Goal: Task Accomplishment & Management: Use online tool/utility

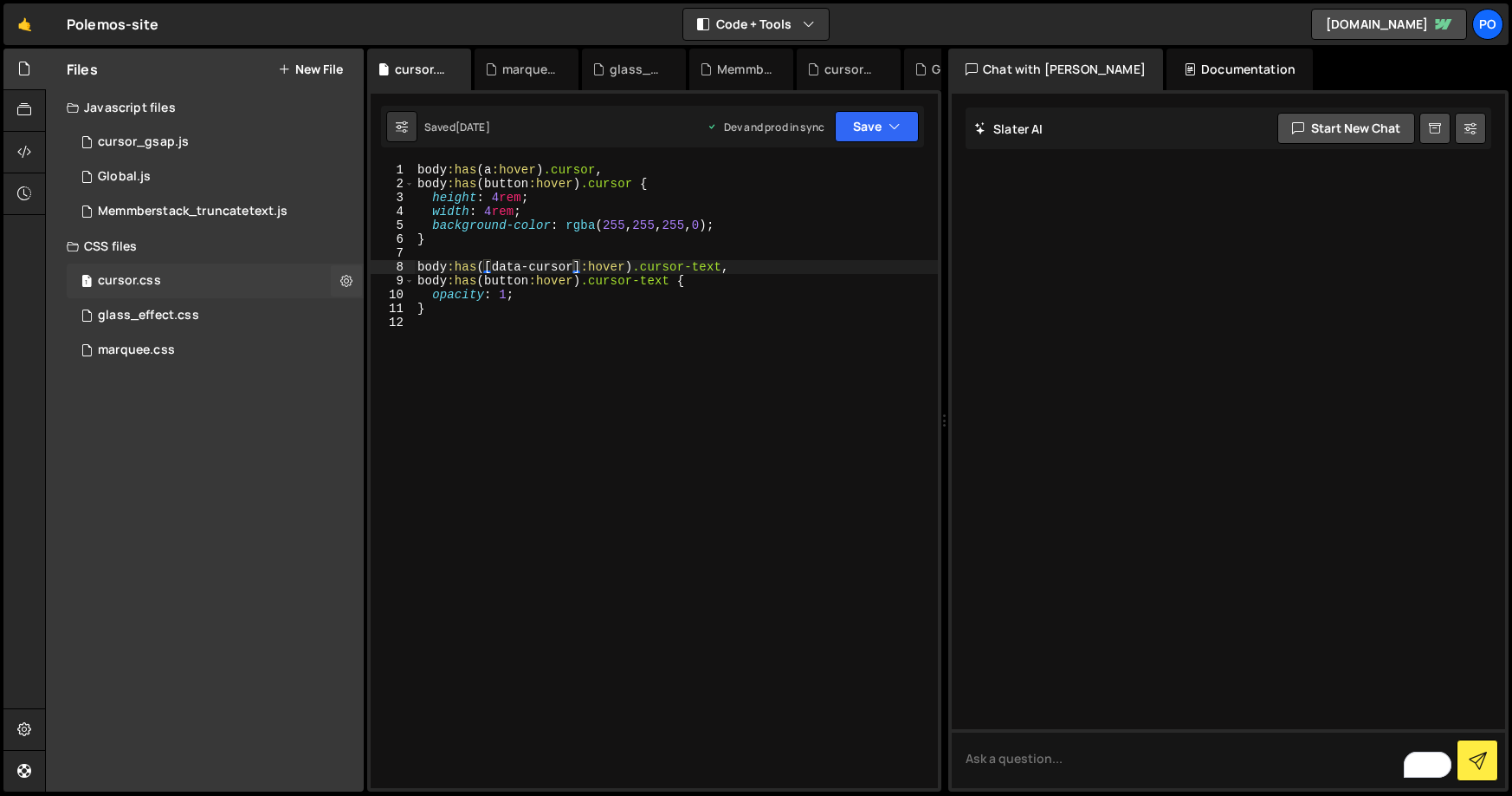
scroll to position [0, 11]
click at [158, 342] on div "marquee.css" at bounding box center [136, 350] width 77 height 16
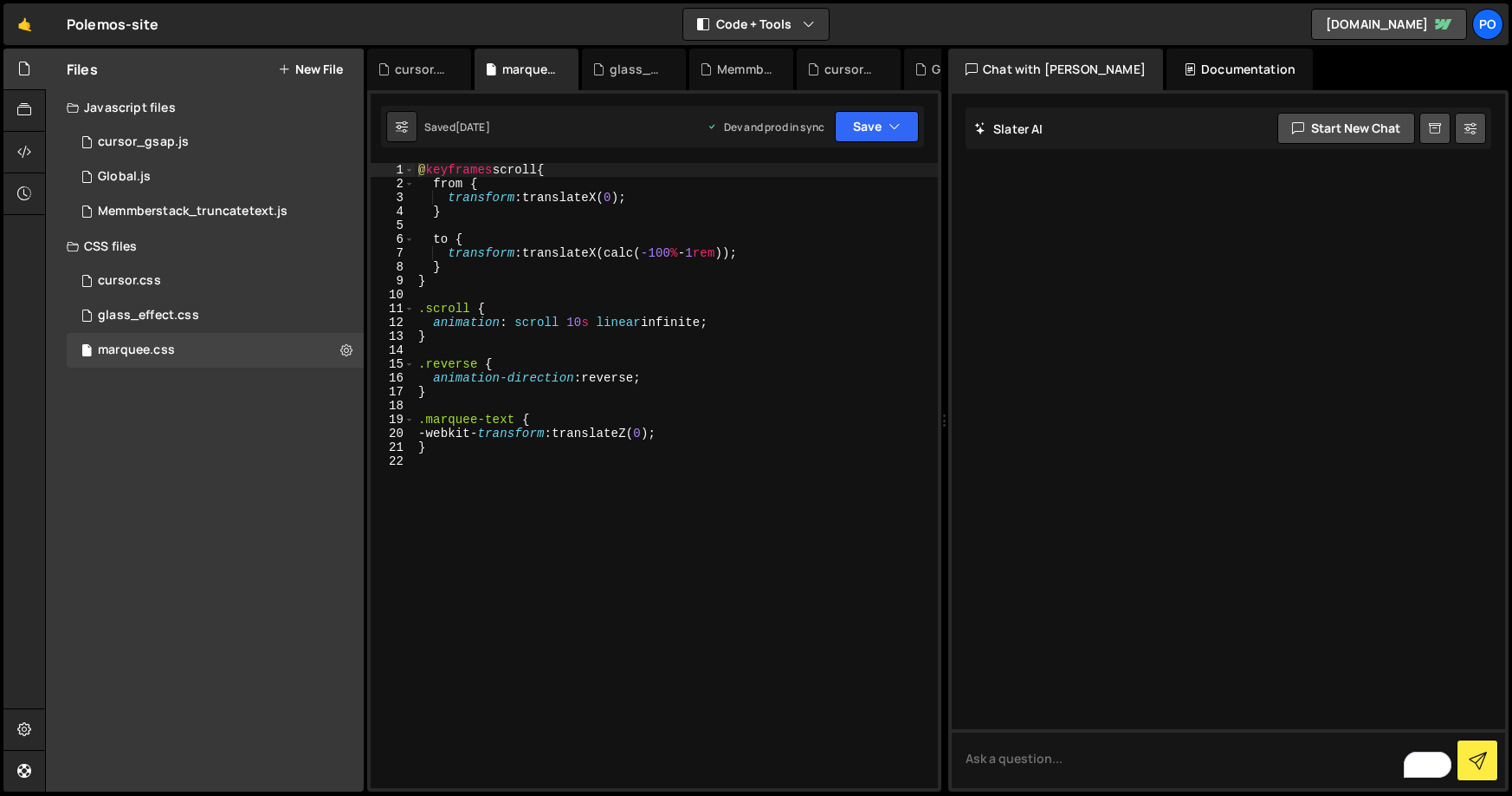
click at [656, 255] on div "@ keyframes scroll { from { transform : translateX( 0 ) ; } to { transform : tr…" at bounding box center [676, 489] width 523 height 653
click at [680, 329] on div "@ keyframes scroll { from { transform : translateX( 0 ) ; } to { transform : tr…" at bounding box center [676, 489] width 523 height 653
type textarea "animation: scroll 10s linear infinite;"
click at [891, 132] on icon "button" at bounding box center [895, 127] width 12 height 18
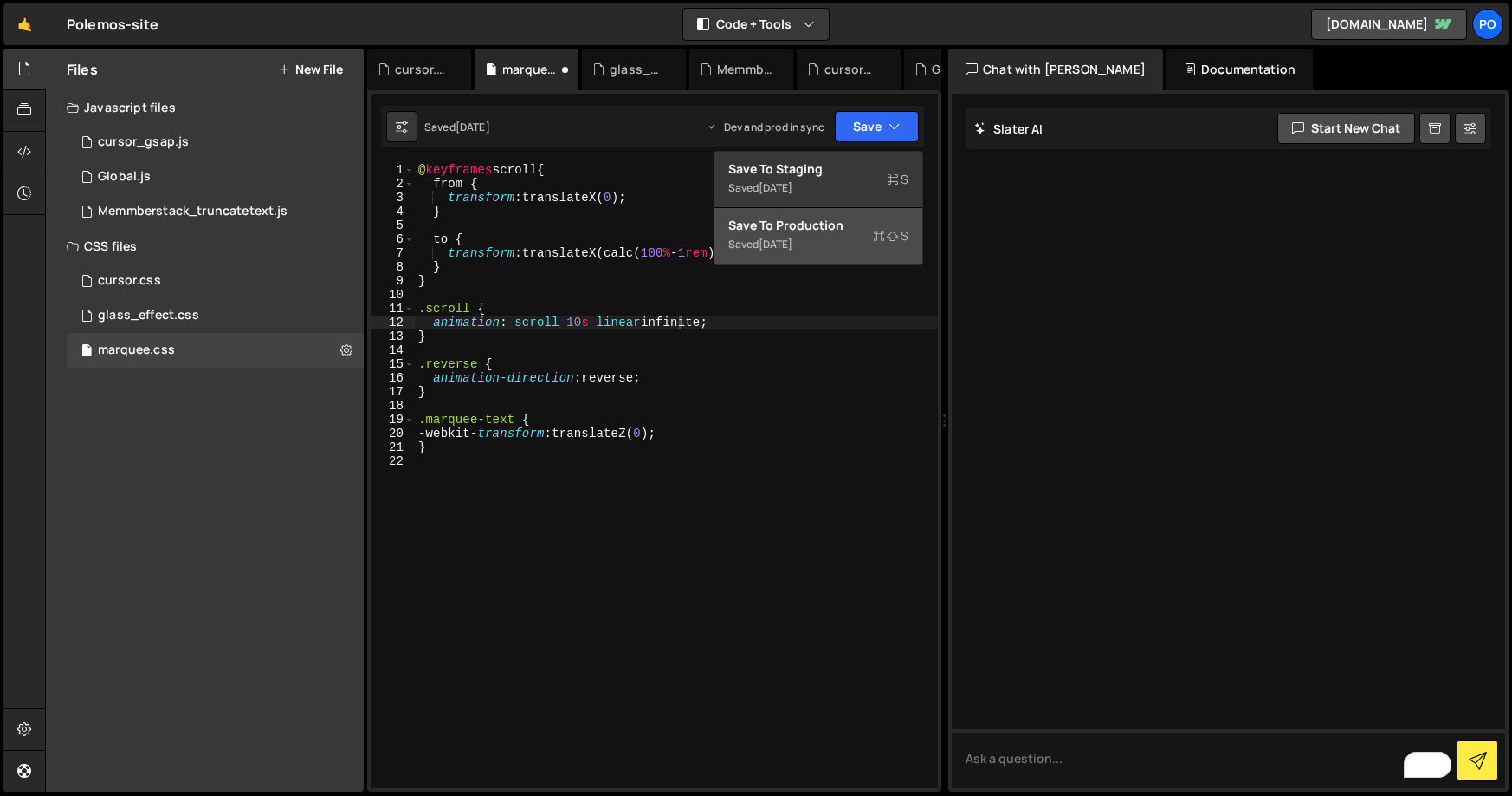
click at [834, 227] on div "Save to Production S" at bounding box center [818, 226] width 180 height 18
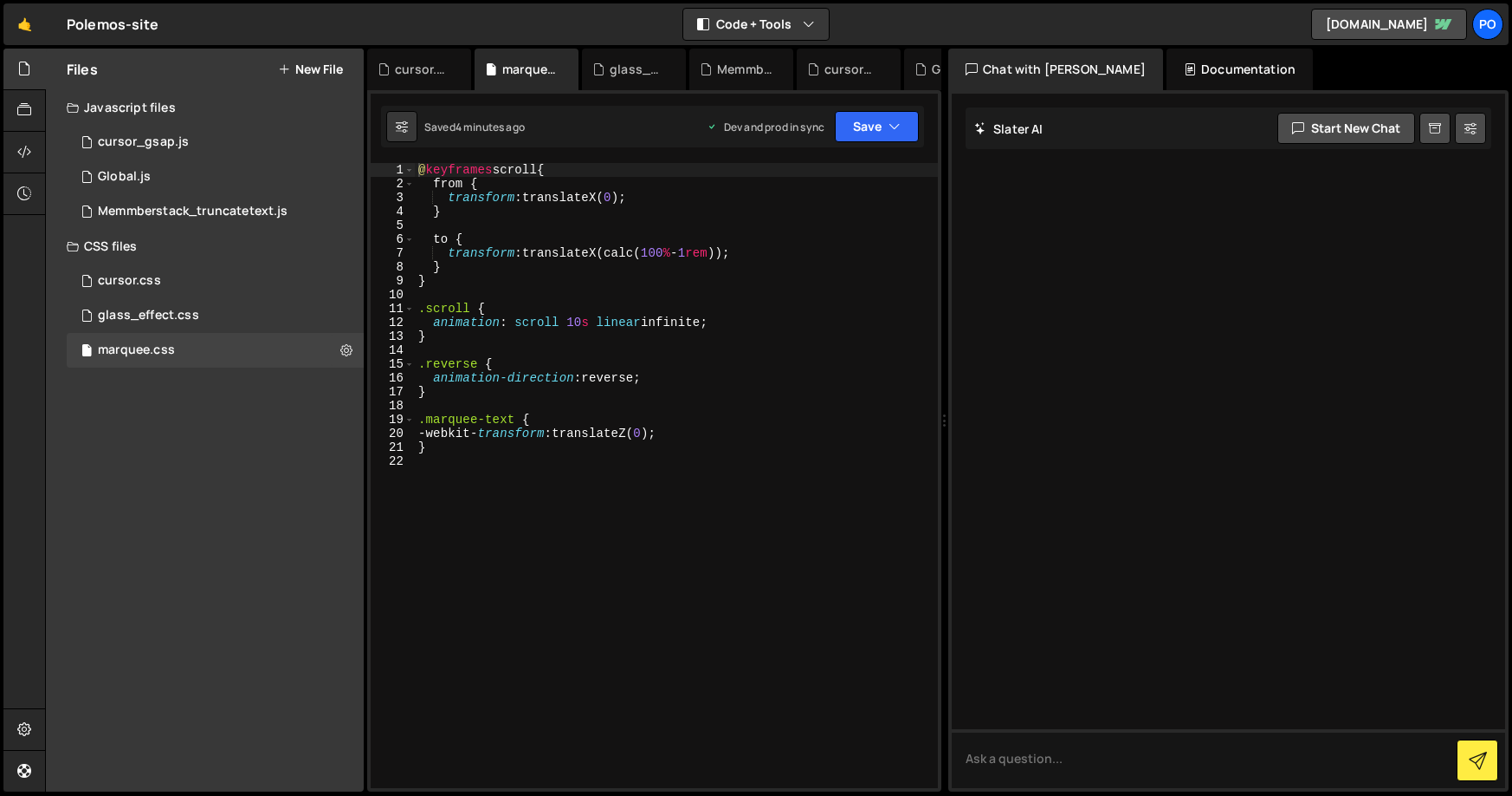
click at [649, 253] on div "@ keyframes scroll { from { transform : translateX( 0 ) ; } to { transform : tr…" at bounding box center [676, 489] width 523 height 653
click at [651, 255] on div "@ keyframes scroll { from { transform : translateX( 0 ) ; } to { transform : tr…" at bounding box center [676, 489] width 523 height 653
type textarea "transform: translateX(calc(-100% - 1rem));"
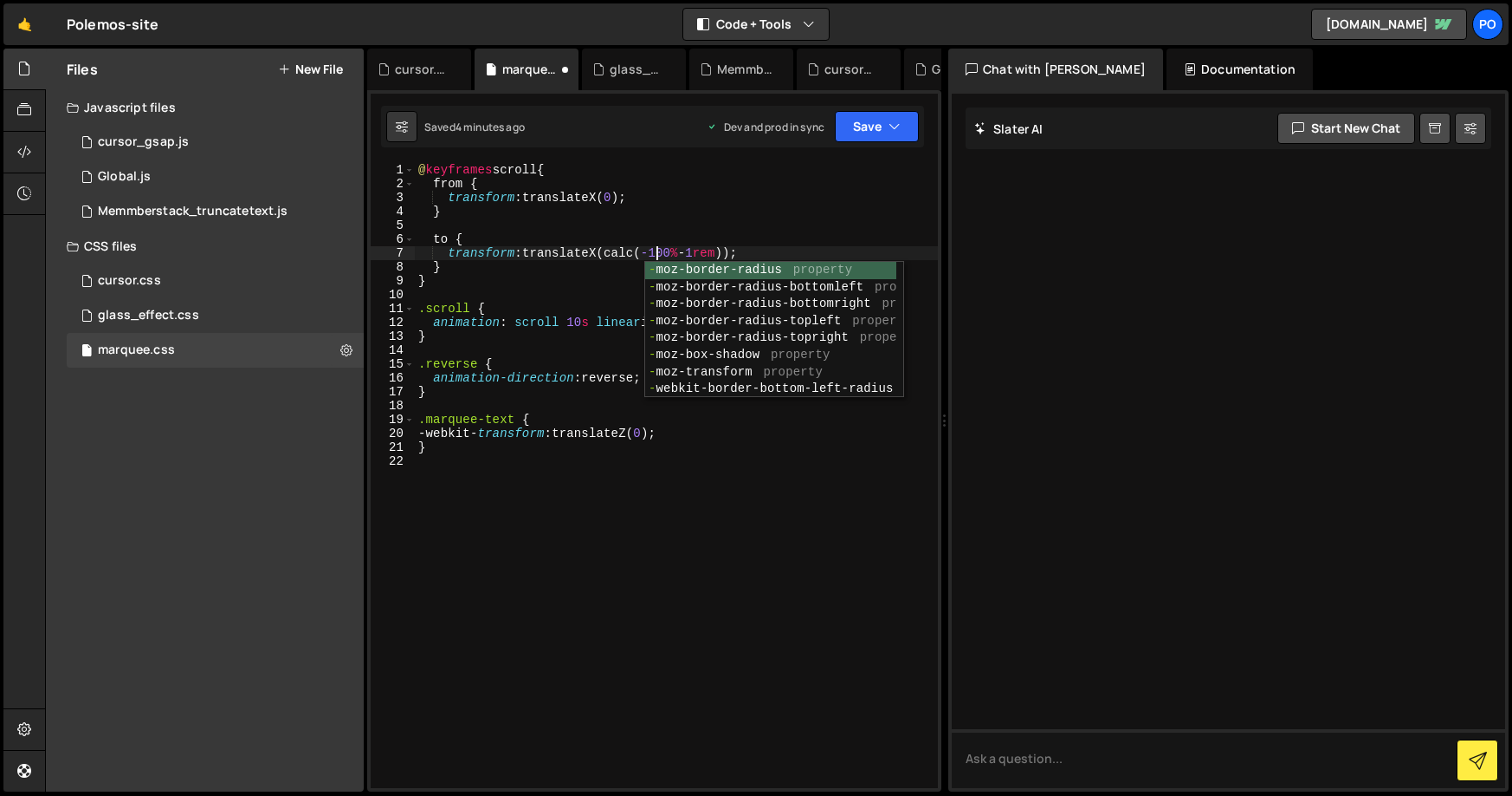
click at [541, 591] on div "@ keyframes scroll { from { transform : translateX( 0 ) ; } to { transform : tr…" at bounding box center [676, 489] width 523 height 653
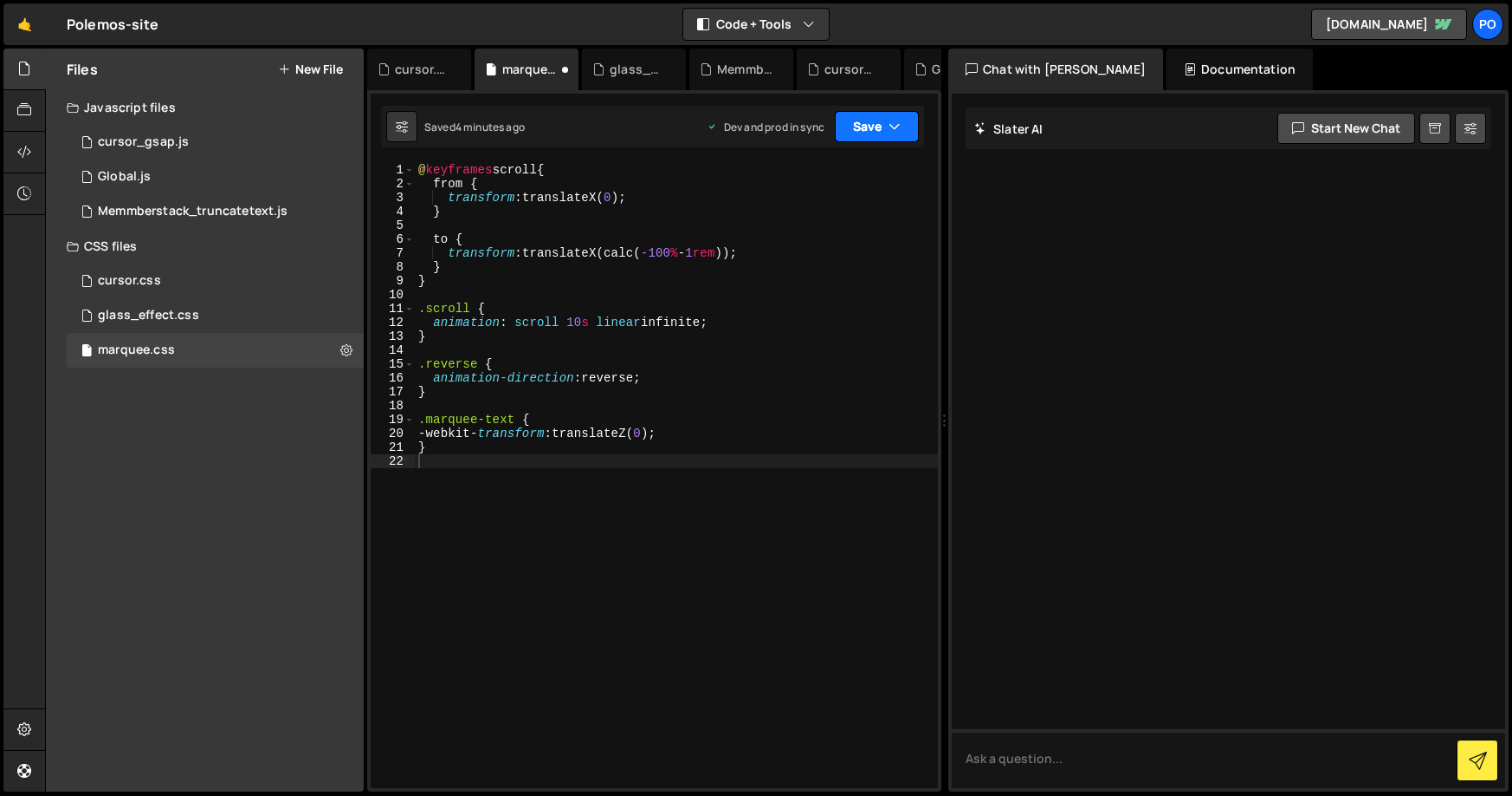
click at [865, 131] on button "Save" at bounding box center [876, 126] width 84 height 31
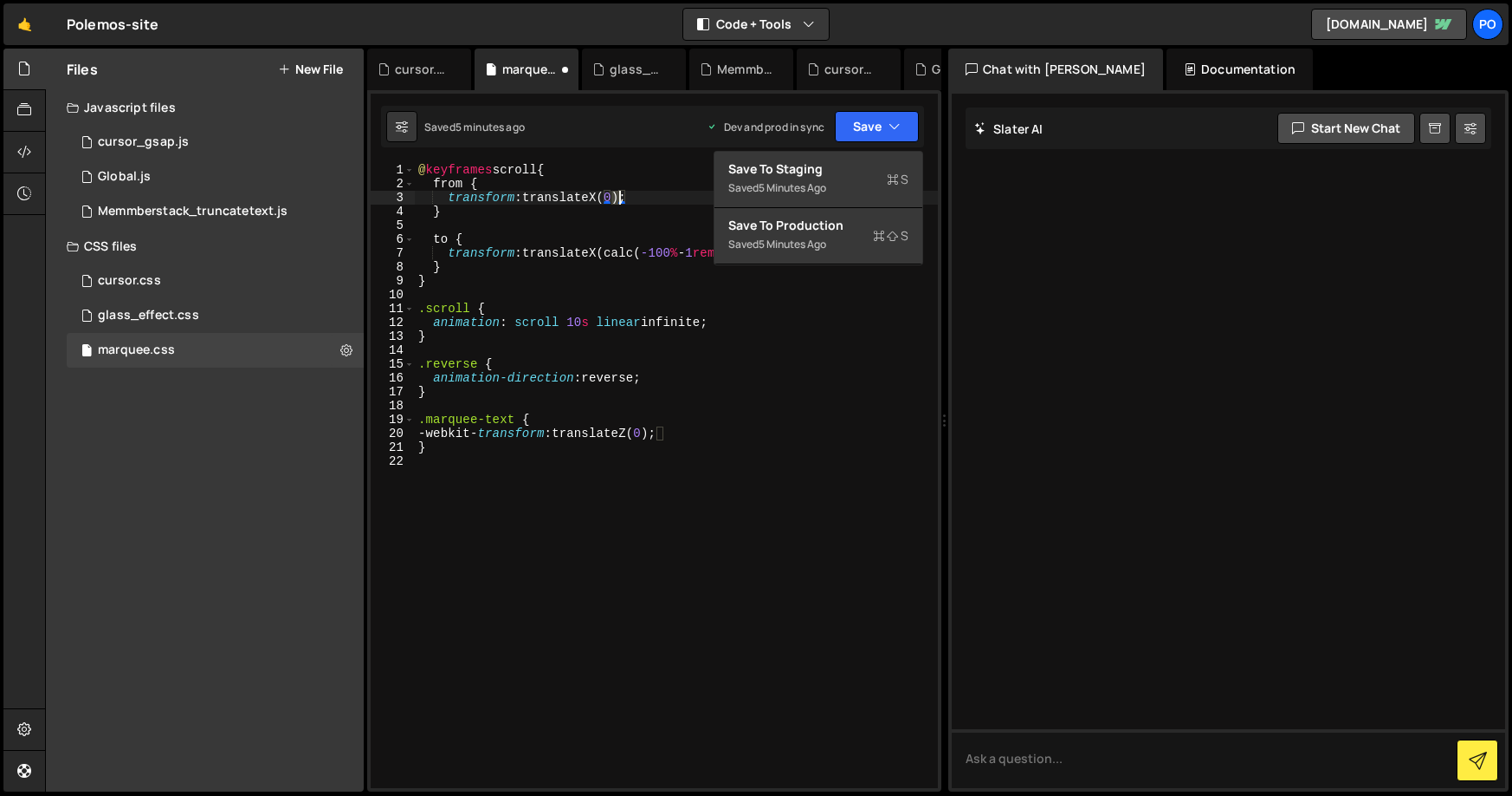
drag, startPoint x: 611, startPoint y: 199, endPoint x: 621, endPoint y: 200, distance: 10.0
click at [621, 200] on div "@ keyframes scroll { from { transform : translateX( 0 ) ; } to { transform : tr…" at bounding box center [676, 489] width 523 height 653
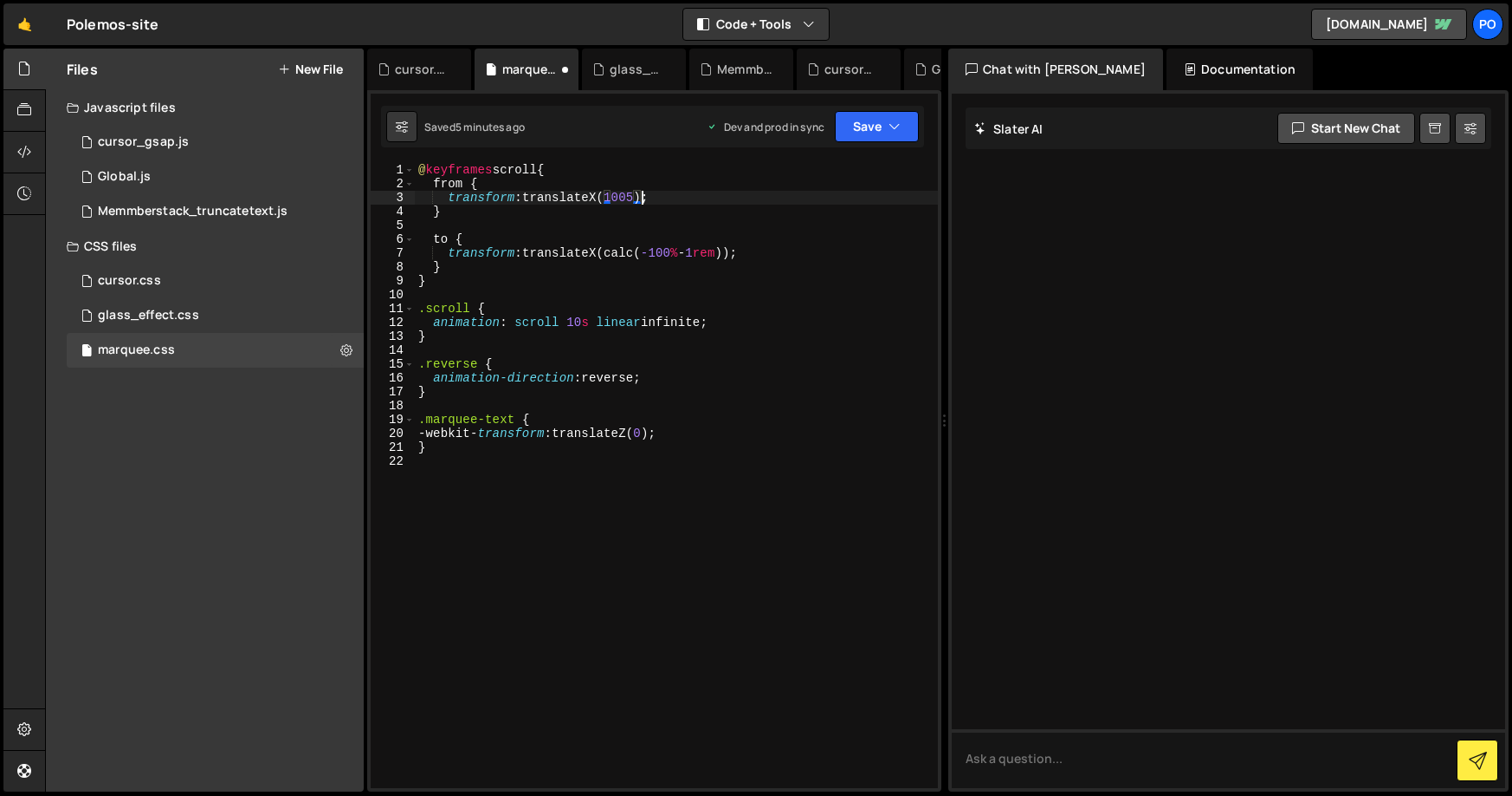
scroll to position [0, 16]
click at [661, 435] on div "@ keyframes scroll { from { transform : translateX( 100 % ) ; } to { transform …" at bounding box center [676, 489] width 523 height 653
paste textarea "100%"
type textarea "-webkit-transform: translateZ(100%);"
click at [685, 486] on div "@ keyframes scroll { from { transform : translateX( 100 % ) ; } to { transform …" at bounding box center [676, 489] width 523 height 653
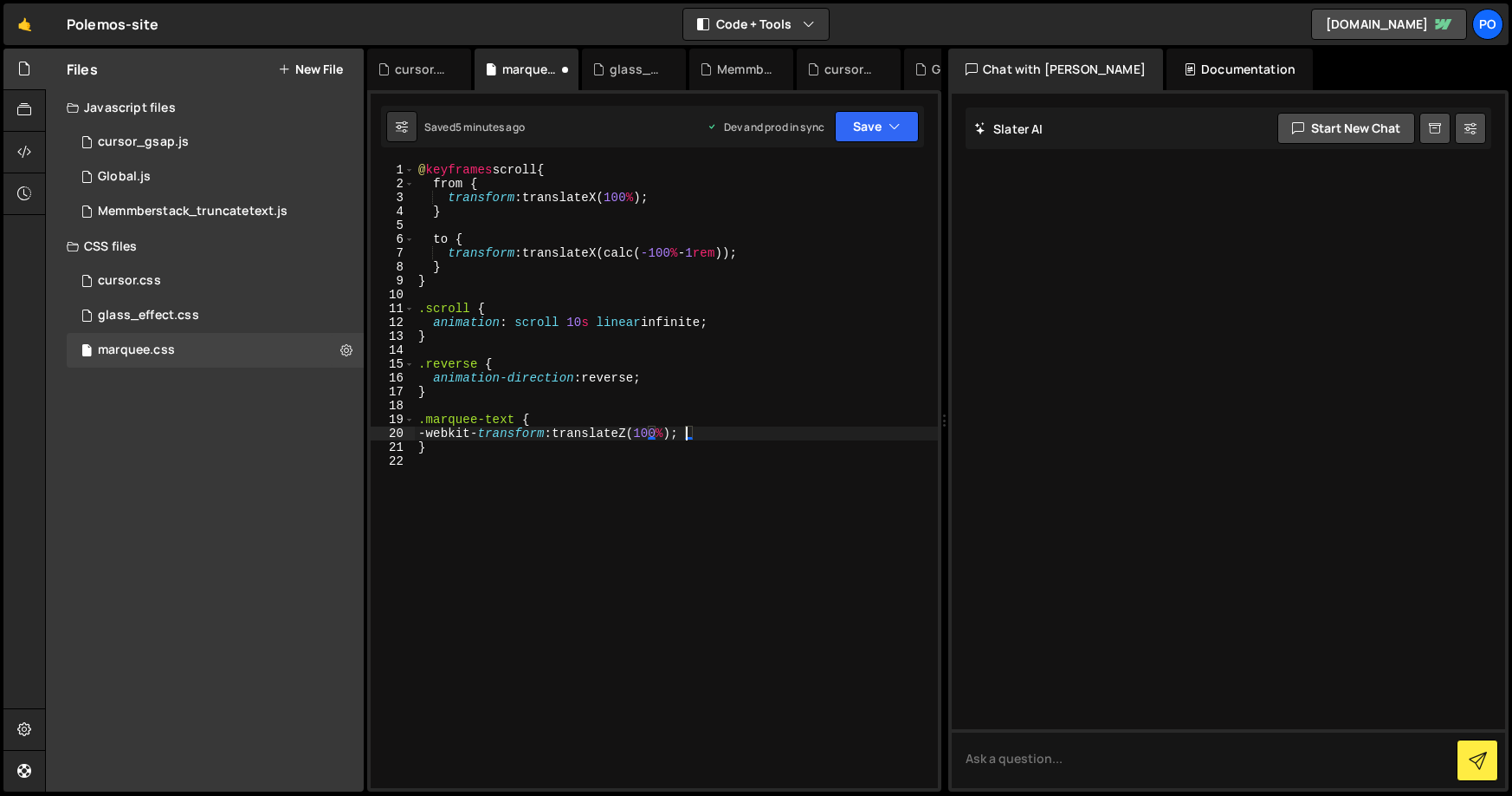
scroll to position [0, 0]
click at [905, 129] on button "Save" at bounding box center [876, 126] width 84 height 31
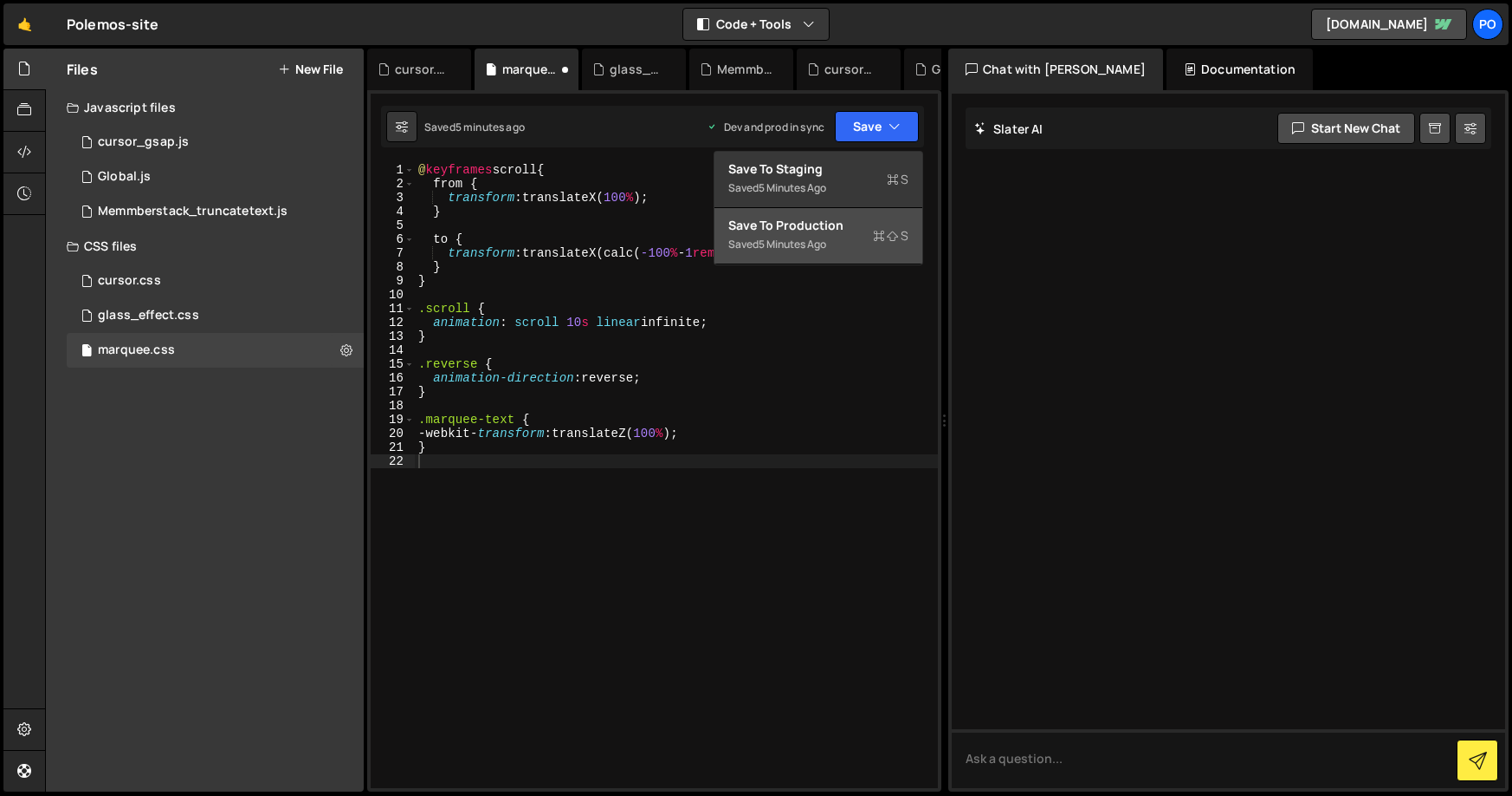
click at [838, 232] on div "Save to Production S" at bounding box center [818, 226] width 180 height 18
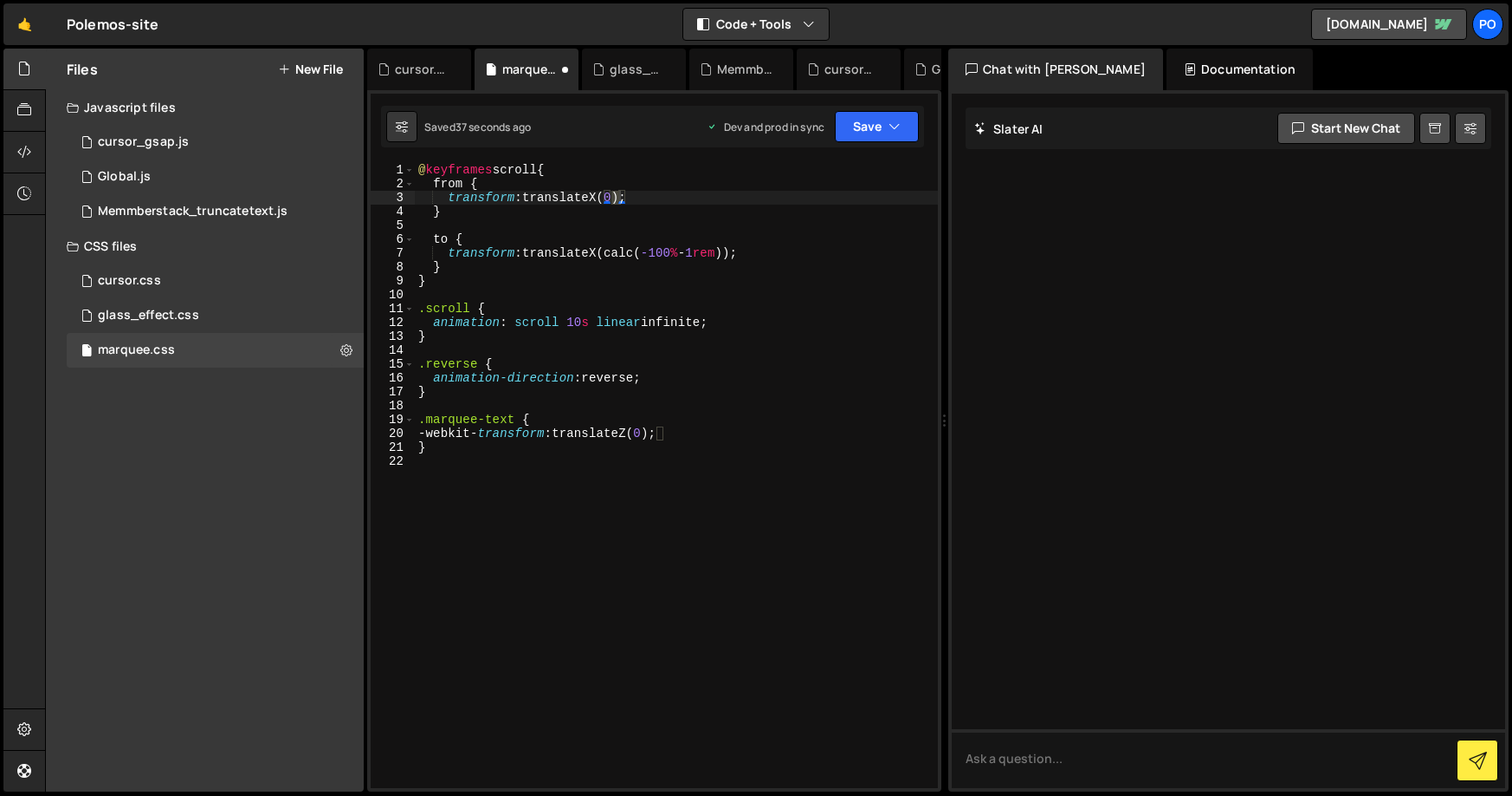
click at [664, 224] on div "@ keyframes scroll { from { transform : translateX( 0 ) ; } to { transform : tr…" at bounding box center [676, 489] width 523 height 653
click at [699, 211] on div "@ keyframes scroll { from { transform : translateX( 0 ) ; } to { transform : tr…" at bounding box center [676, 489] width 523 height 653
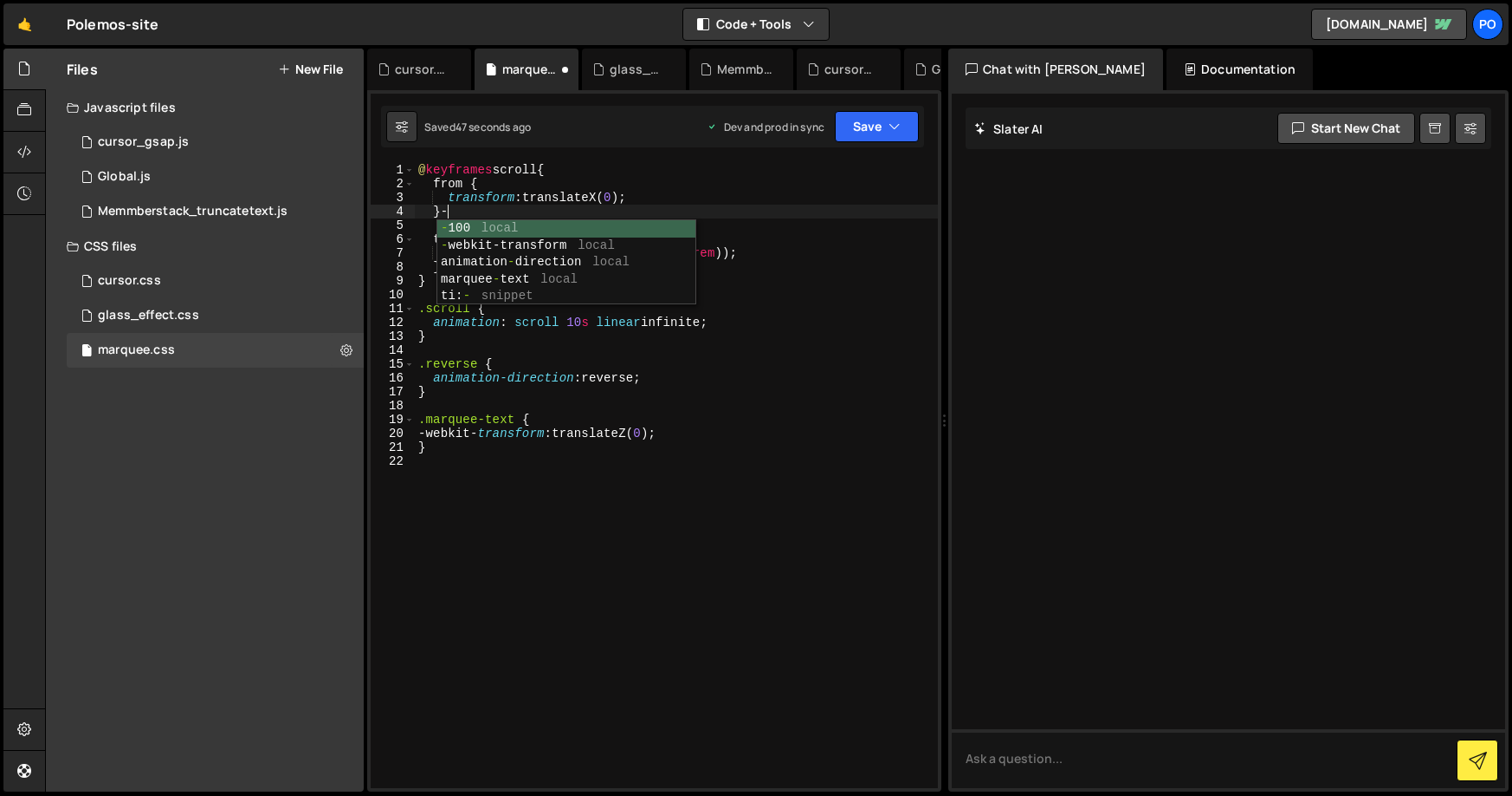
scroll to position [0, 1]
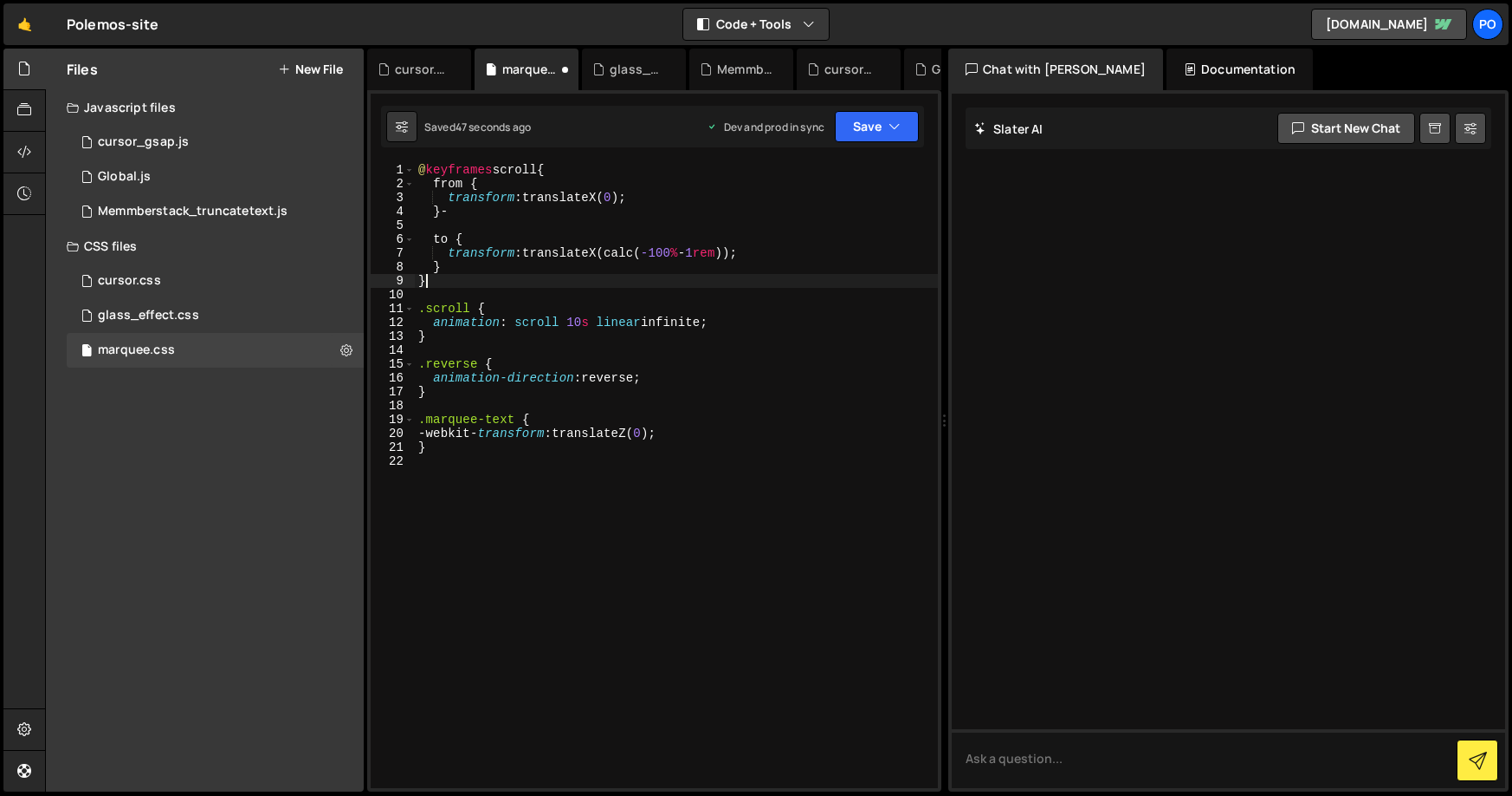
click at [783, 274] on div "@ keyframes scroll { from { transform : translateX( 0 ) ; } - to { transform : …" at bounding box center [676, 489] width 523 height 653
click at [863, 139] on button "Save" at bounding box center [876, 126] width 84 height 31
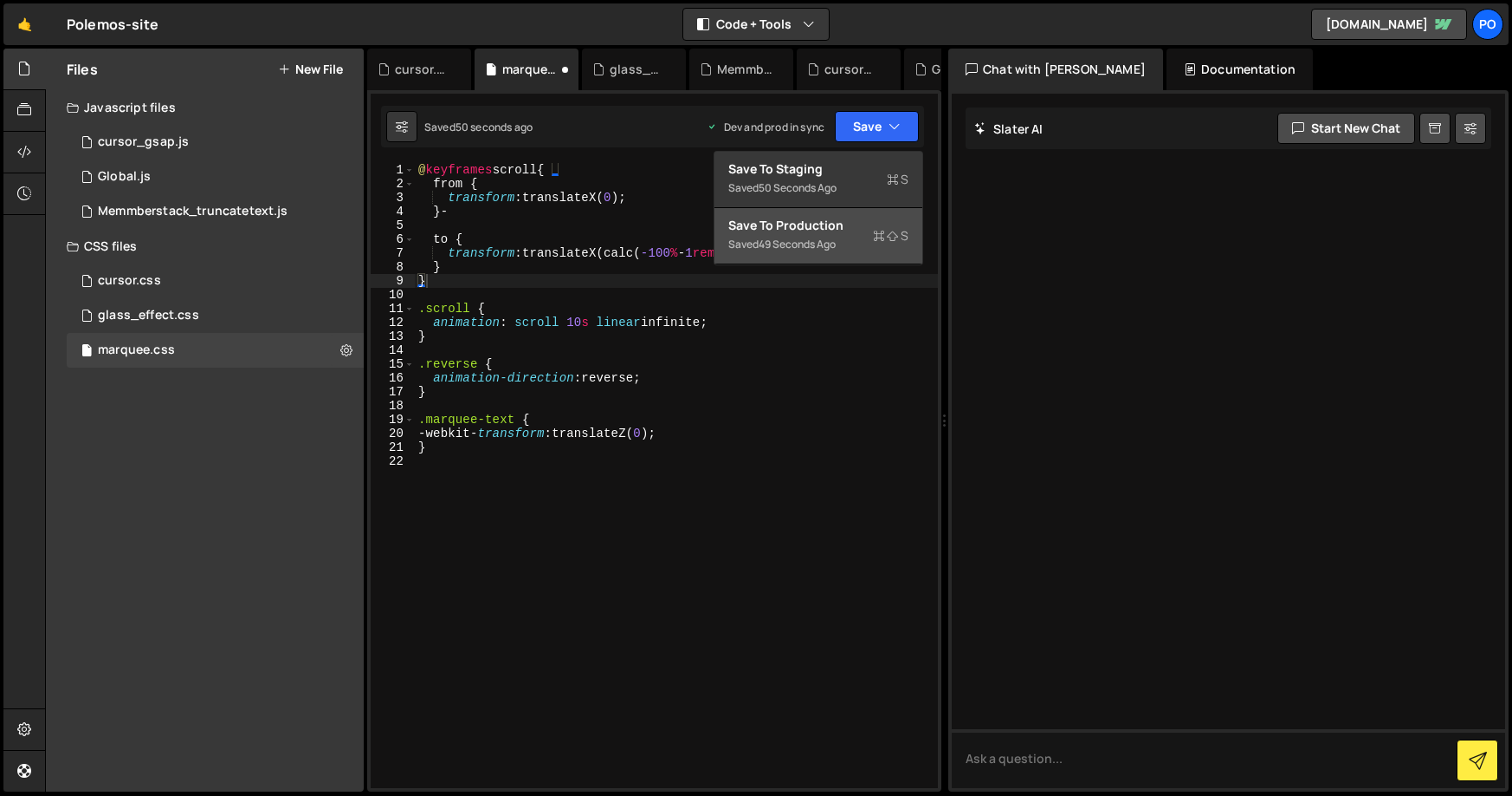
click at [817, 224] on div "Save to Production S" at bounding box center [818, 226] width 180 height 18
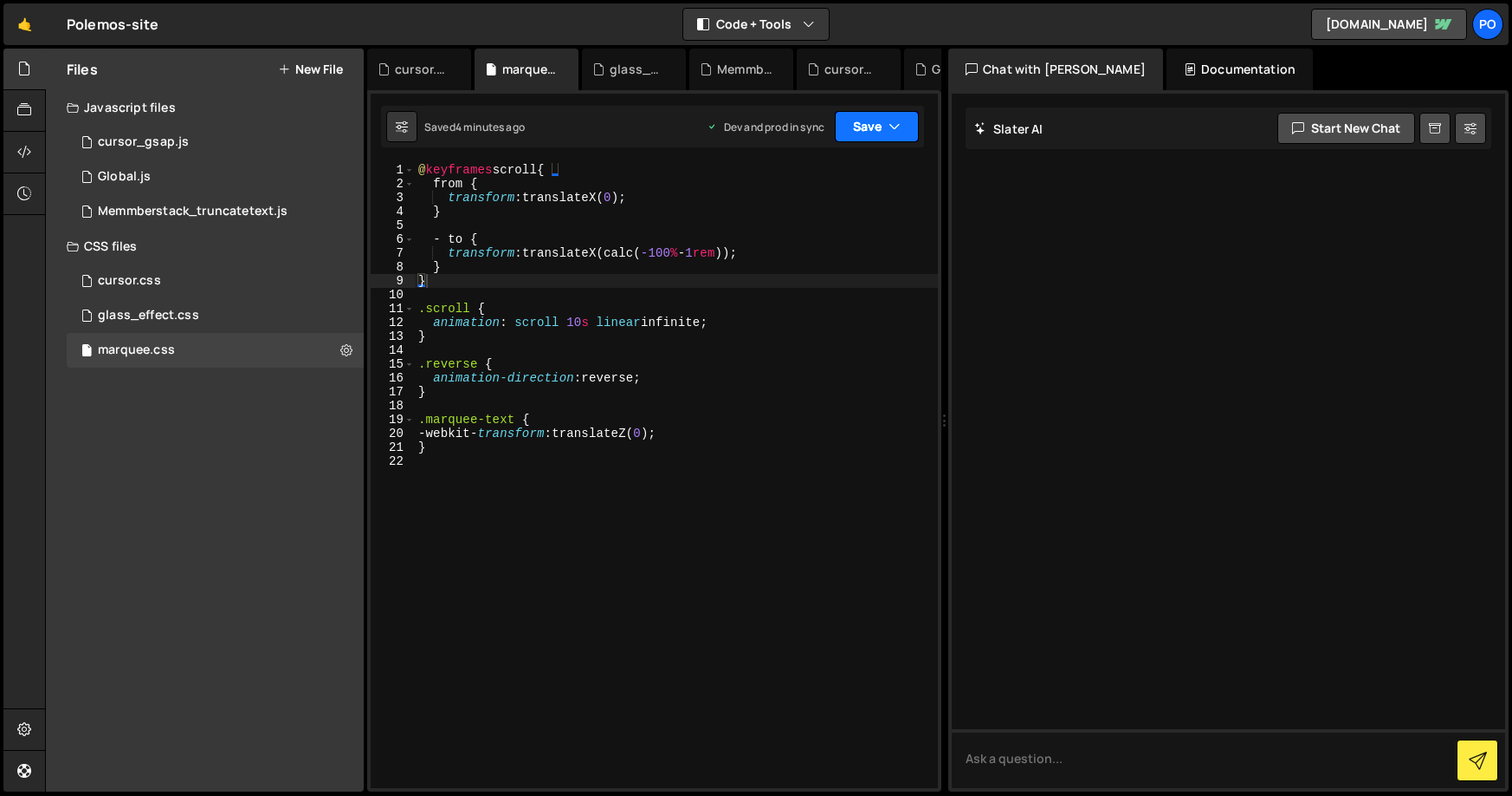
click at [895, 124] on icon "button" at bounding box center [895, 127] width 12 height 18
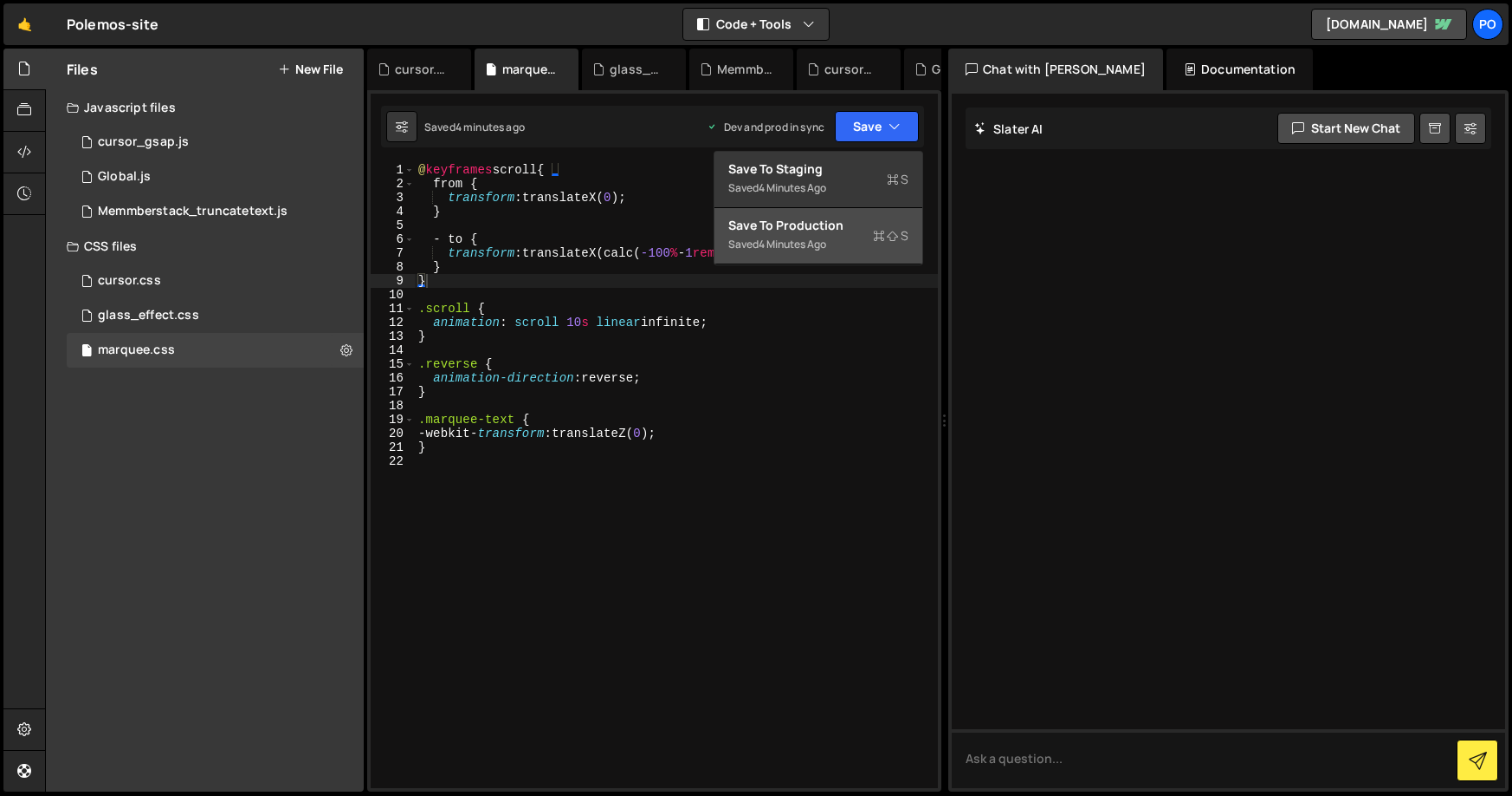
click at [829, 222] on div "Save to Production S" at bounding box center [818, 226] width 180 height 18
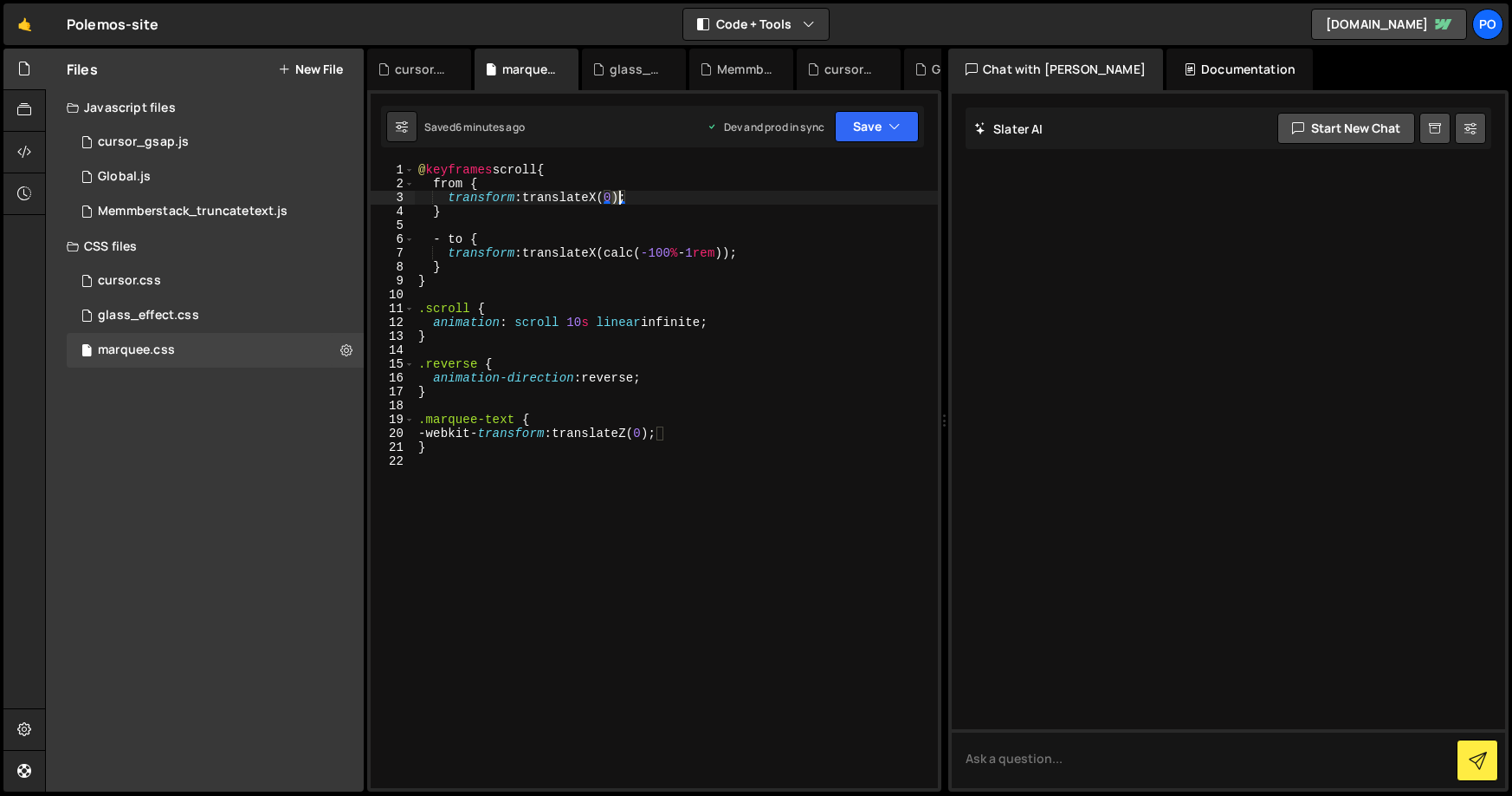
click at [616, 199] on div "@ keyframes scroll { from { transform : translateX( 0 ) ; } - to { transform : …" at bounding box center [676, 489] width 523 height 653
paste textarea "-50%"
type textarea "transform: translateX(-50%);"
click at [302, 68] on button "New File" at bounding box center [310, 69] width 65 height 14
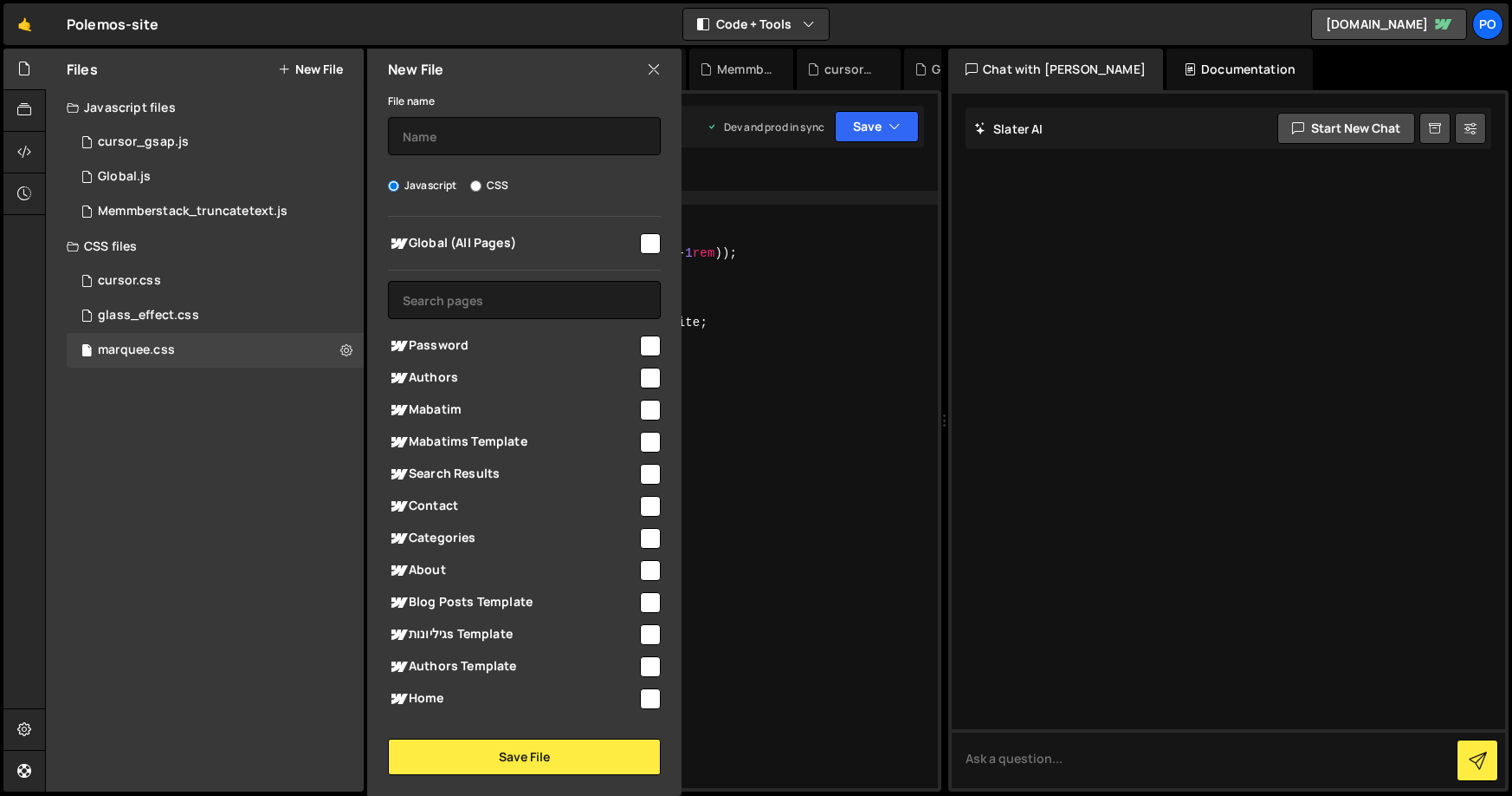
click at [472, 179] on label "CSS" at bounding box center [489, 186] width 38 height 18
click at [472, 180] on input "CSS" at bounding box center [476, 186] width 12 height 12
radio input "true"
click at [451, 127] on input "text" at bounding box center [524, 136] width 273 height 38
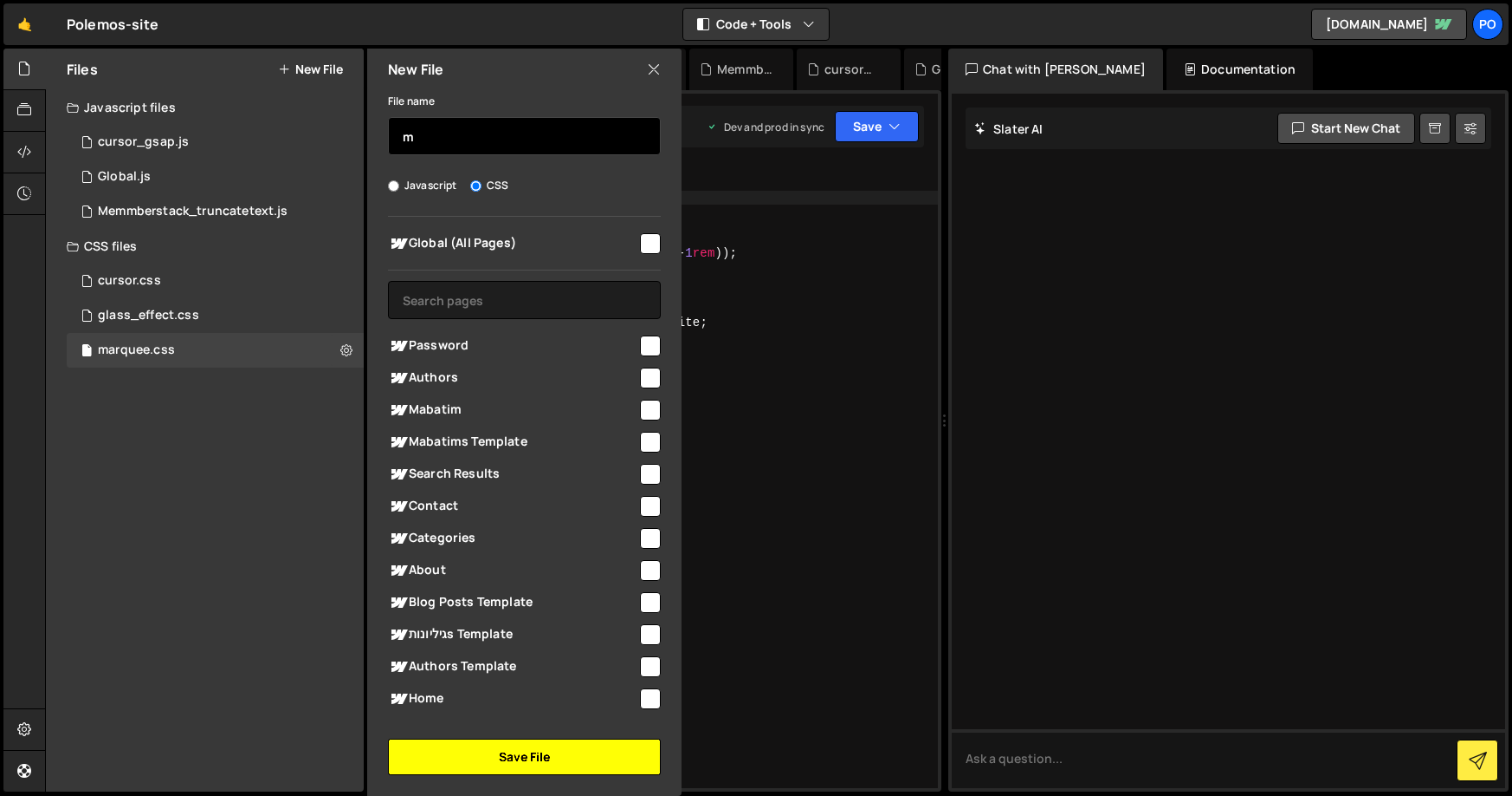
type input "m"
click at [550, 748] on button "Save File" at bounding box center [524, 756] width 273 height 36
click at [550, 750] on button "Save File" at bounding box center [524, 756] width 273 height 36
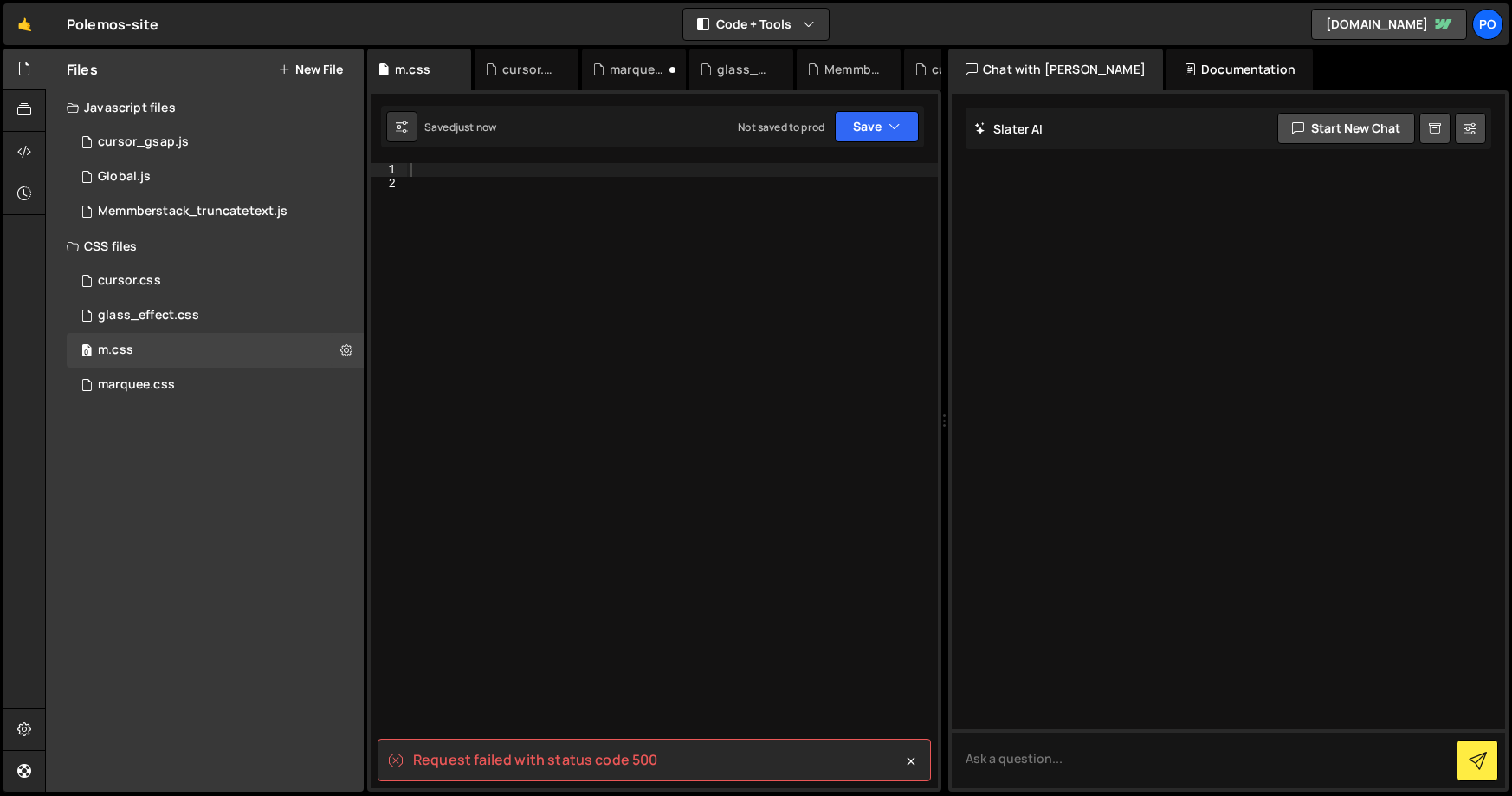
drag, startPoint x: 521, startPoint y: 219, endPoint x: 506, endPoint y: 192, distance: 30.9
click at [521, 219] on div at bounding box center [673, 489] width 531 height 653
click at [443, 174] on div at bounding box center [673, 489] width 531 height 653
paste textarea "}"
type textarea "}"
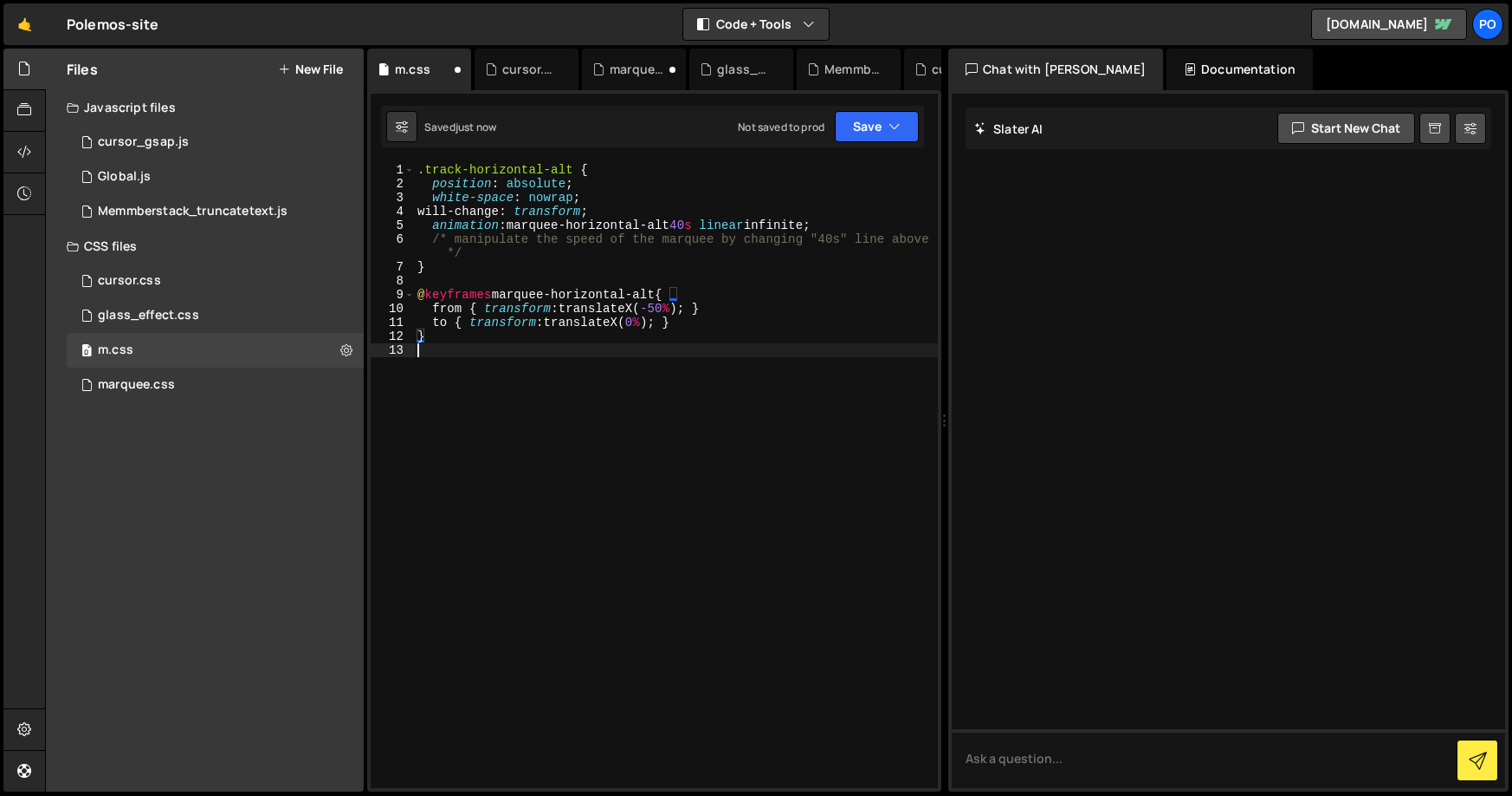
click at [527, 438] on div ".track-horizontal-alt { position : absolute ; white-space : nowrap ; will-chang…" at bounding box center [676, 489] width 524 height 653
drag, startPoint x: 575, startPoint y: 163, endPoint x: 428, endPoint y: 170, distance: 147.2
click at [428, 170] on div ".track-horizontal-alt { position : absolute ; white-space : nowrap ; will-chang…" at bounding box center [676, 489] width 524 height 653
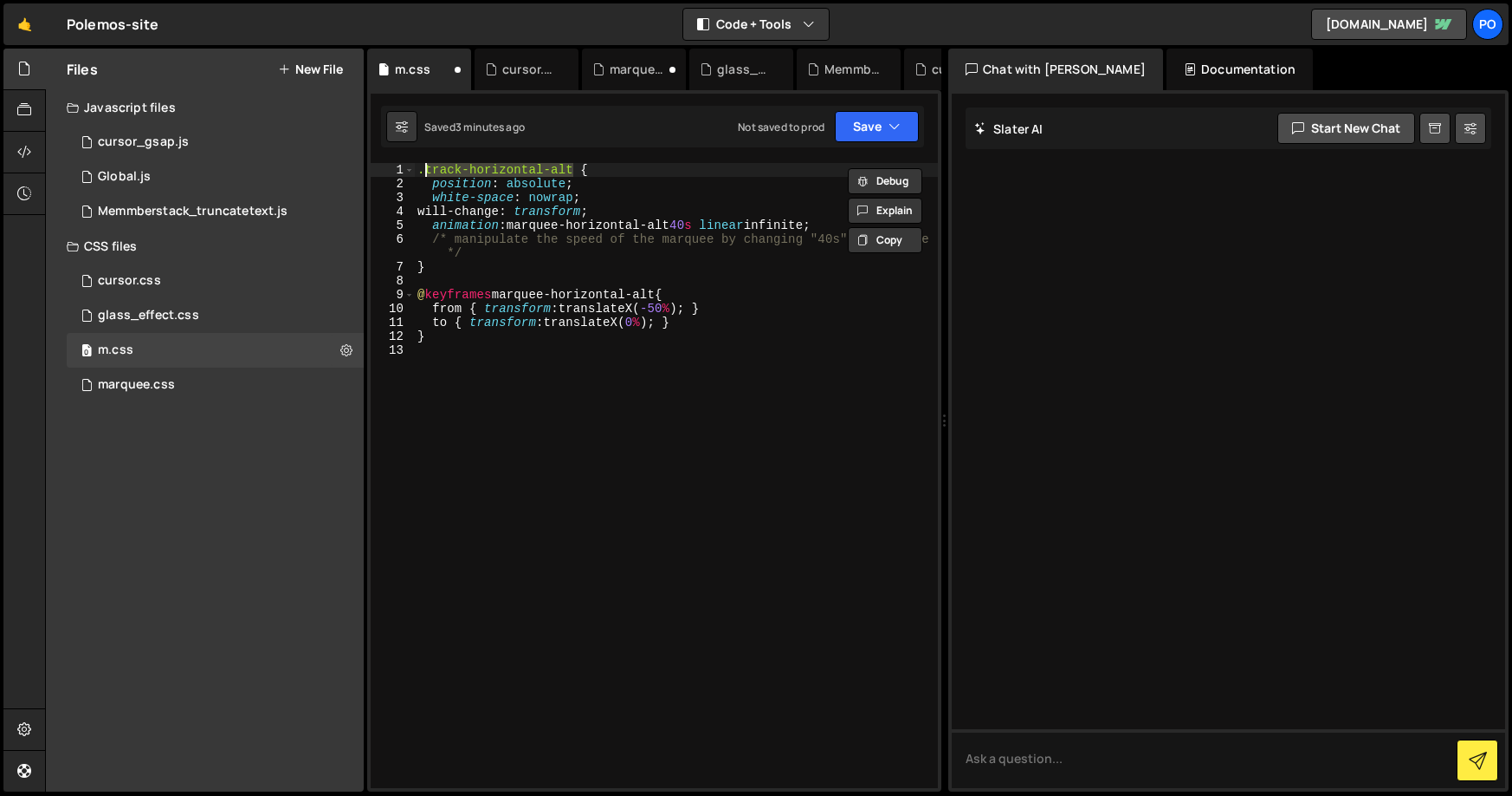
click at [567, 170] on div ".track-horizontal-alt { position : absolute ; white-space : nowrap ; will-chang…" at bounding box center [676, 474] width 524 height 625
drag, startPoint x: 575, startPoint y: 169, endPoint x: 423, endPoint y: 165, distance: 152.1
click at [423, 165] on div ".track-horizontal-alt { position : absolute ; white-space : nowrap ; will-chang…" at bounding box center [676, 489] width 524 height 653
paste textarea "marquee-conten"
type textarea ".marquee-content {"
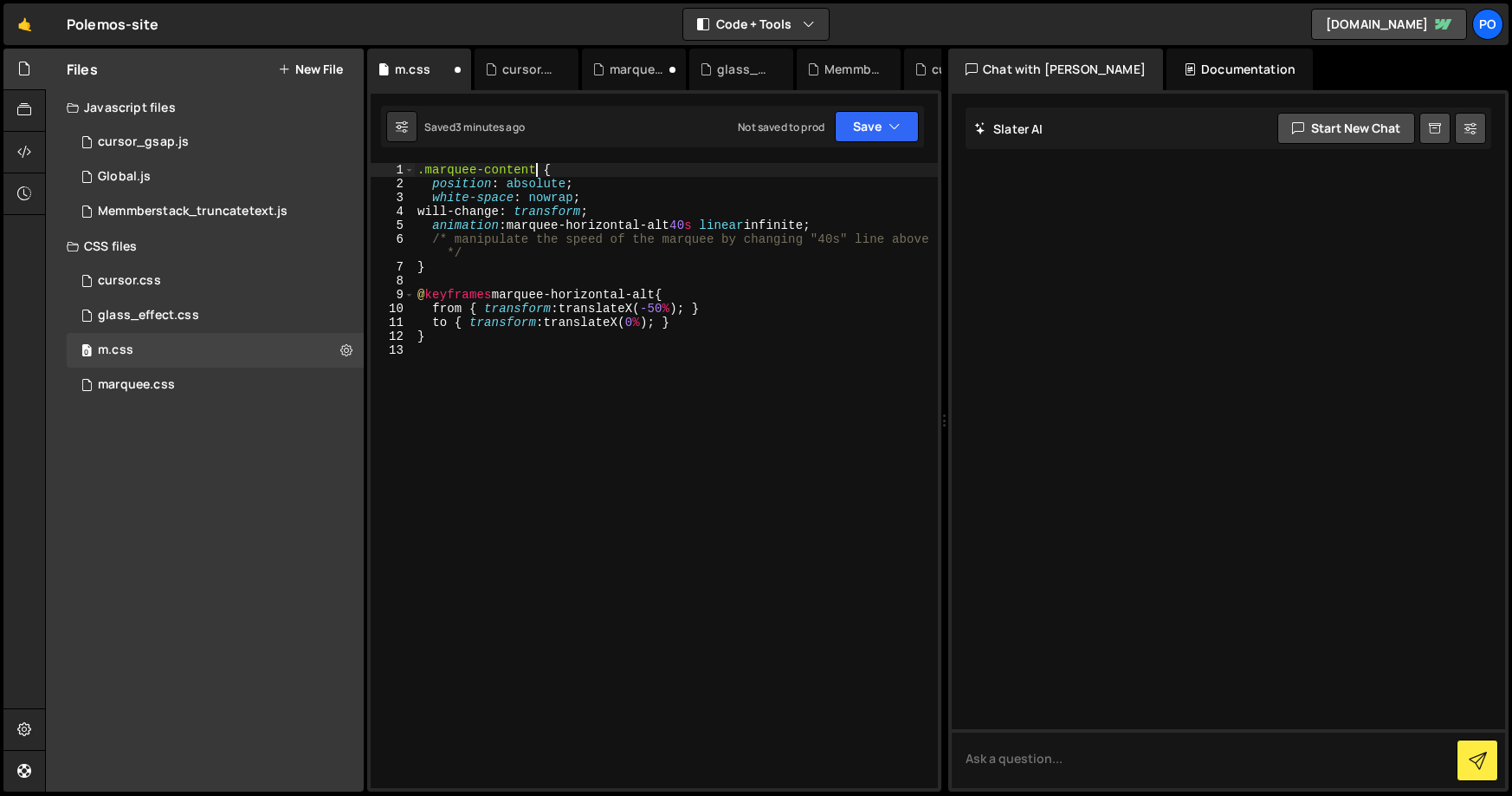
click at [687, 410] on div ".marquee-content { position : absolute ; white-space : nowrap ; will-change : t…" at bounding box center [676, 489] width 524 height 653
drag, startPoint x: 569, startPoint y: 226, endPoint x: 678, endPoint y: 225, distance: 109.0
click at [678, 225] on div ".marquee-content { position : absolute ; white-space : nowrap ; will-change : t…" at bounding box center [676, 489] width 524 height 653
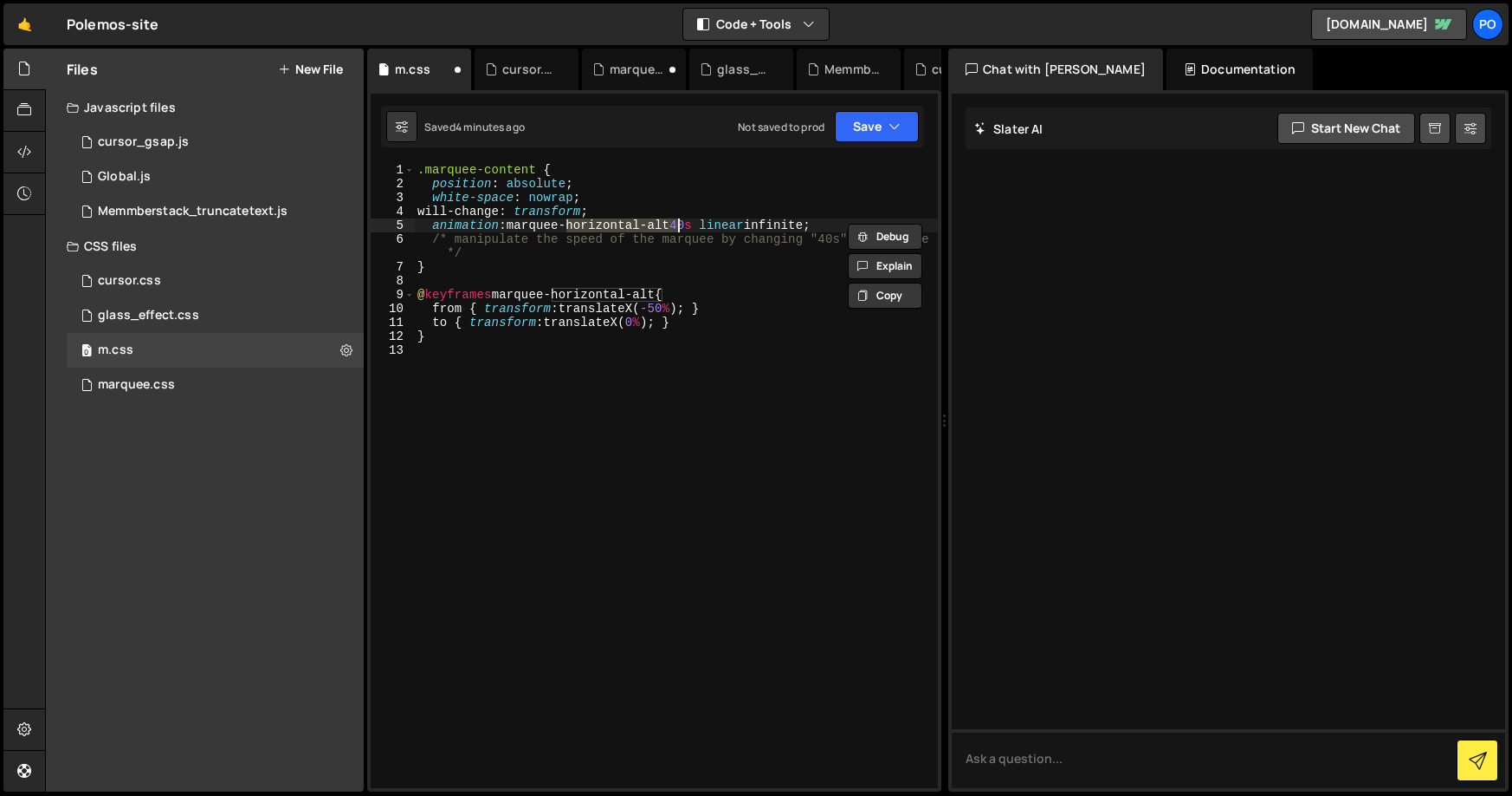
type textarea "animation: marquee 40s linear infinite;"
click at [558, 280] on div ".marquee-content { position : absolute ; white-space : nowrap ; will-change : t…" at bounding box center [676, 489] width 524 height 653
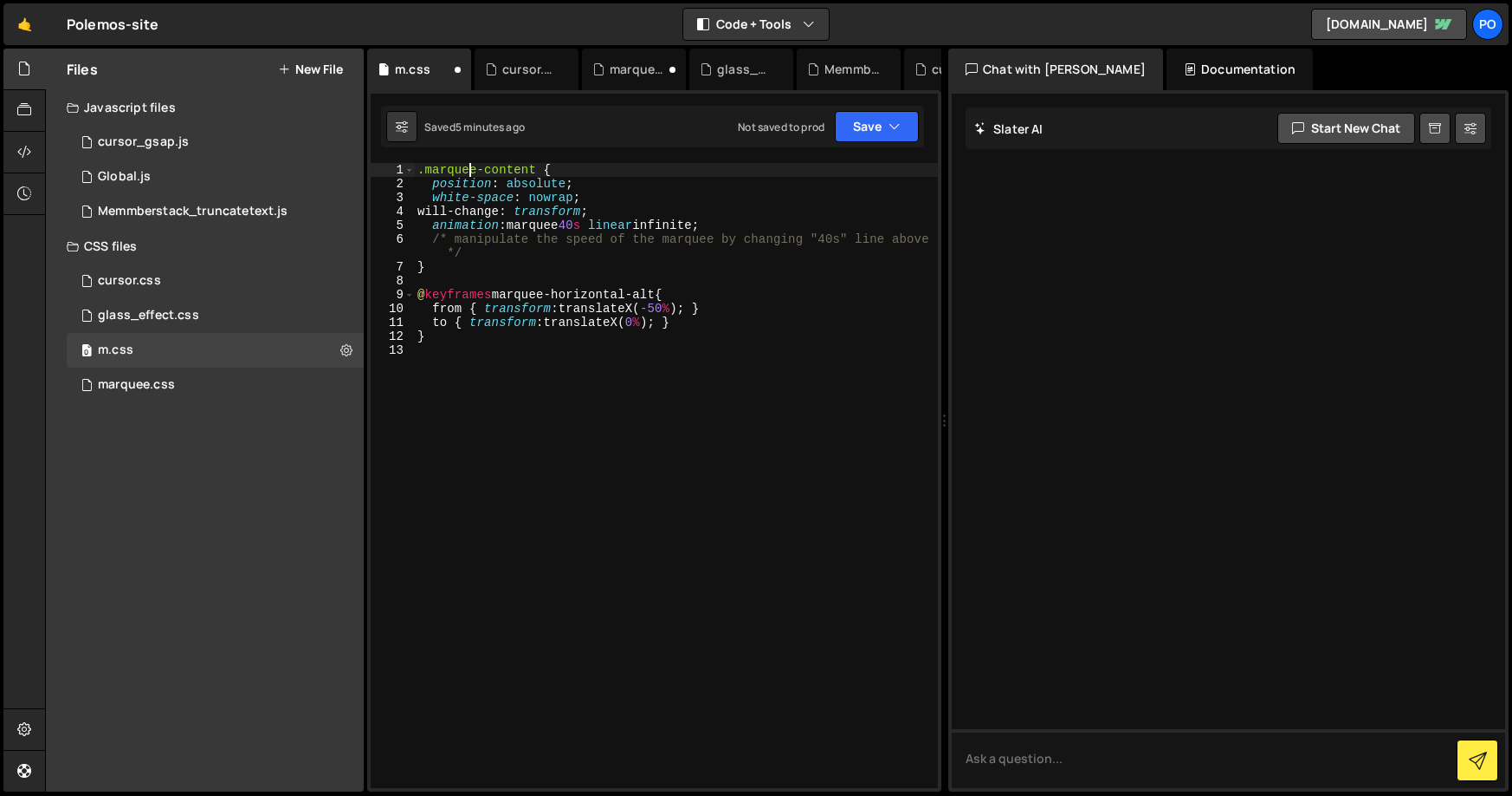
click at [466, 166] on div ".marquee-content { position : absolute ; white-space : nowrap ; will-change : t…" at bounding box center [676, 489] width 524 height 653
type textarea "}"
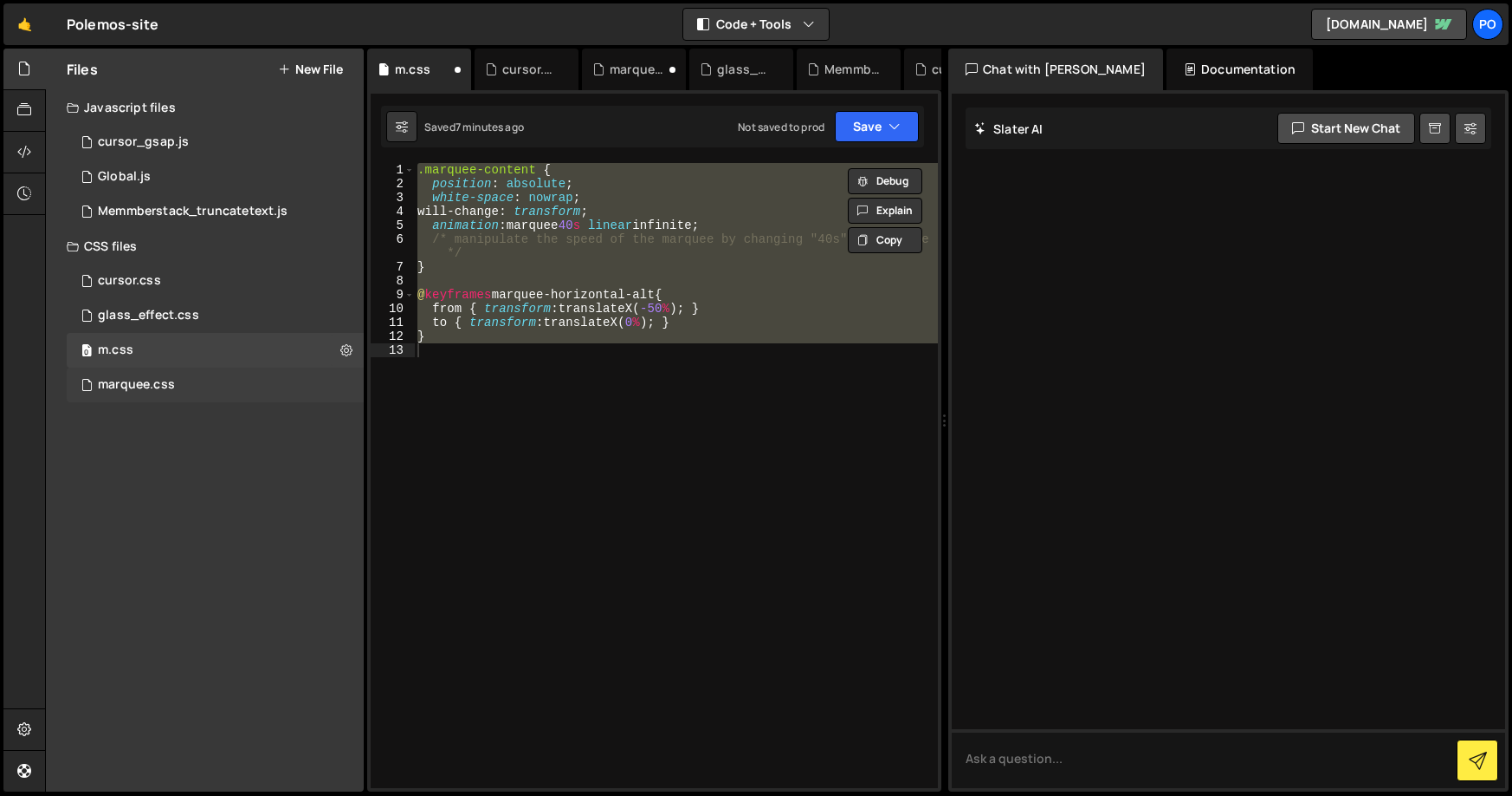
click at [150, 372] on div "marquee.css 0" at bounding box center [215, 385] width 297 height 35
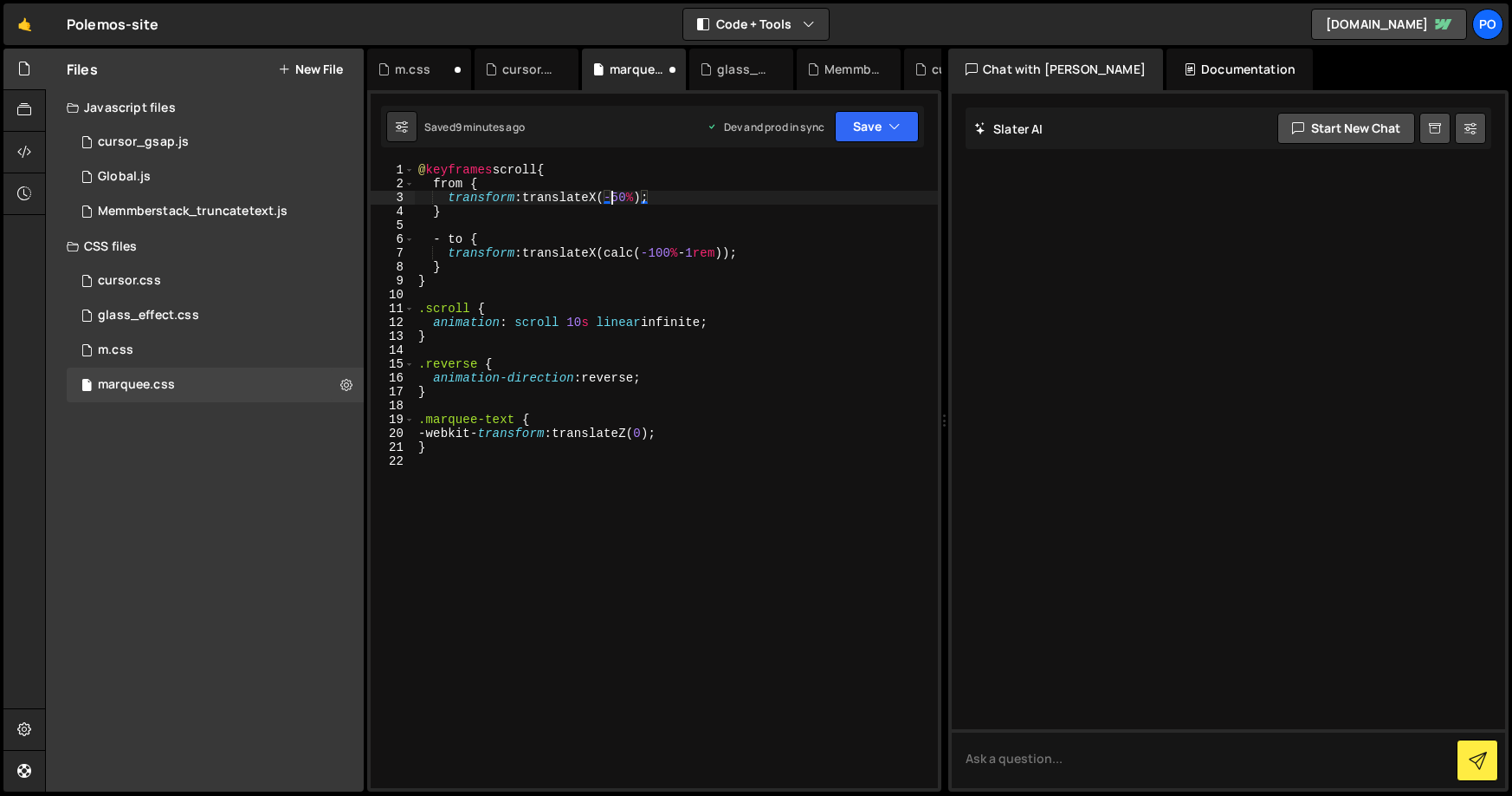
click at [613, 200] on div "@ keyframes scroll { from { transform : translateX( -50 % ) ; } - to { transfor…" at bounding box center [676, 489] width 523 height 653
drag, startPoint x: 613, startPoint y: 200, endPoint x: 640, endPoint y: 198, distance: 27.1
click at [640, 198] on div "@ keyframes scroll { from { transform : translateX( -50 % ) ; } - to { transfor…" at bounding box center [676, 489] width 523 height 653
click at [700, 172] on div "@ keyframes scroll { from { transform : translateX( 0 ) ; } - to { transform : …" at bounding box center [676, 489] width 523 height 653
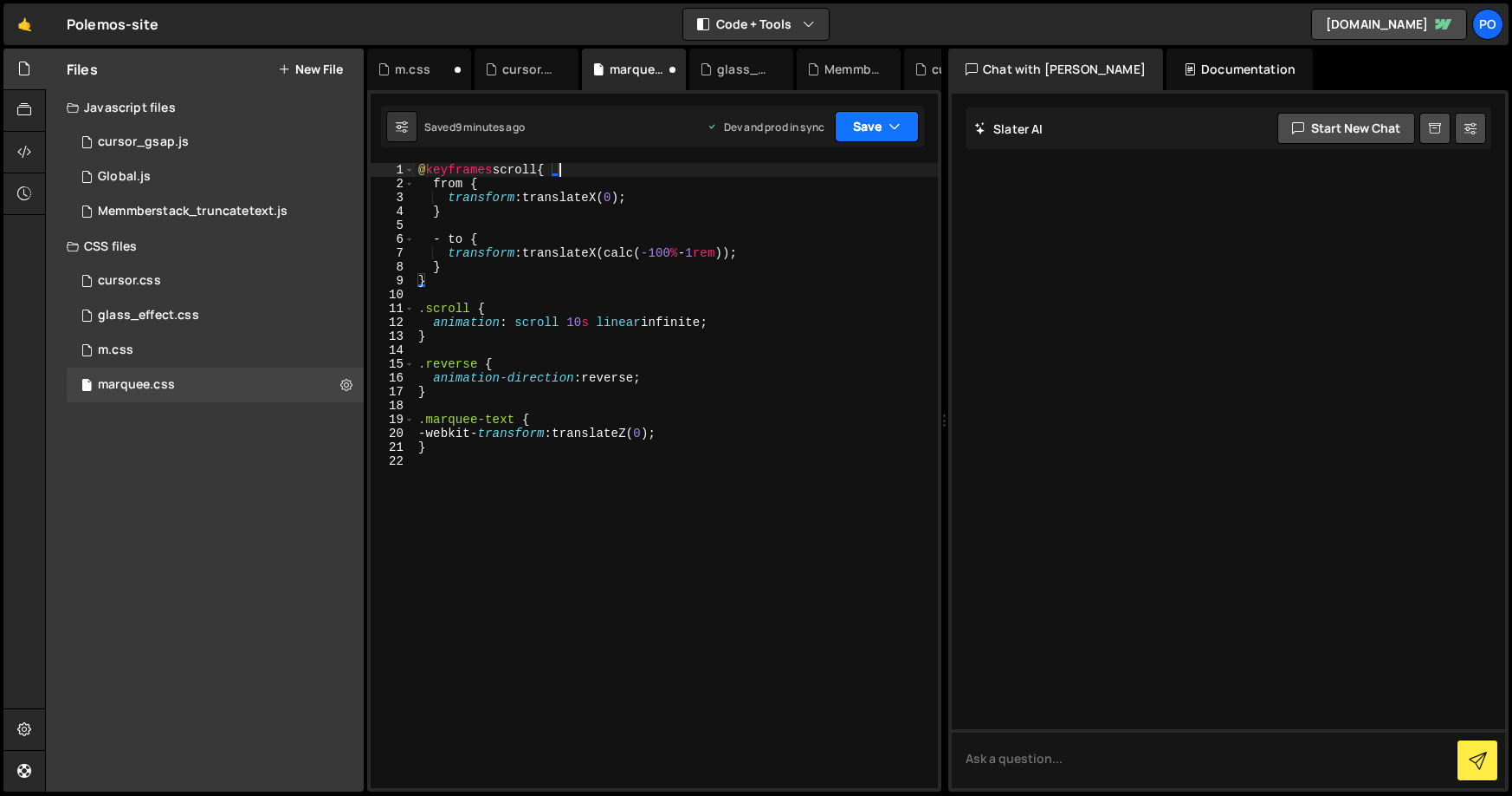
click at [887, 128] on button "Save" at bounding box center [876, 126] width 84 height 31
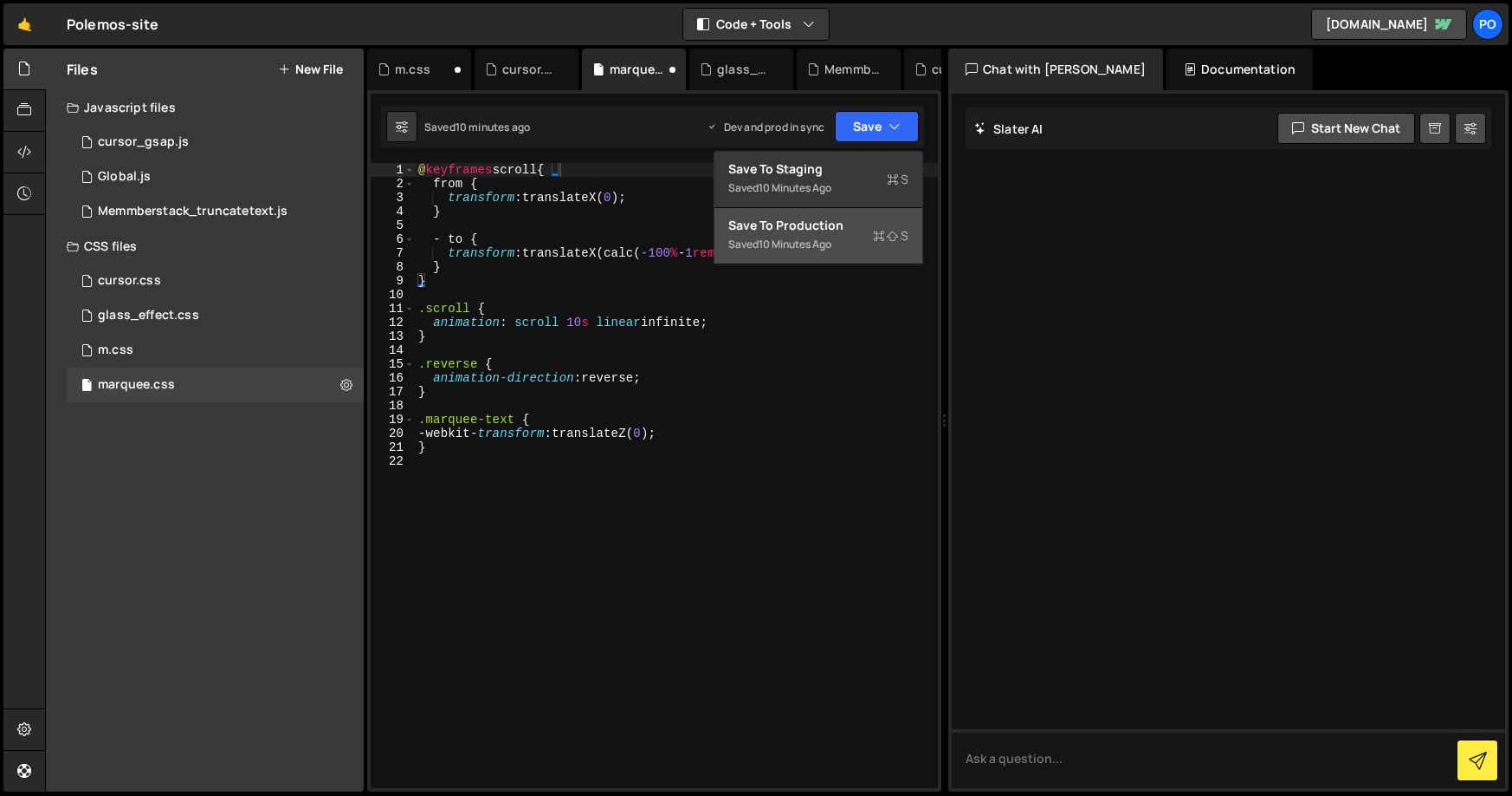
click at [849, 216] on button "Save to Production S Saved 10 minutes ago" at bounding box center [819, 235] width 208 height 56
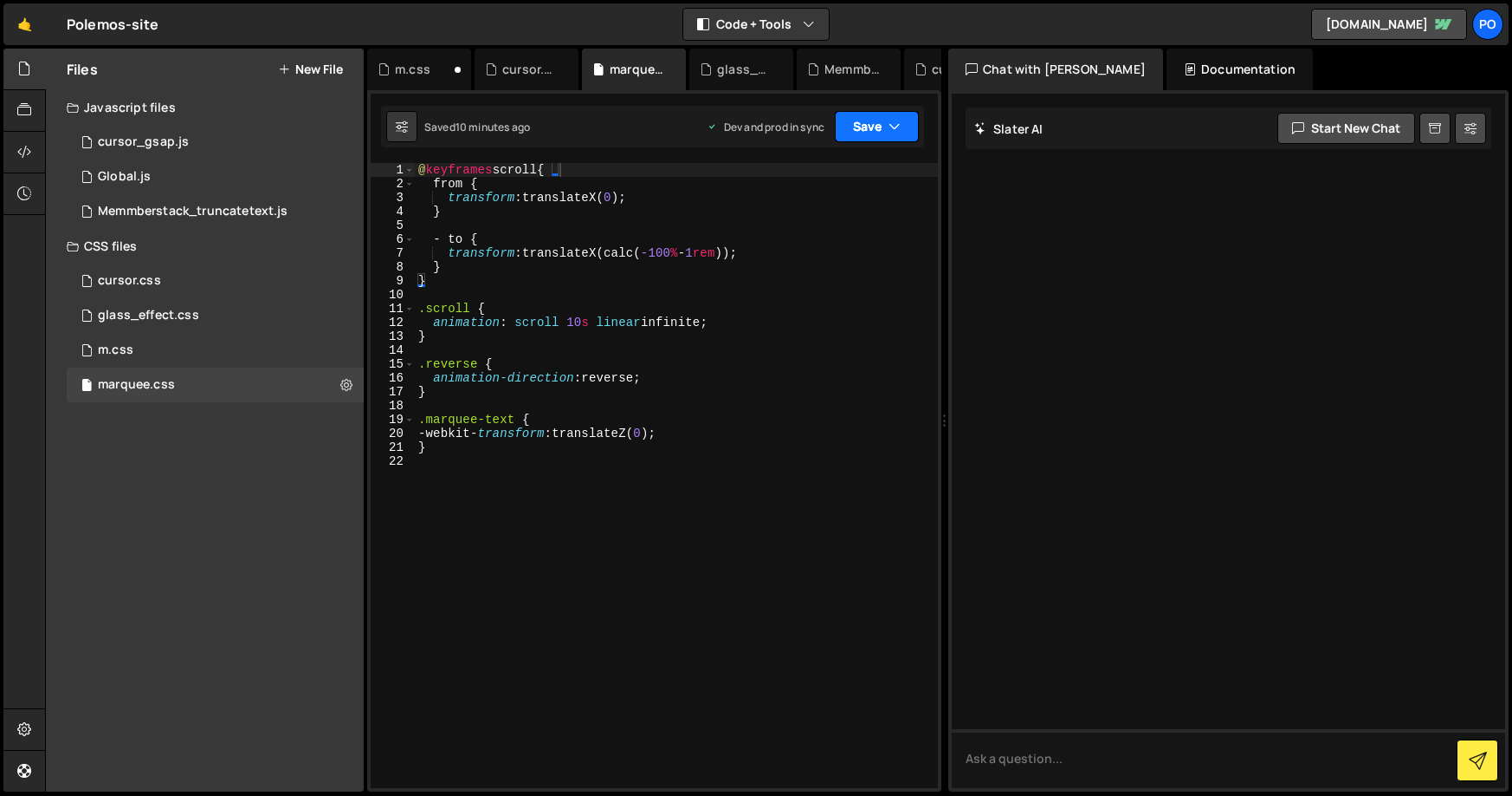
click at [876, 126] on button "Save" at bounding box center [876, 126] width 84 height 31
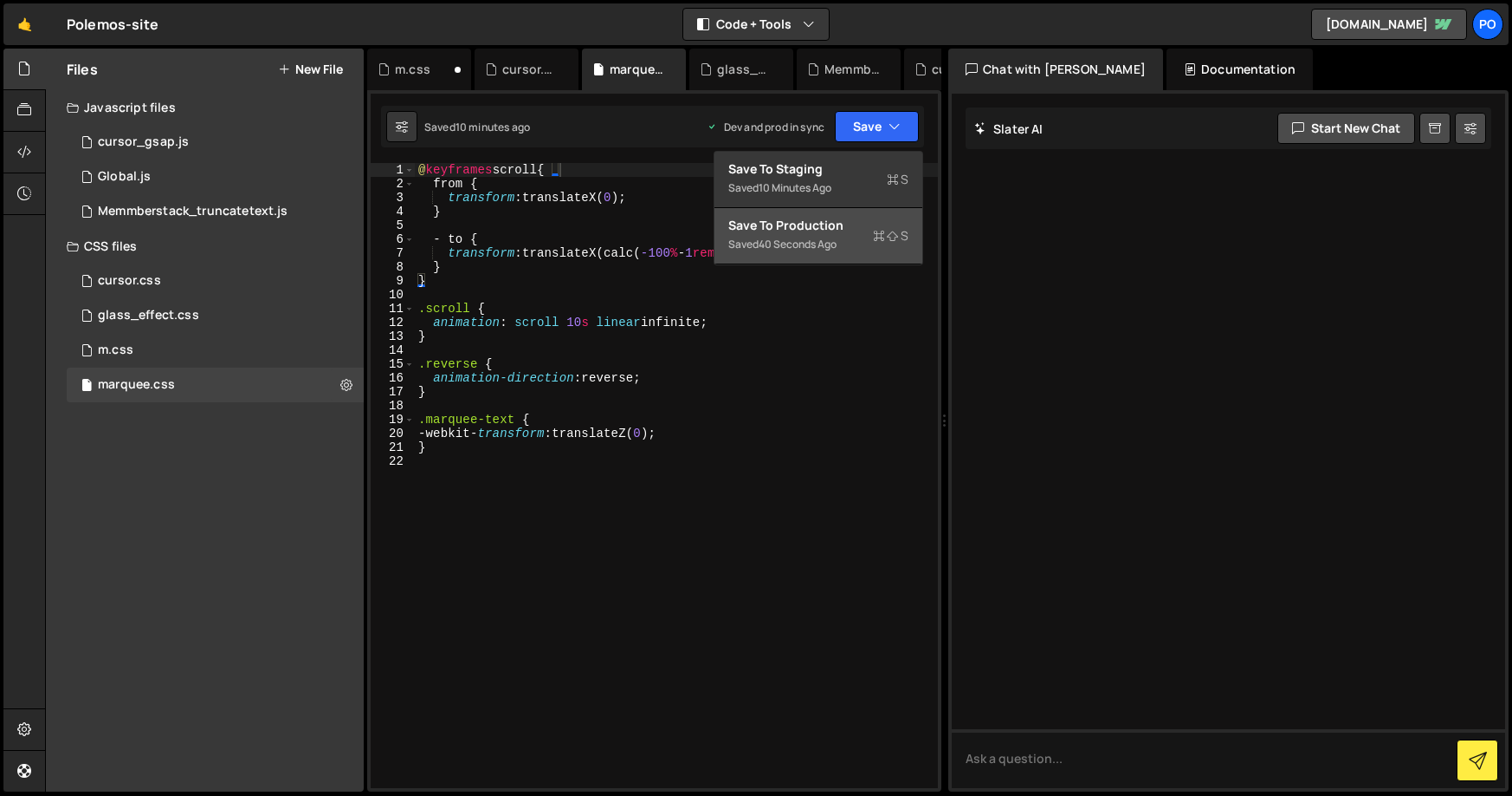
click at [803, 222] on div "Save to Production S" at bounding box center [818, 226] width 180 height 18
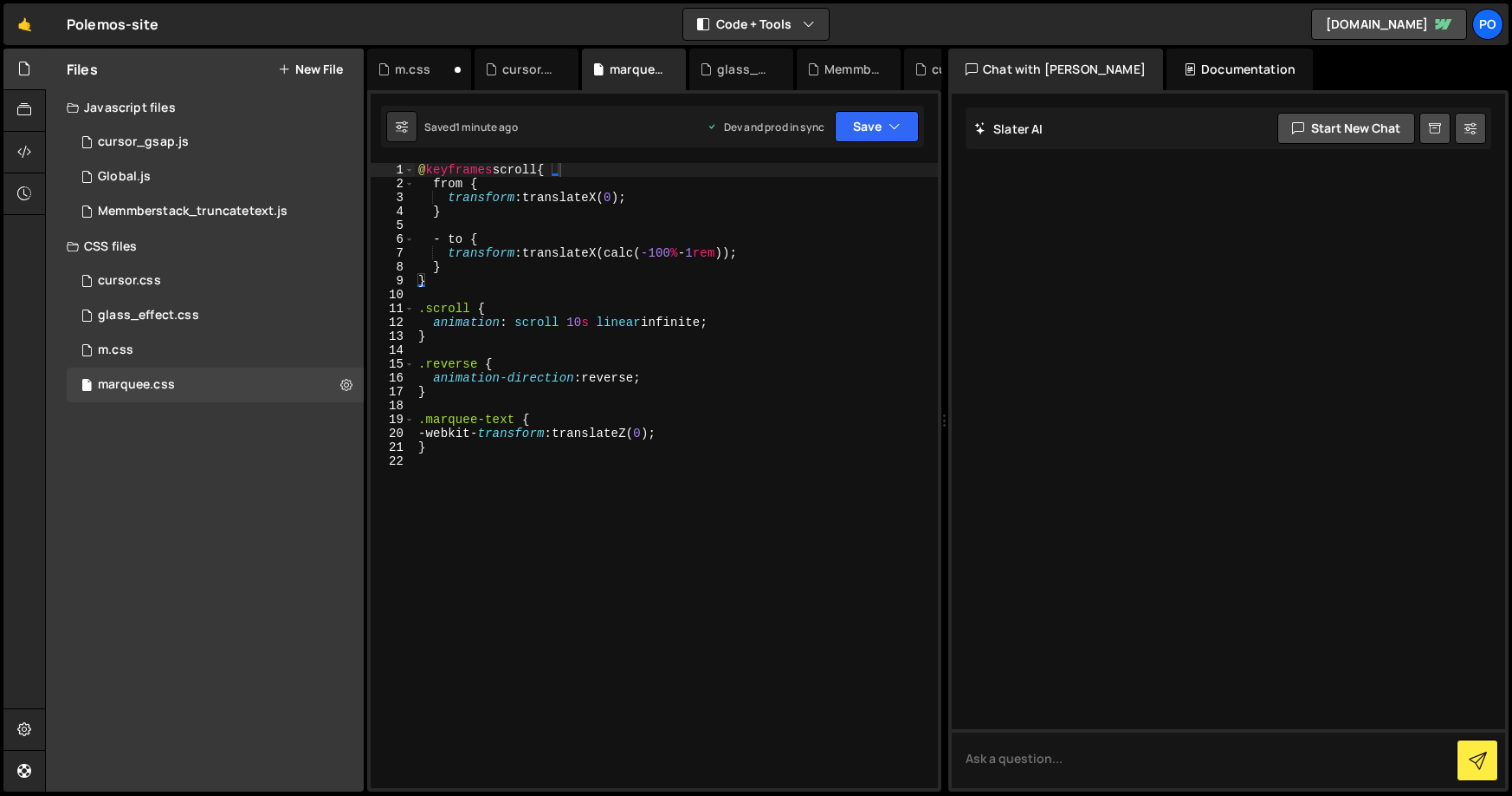
scroll to position [0, 4]
click at [460, 187] on div "@ keyframes scroll { from { transform : translateX( 0 ) ; } - to { transform : …" at bounding box center [676, 489] width 523 height 653
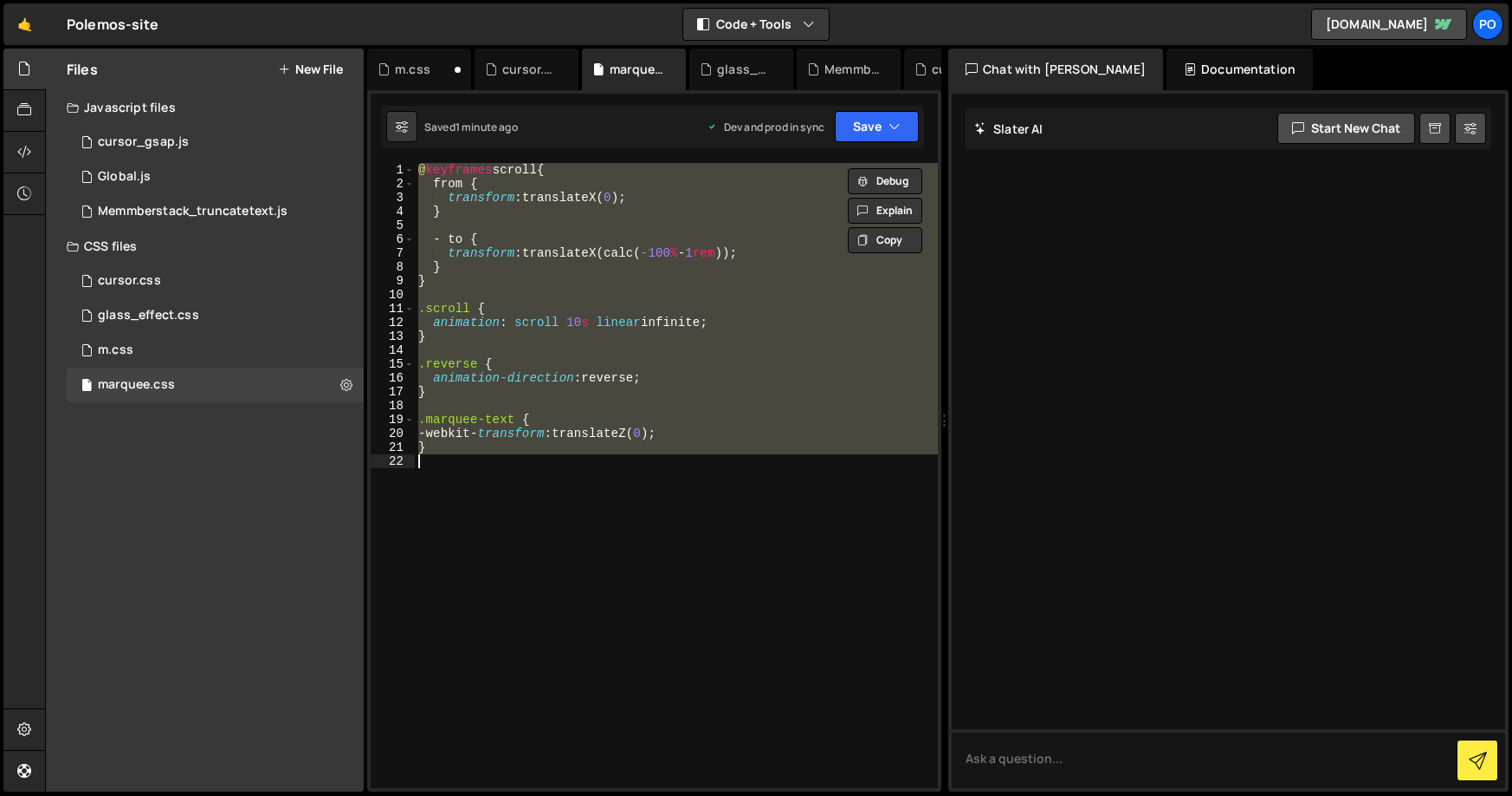
paste textarea
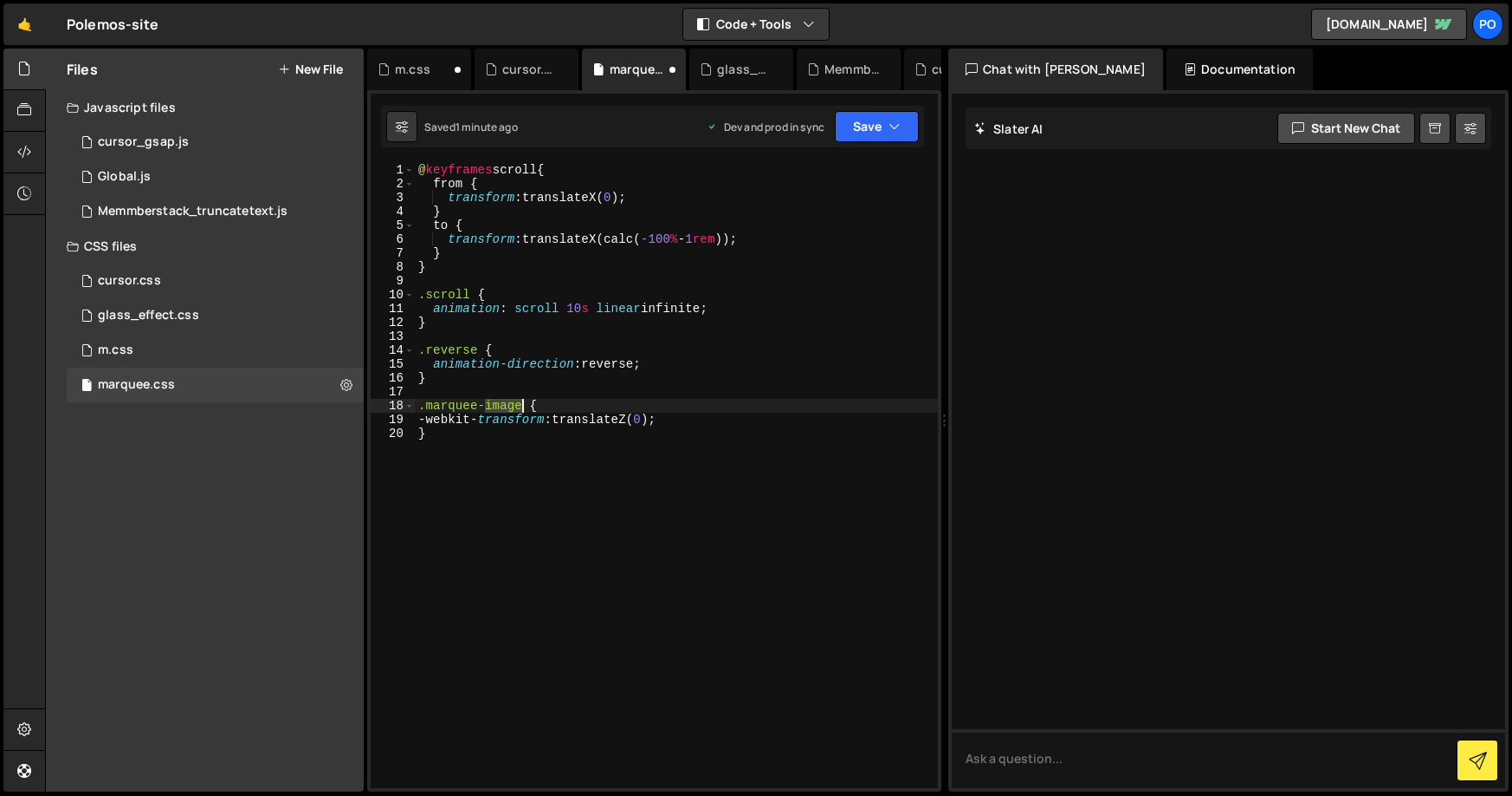
drag, startPoint x: 485, startPoint y: 407, endPoint x: 520, endPoint y: 403, distance: 35.2
click at [520, 403] on div "@ keyframes scroll { from { transform : translateX( 0 ) ; } to { transform : tr…" at bounding box center [676, 489] width 523 height 653
click at [710, 211] on div "@ keyframes scroll { from { transform : translateX( 0 ) ; } to { transform : tr…" at bounding box center [676, 489] width 523 height 653
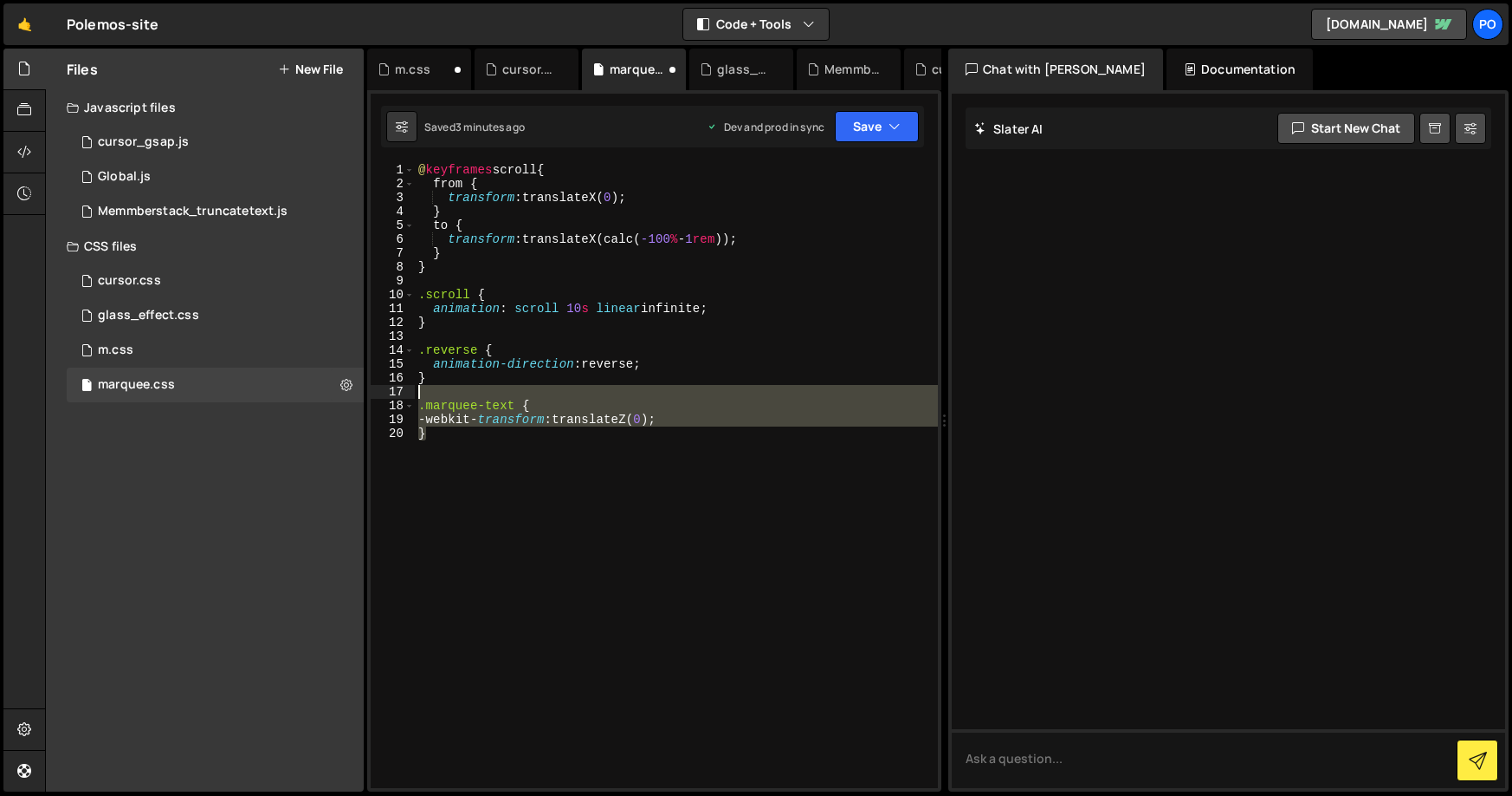
drag, startPoint x: 456, startPoint y: 435, endPoint x: 407, endPoint y: 393, distance: 64.5
click at [407, 393] on div "} 1 2 3 4 5 6 7 8 9 10 11 12 13 14 15 16 17 18 19 20 @ keyframes scroll { from …" at bounding box center [654, 474] width 567 height 625
type textarea ".marquee-text {"
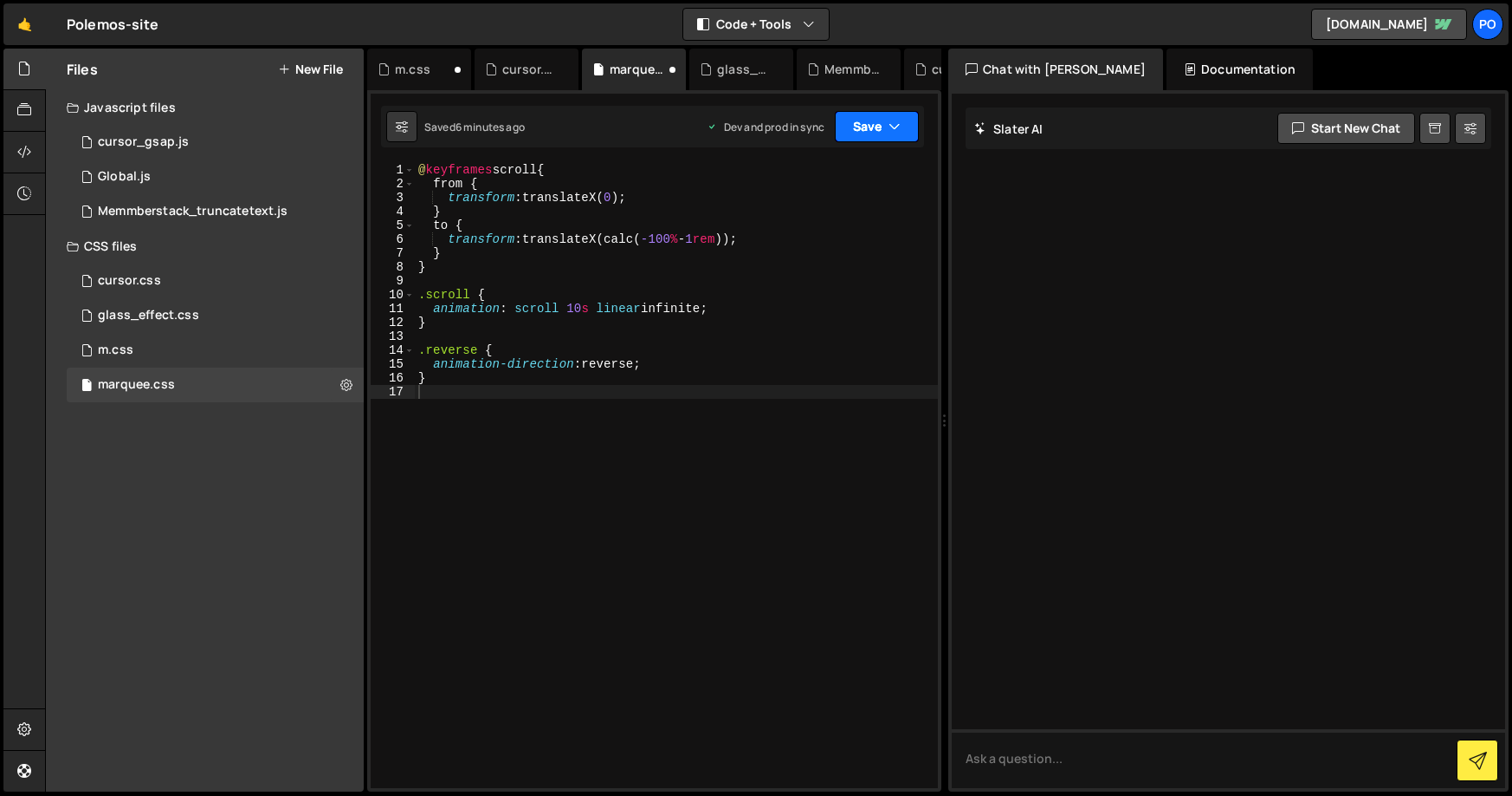
click at [876, 125] on button "Save" at bounding box center [876, 126] width 84 height 31
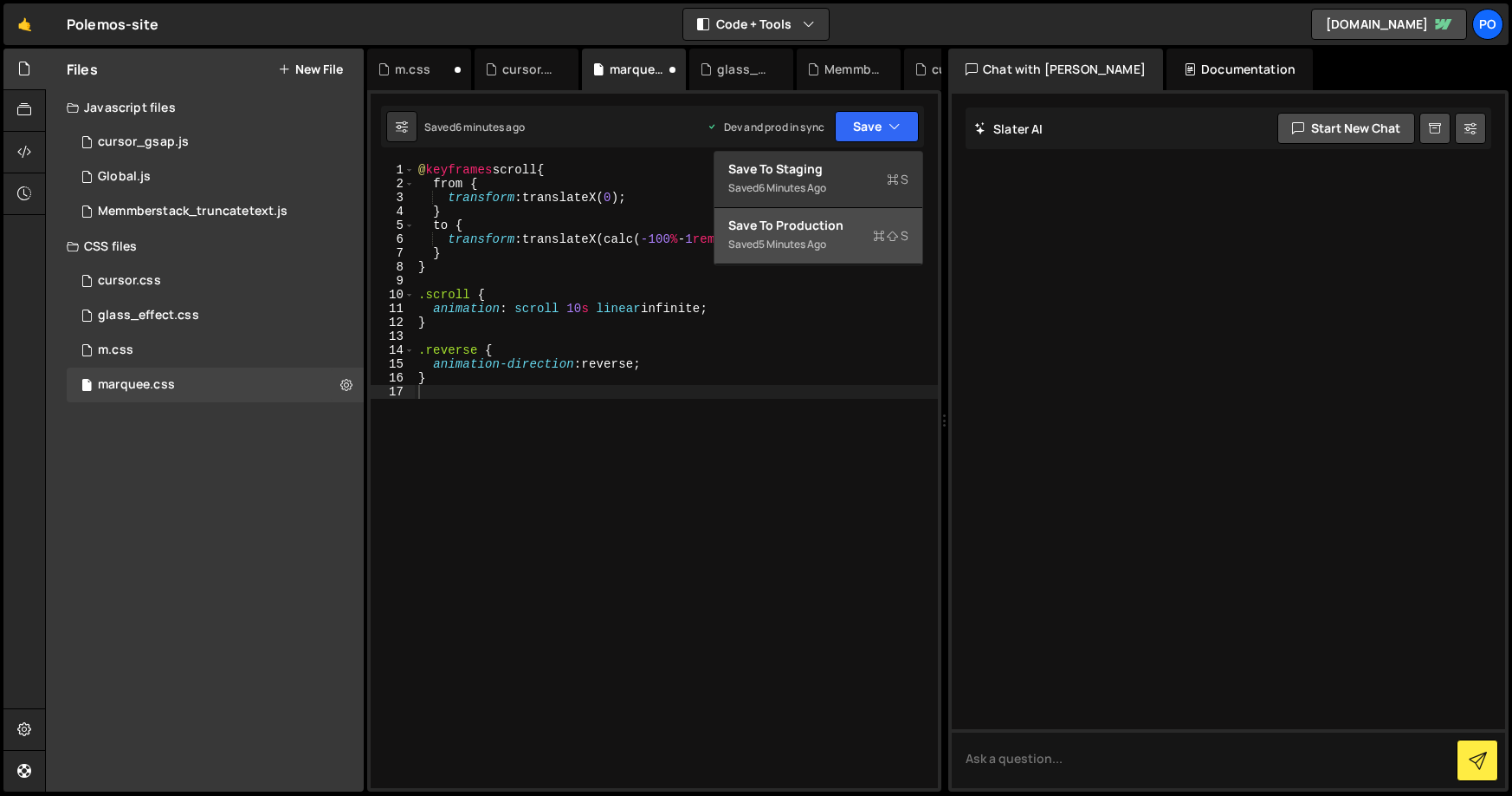
click at [819, 220] on div "Save to Production S" at bounding box center [818, 226] width 180 height 18
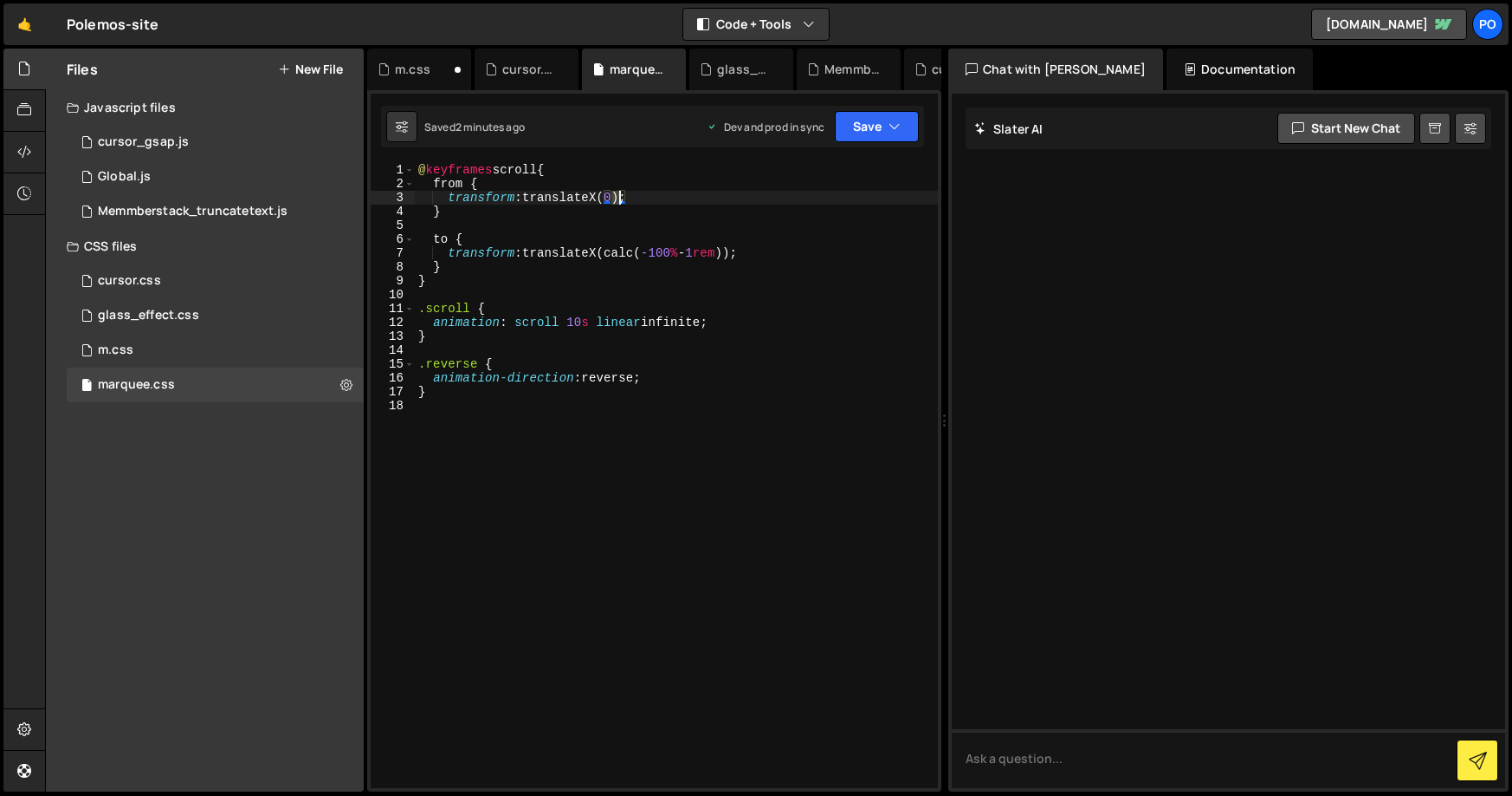
click at [618, 199] on div "@ keyframes scroll { from { transform : translateX( 0 ) ; } to { transform : tr…" at bounding box center [676, 489] width 523 height 653
click at [867, 125] on button "Save" at bounding box center [876, 126] width 84 height 31
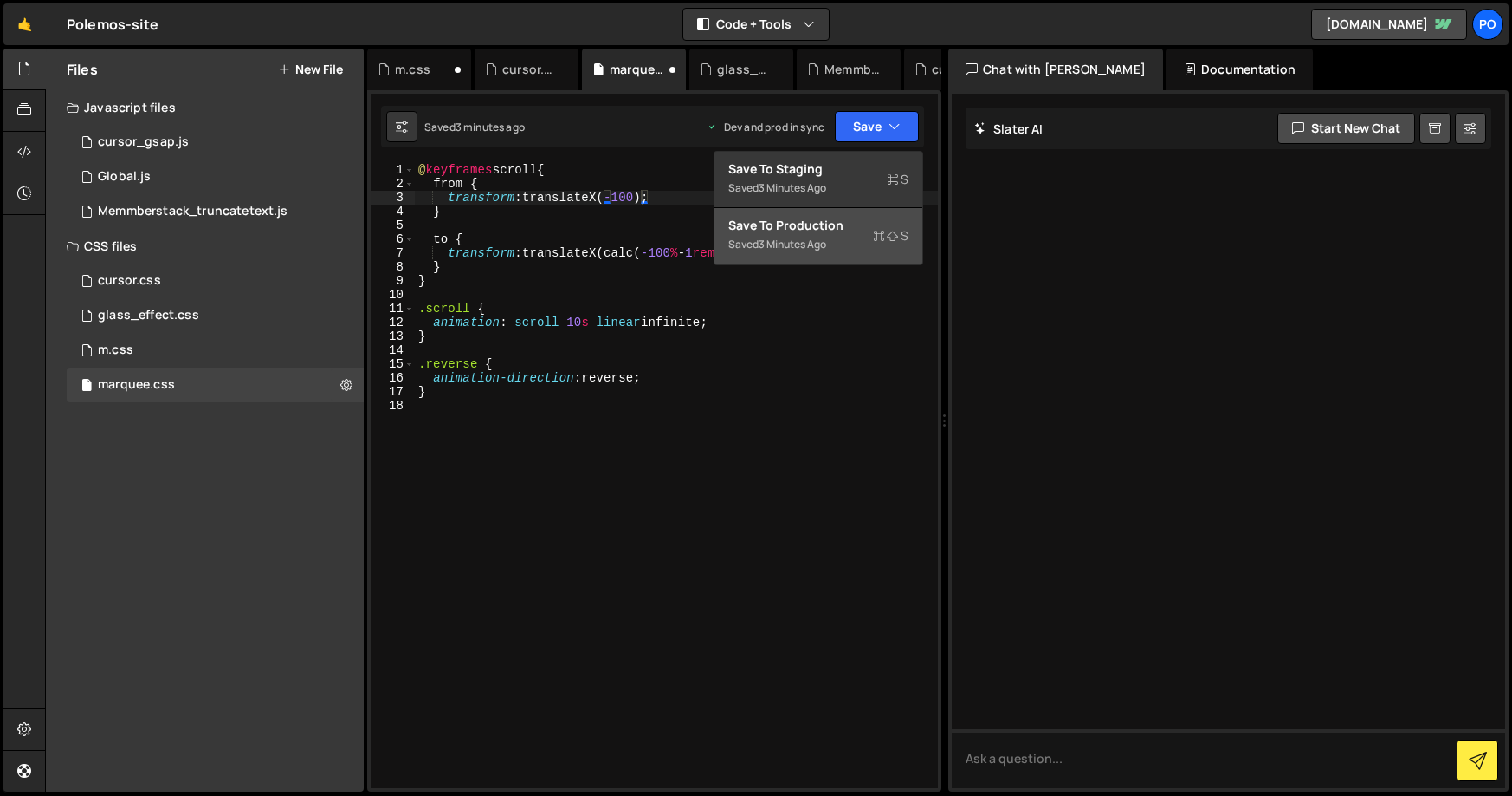
click at [772, 235] on div "Saved 3 minutes ago" at bounding box center [818, 243] width 180 height 20
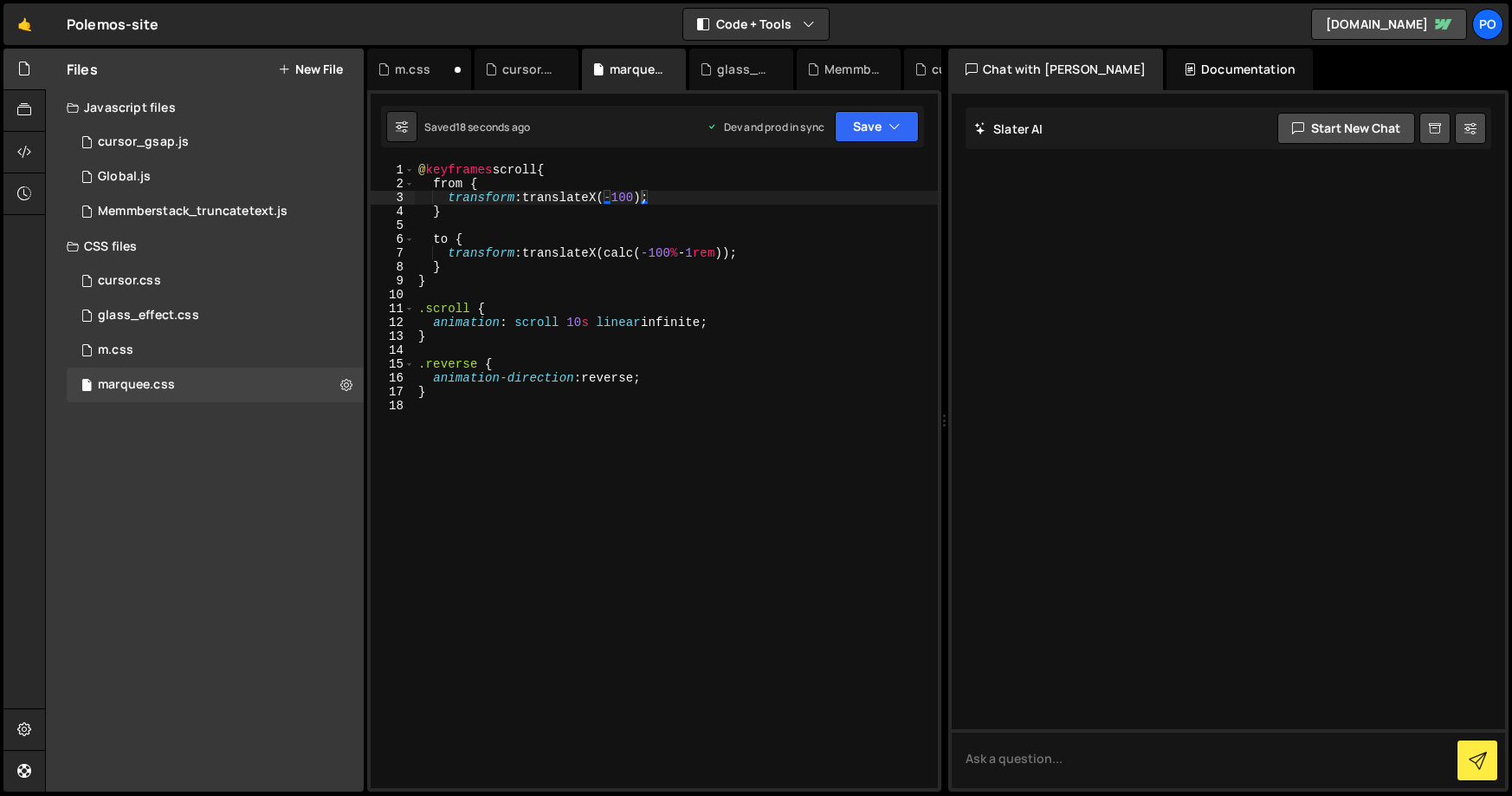
drag, startPoint x: 629, startPoint y: 199, endPoint x: 620, endPoint y: 203, distance: 9.8
click at [620, 203] on div "@ keyframes scroll { from { transform : translateX( -100 ) ; } to { transform :…" at bounding box center [676, 489] width 523 height 653
click at [639, 196] on div "@ keyframes scroll { from { transform : translateX( -100 ) ; } to { transform :…" at bounding box center [676, 489] width 523 height 653
click at [861, 128] on button "Save" at bounding box center [876, 126] width 84 height 31
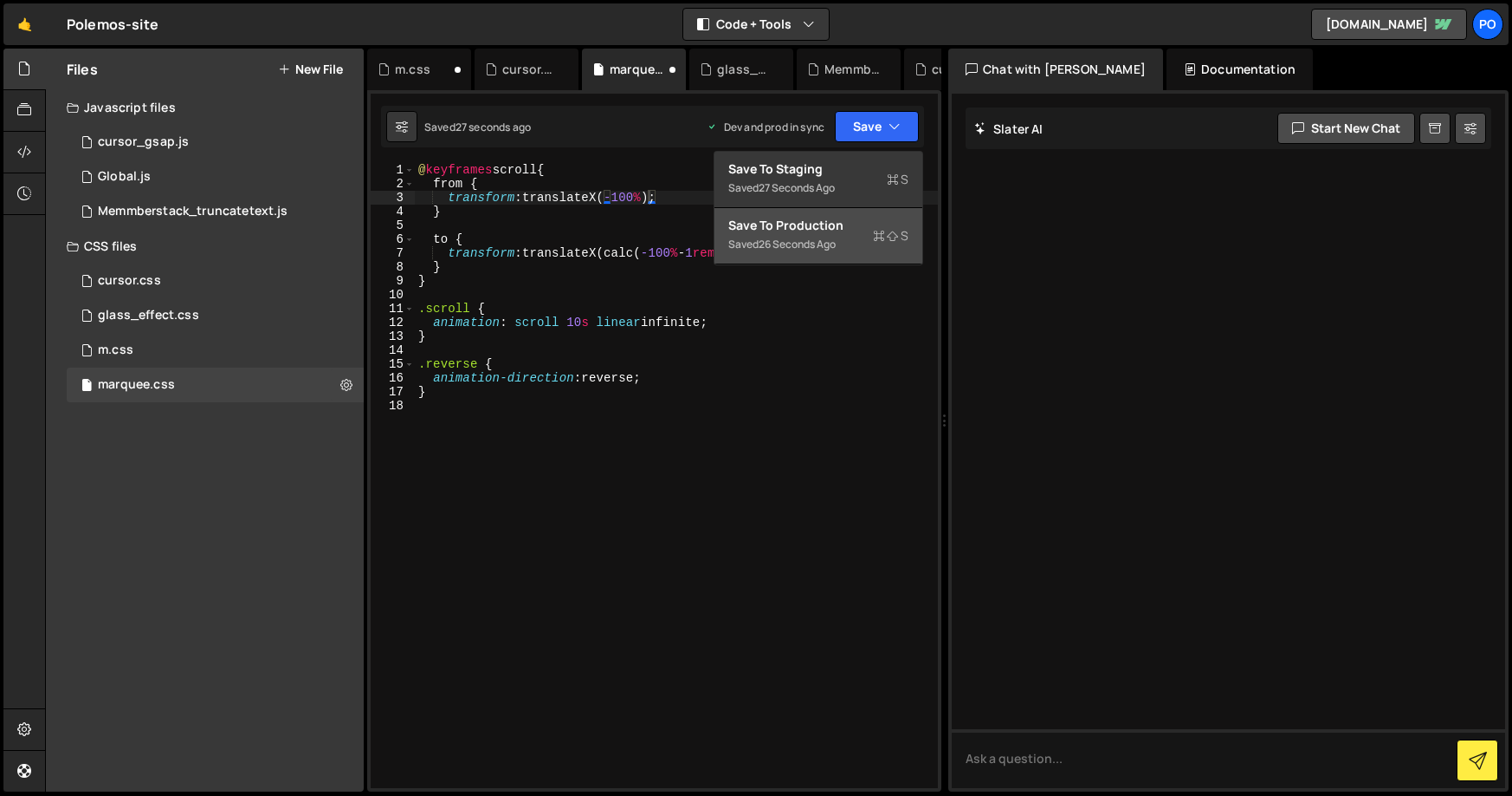
click at [845, 231] on div "Save to Production S" at bounding box center [818, 226] width 180 height 18
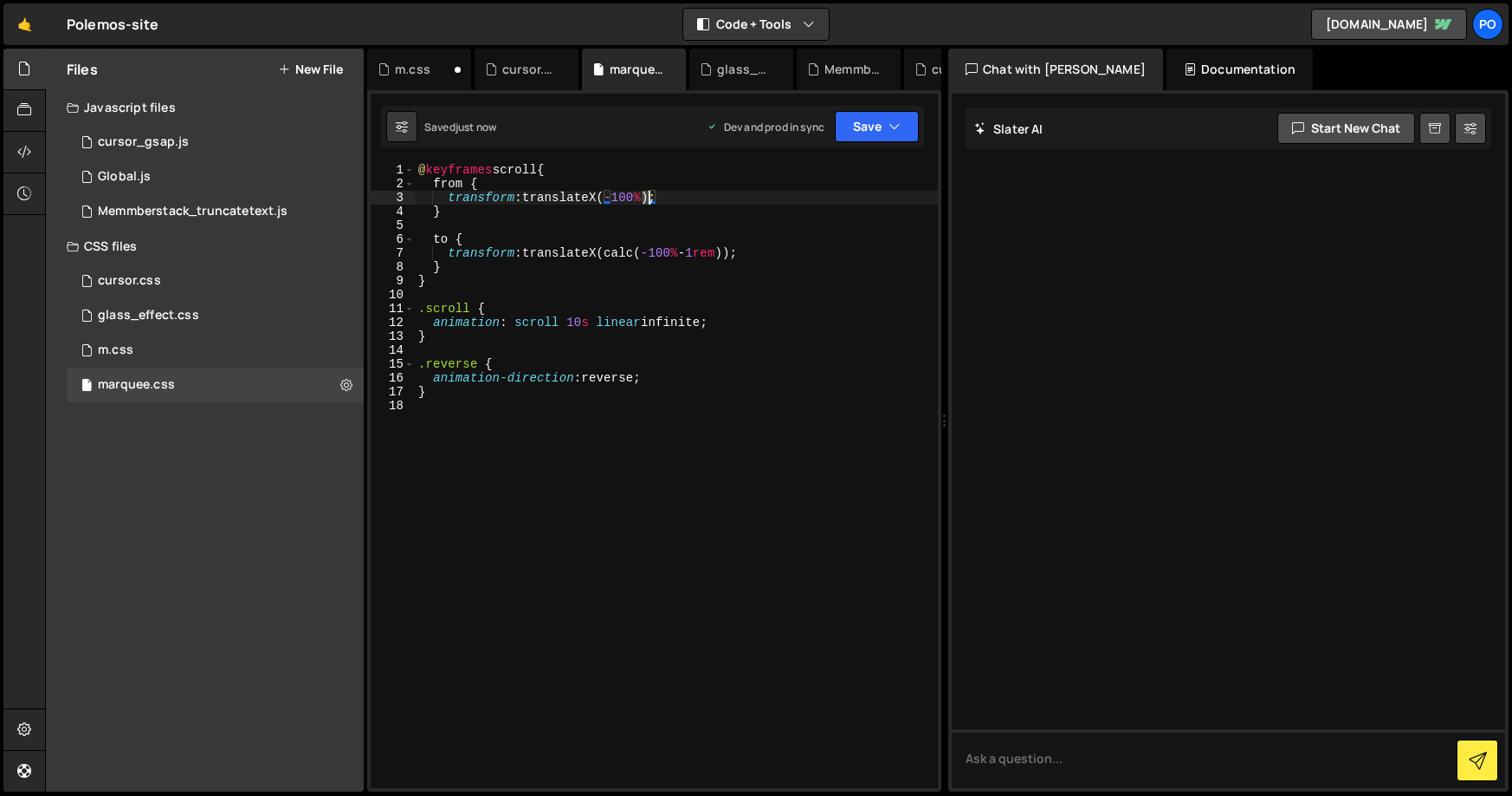
drag, startPoint x: 639, startPoint y: 195, endPoint x: 649, endPoint y: 197, distance: 10.2
click at [649, 197] on div "@ keyframes scroll { from { transform : translateX( -100 % ) ; } to { transform…" at bounding box center [676, 489] width 523 height 653
click at [887, 133] on button "Save" at bounding box center [876, 126] width 84 height 31
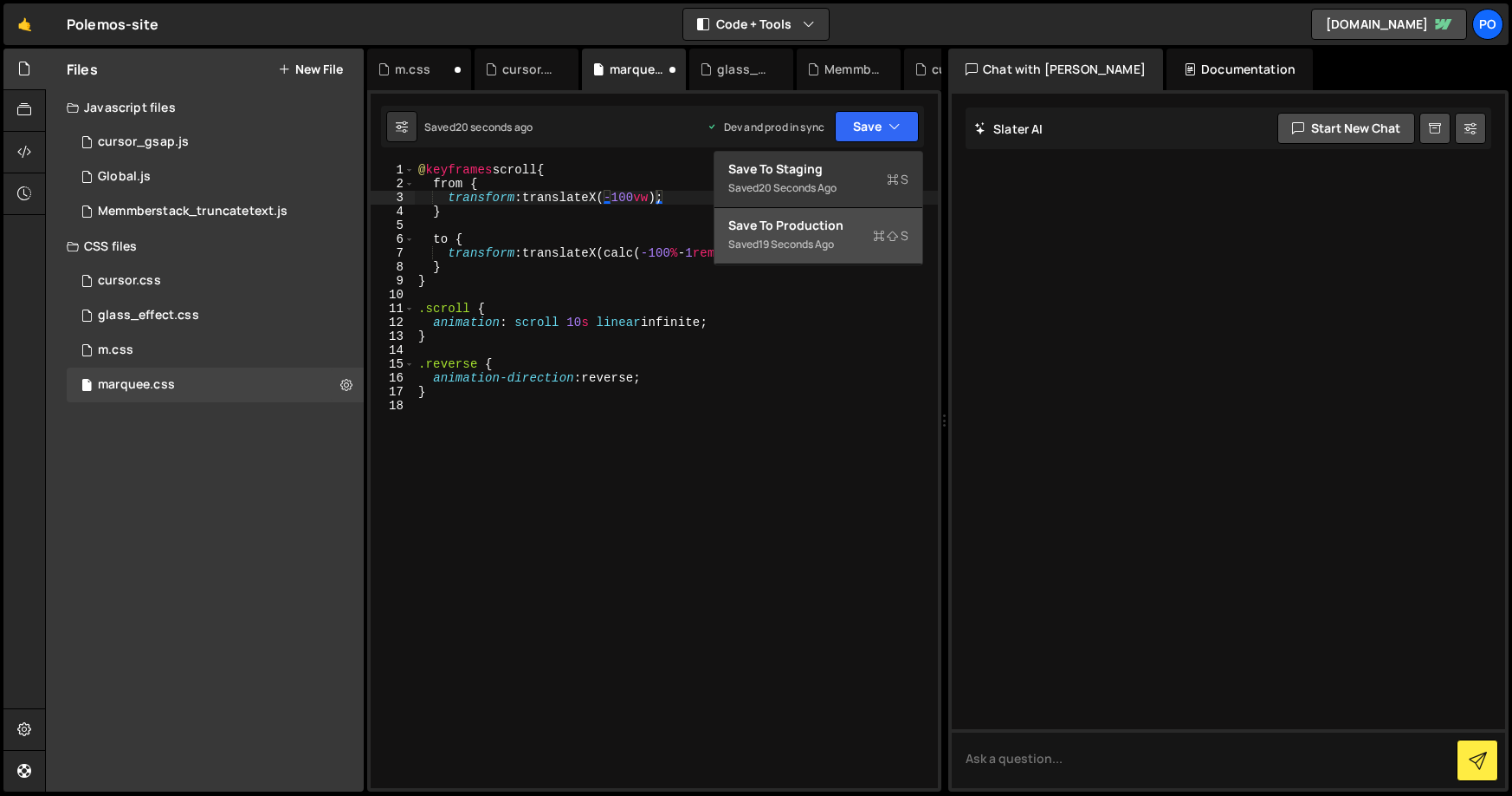
click at [832, 231] on div "Save to Production S" at bounding box center [818, 226] width 180 height 18
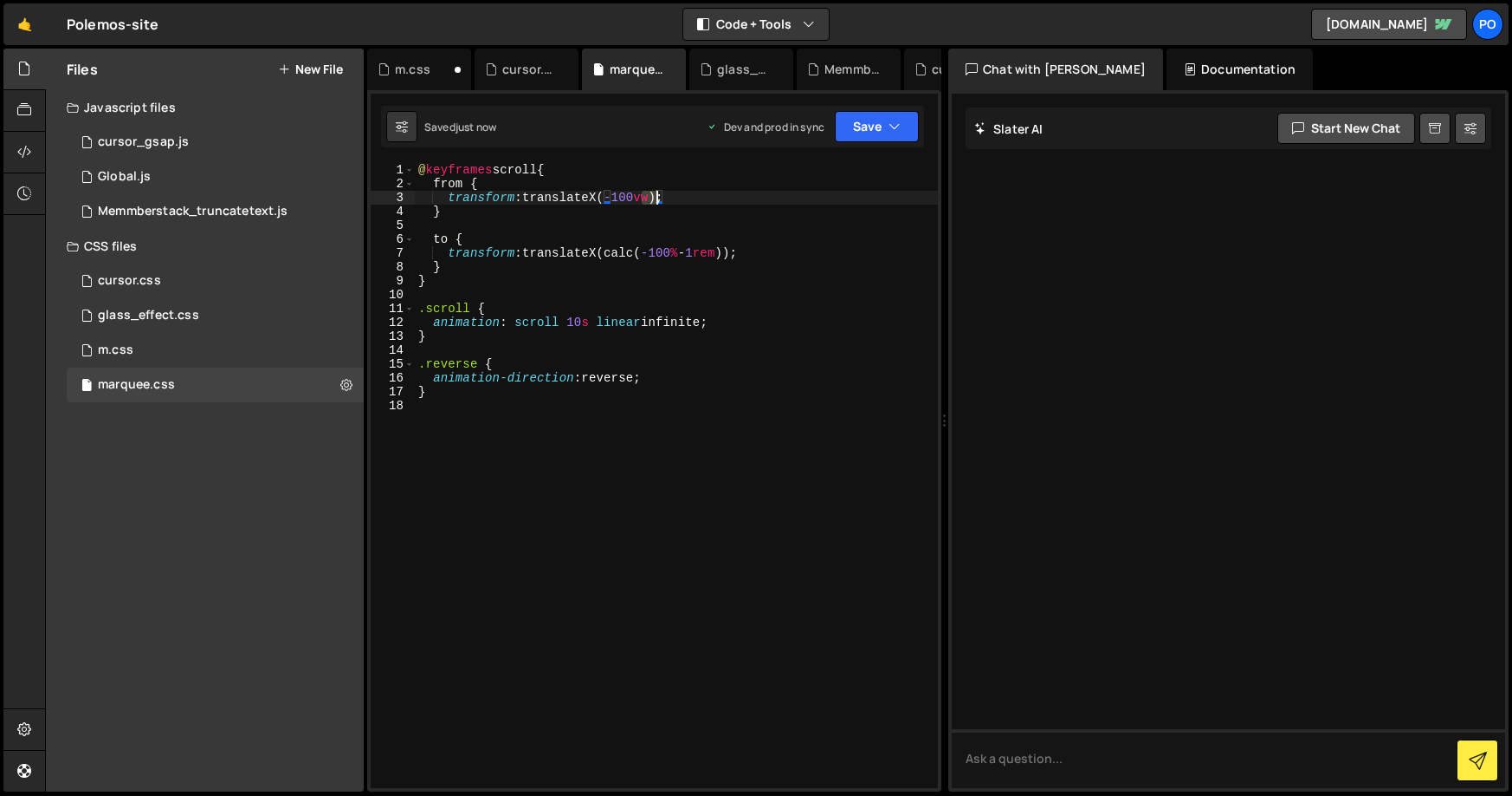
drag, startPoint x: 641, startPoint y: 203, endPoint x: 654, endPoint y: 203, distance: 13.0
click at [654, 203] on div "@ keyframes scroll { from { transform : translateX( -100 vw ) ; } to { transfor…" at bounding box center [676, 489] width 523 height 653
click at [881, 124] on button "Save" at bounding box center [876, 126] width 84 height 31
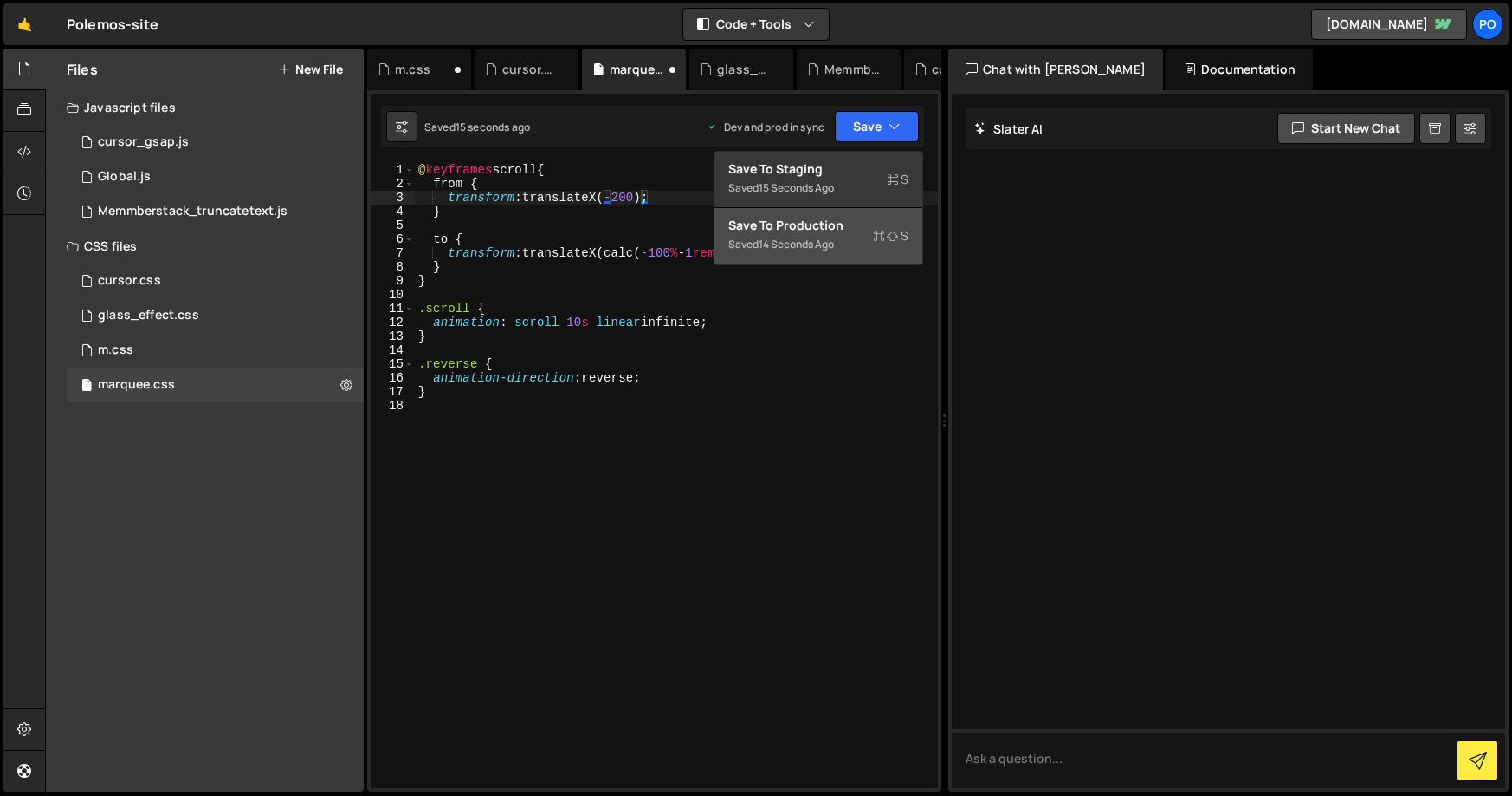
click at [837, 231] on div "Save to Production S" at bounding box center [818, 226] width 180 height 18
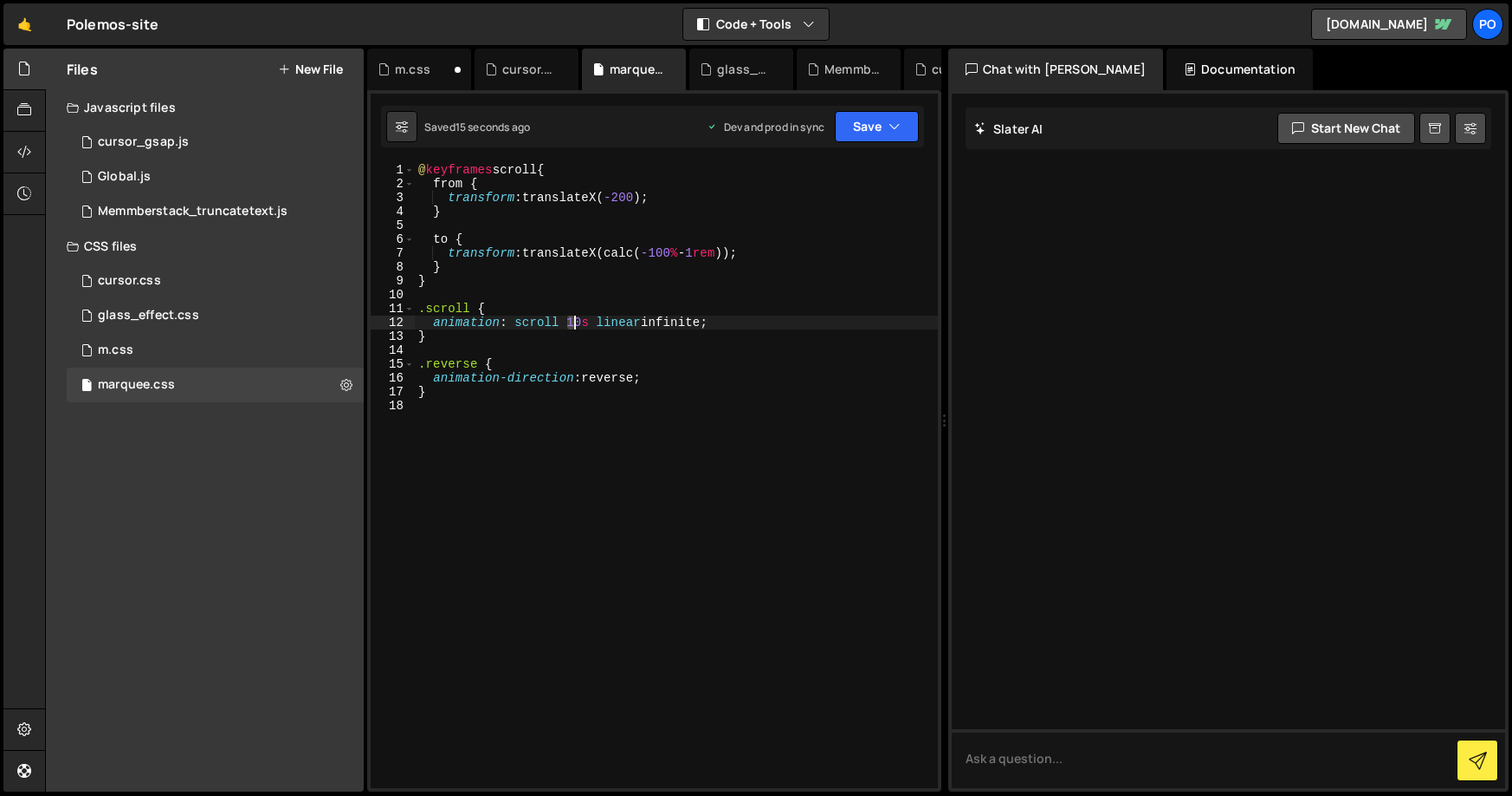
click at [575, 322] on div "@ keyframes scroll { from { transform : translateX( -200 ) ; } to { transform :…" at bounding box center [676, 489] width 523 height 653
click at [607, 273] on div "@ keyframes scroll { from { transform : translateX( -200 ) ; } to { transform :…" at bounding box center [676, 489] width 523 height 653
click at [877, 124] on button "Save" at bounding box center [876, 126] width 84 height 31
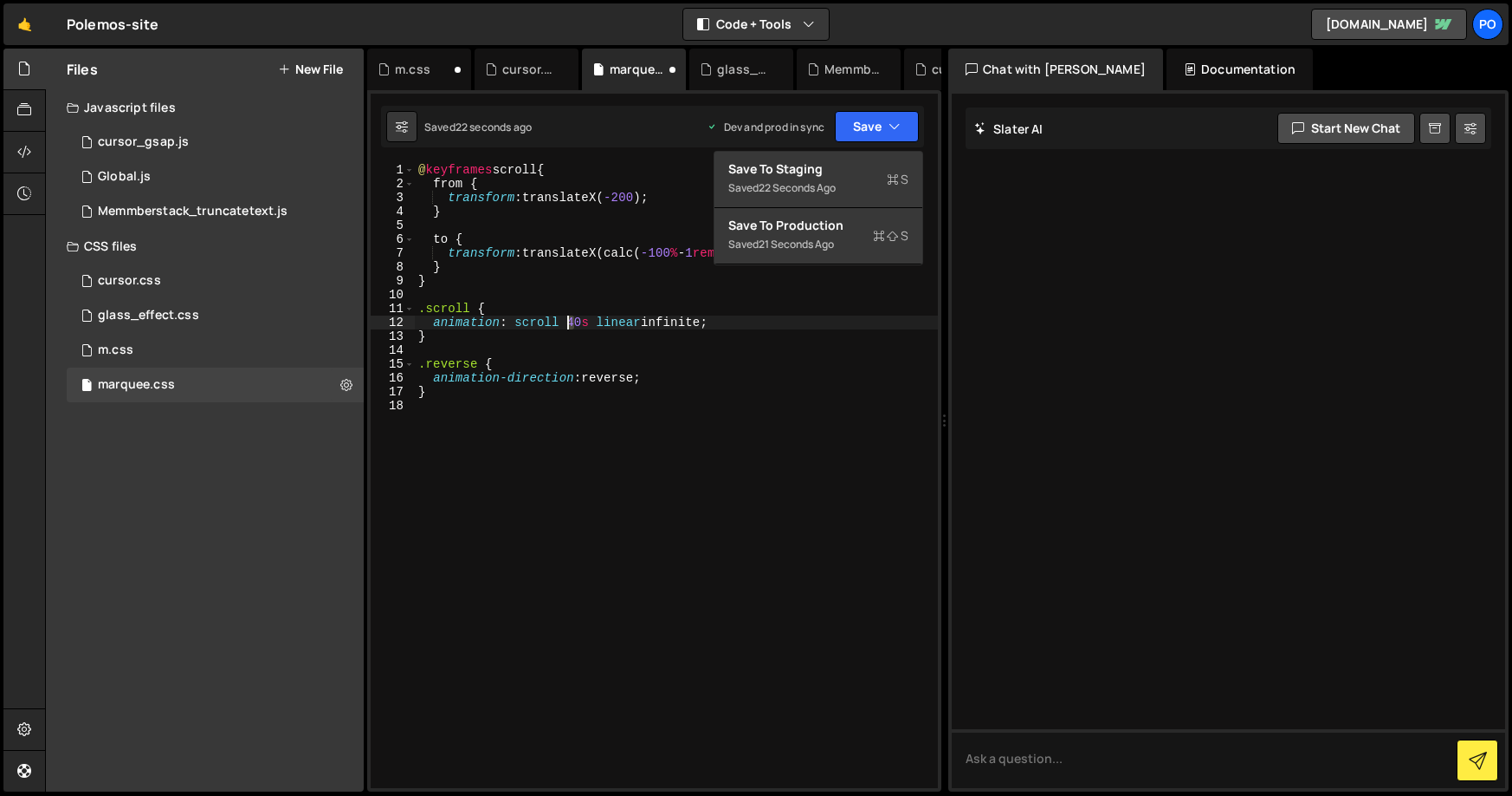
click at [570, 328] on div "@ keyframes scroll { from { transform : translateX( -200 ) ; } to { transform :…" at bounding box center [676, 489] width 523 height 653
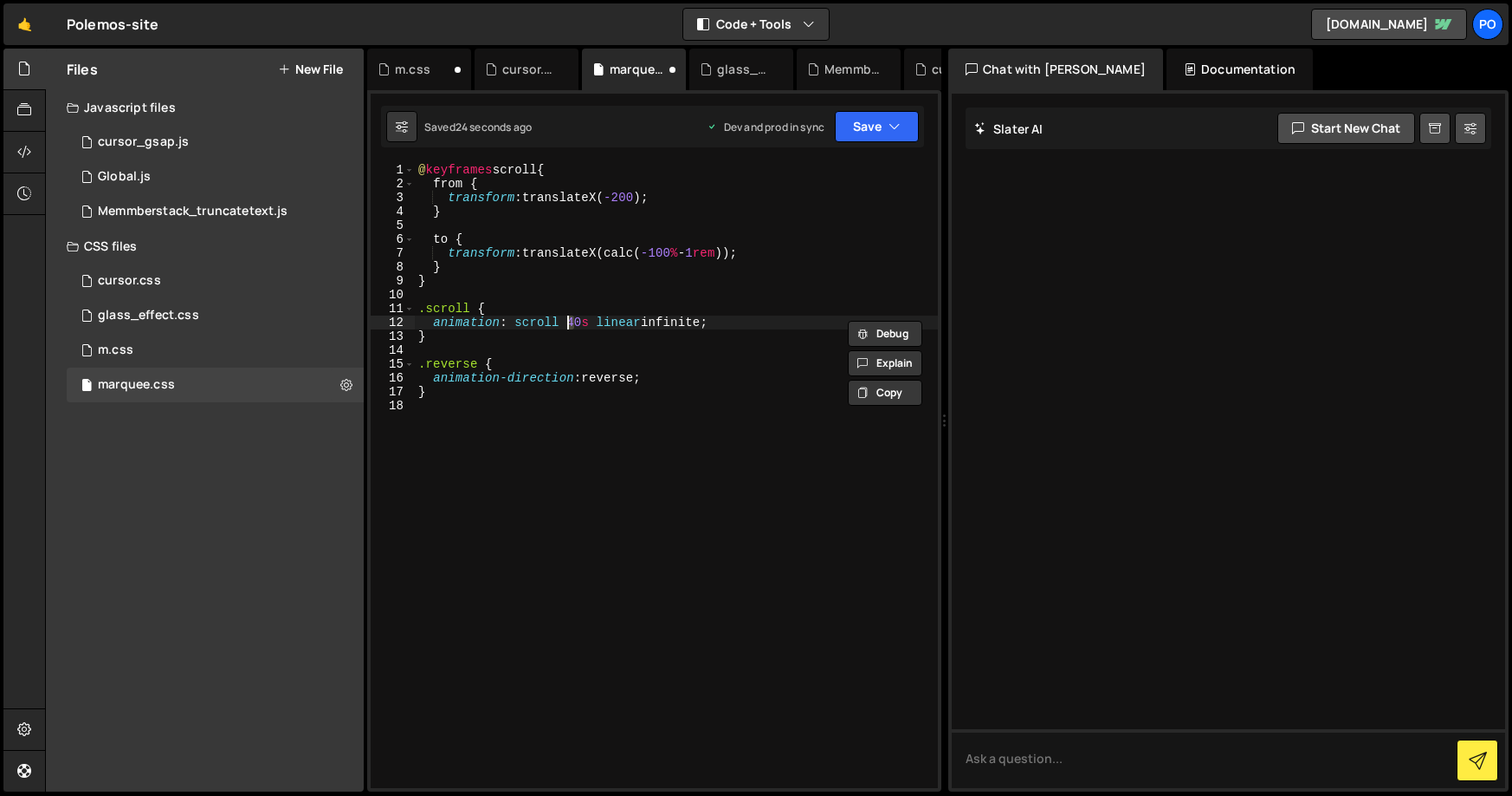
scroll to position [0, 11]
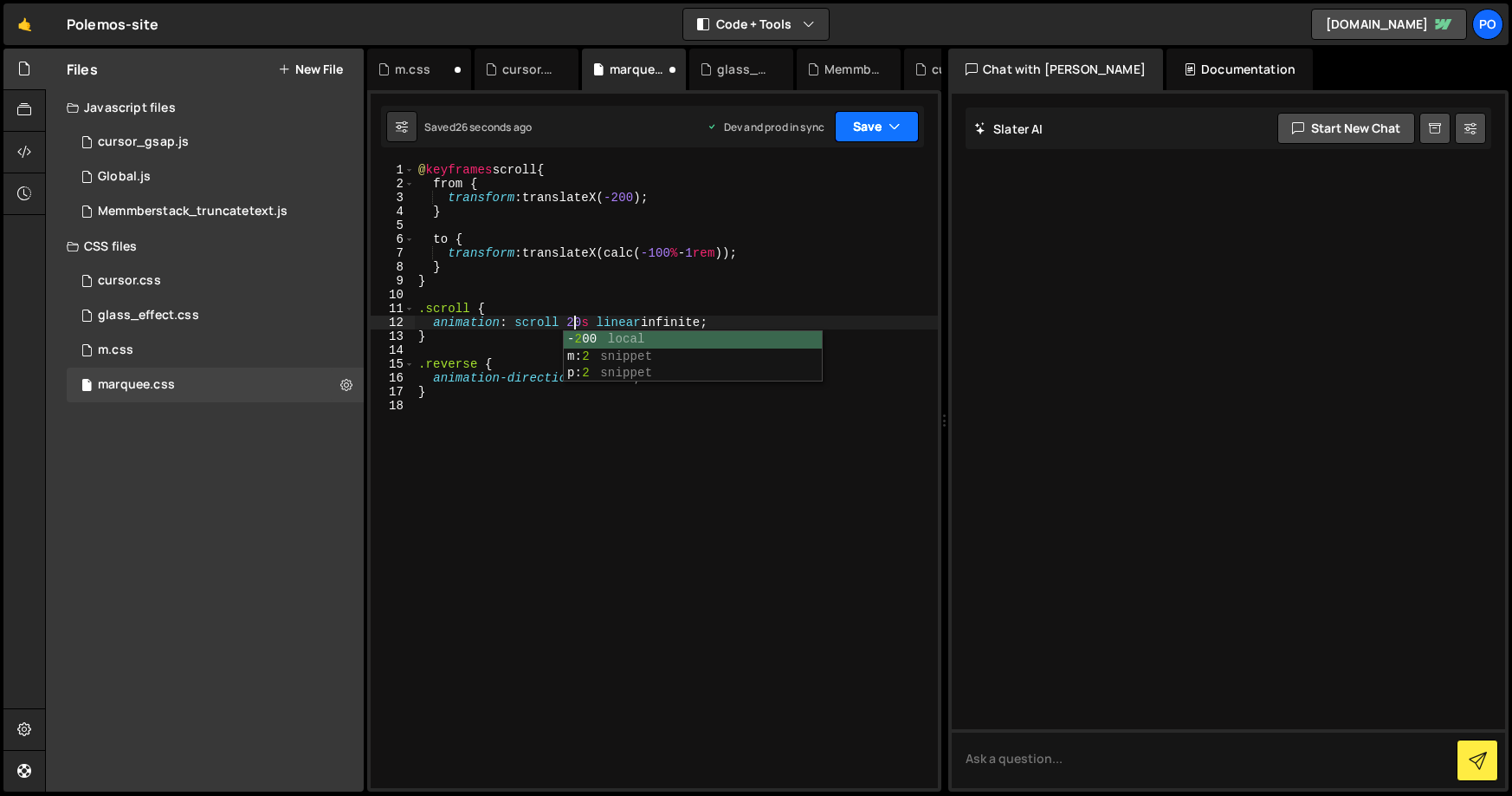
click at [870, 135] on button "Save" at bounding box center [876, 126] width 84 height 31
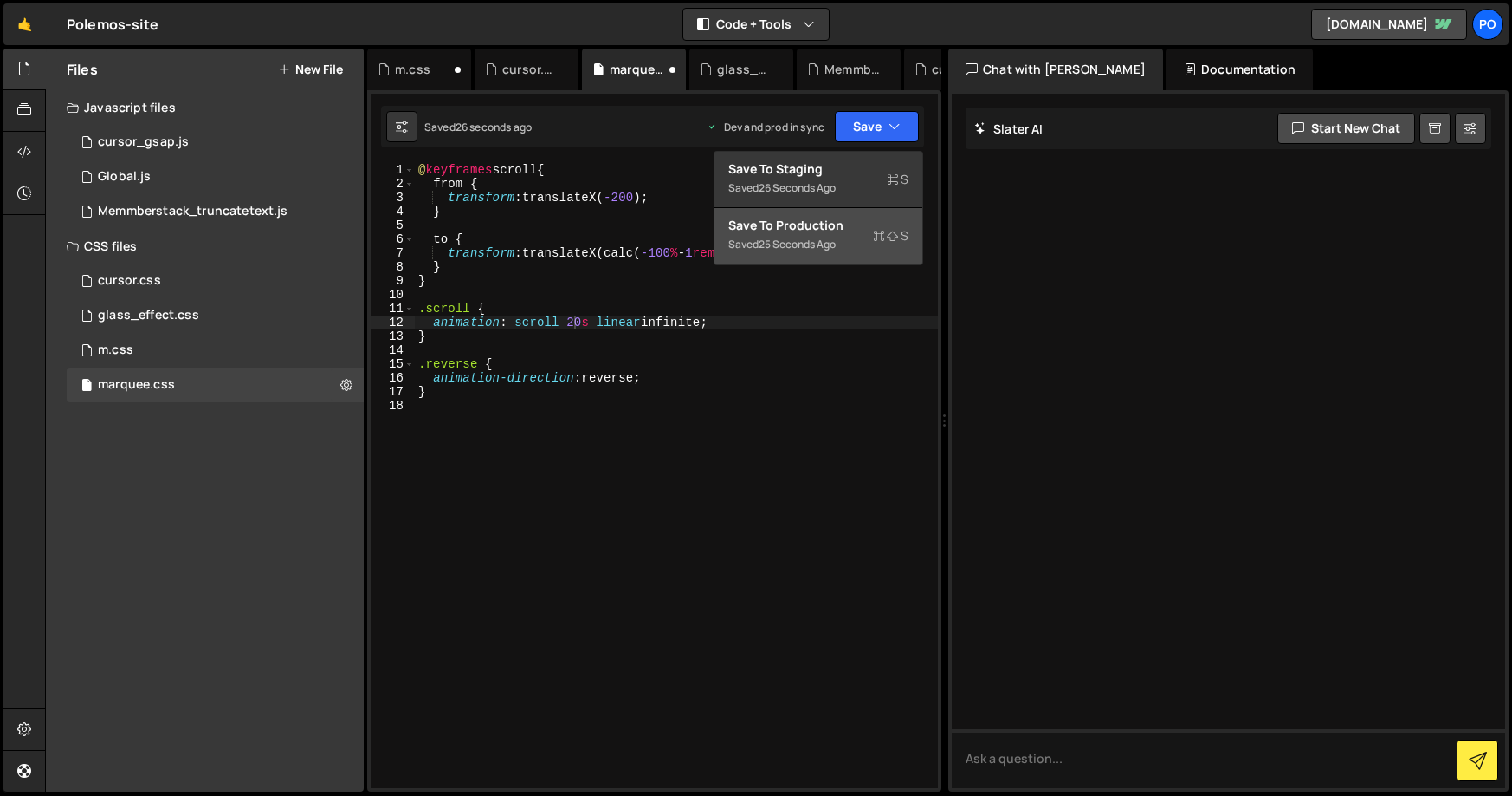
click at [819, 211] on button "Save to Production S Saved 25 seconds ago" at bounding box center [819, 235] width 208 height 56
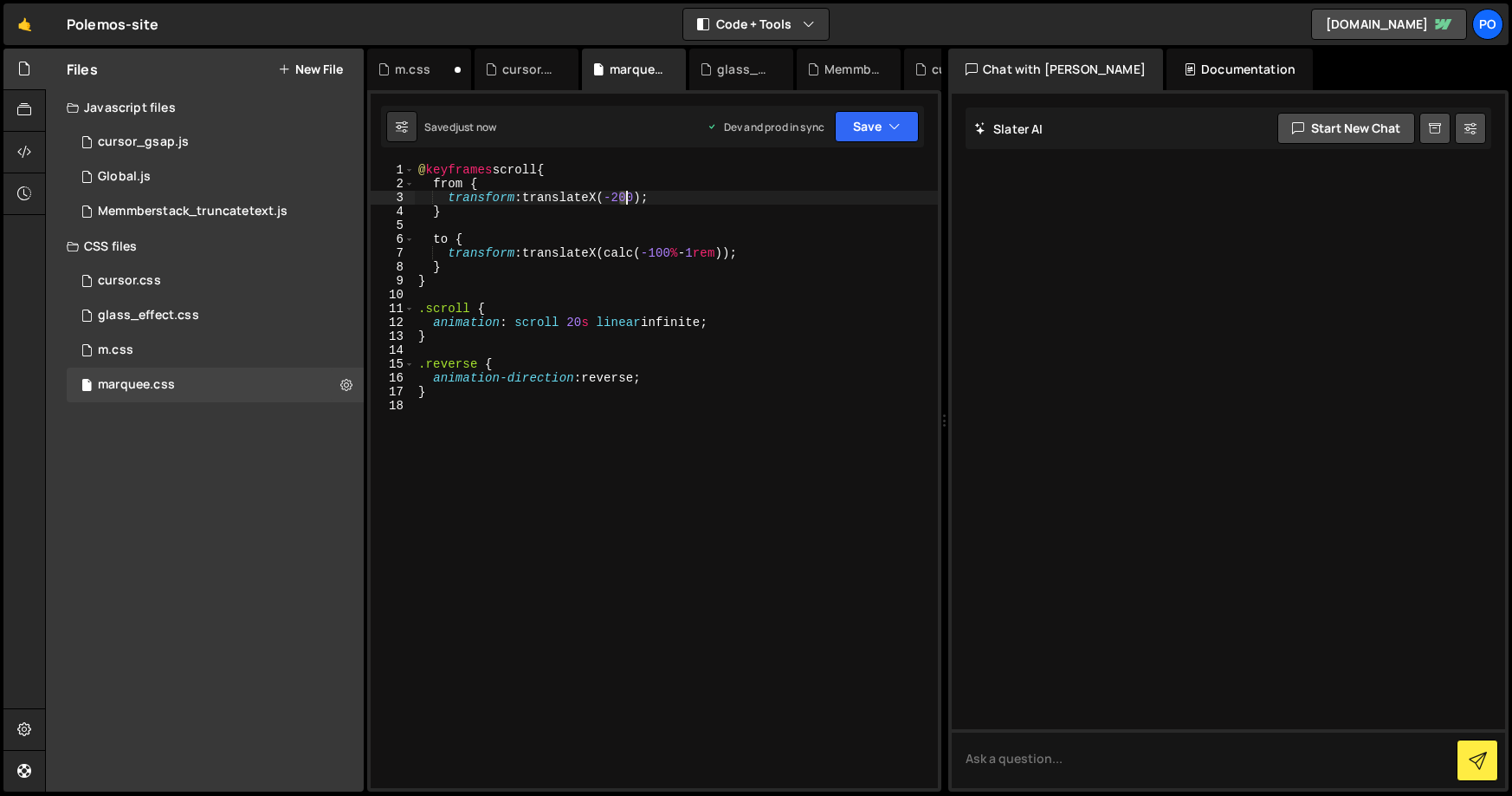
click at [626, 199] on div "@ keyframes scroll { from { transform : translateX( -200 ) ; } to { transform :…" at bounding box center [676, 489] width 523 height 653
click at [880, 118] on button "Save" at bounding box center [876, 126] width 84 height 31
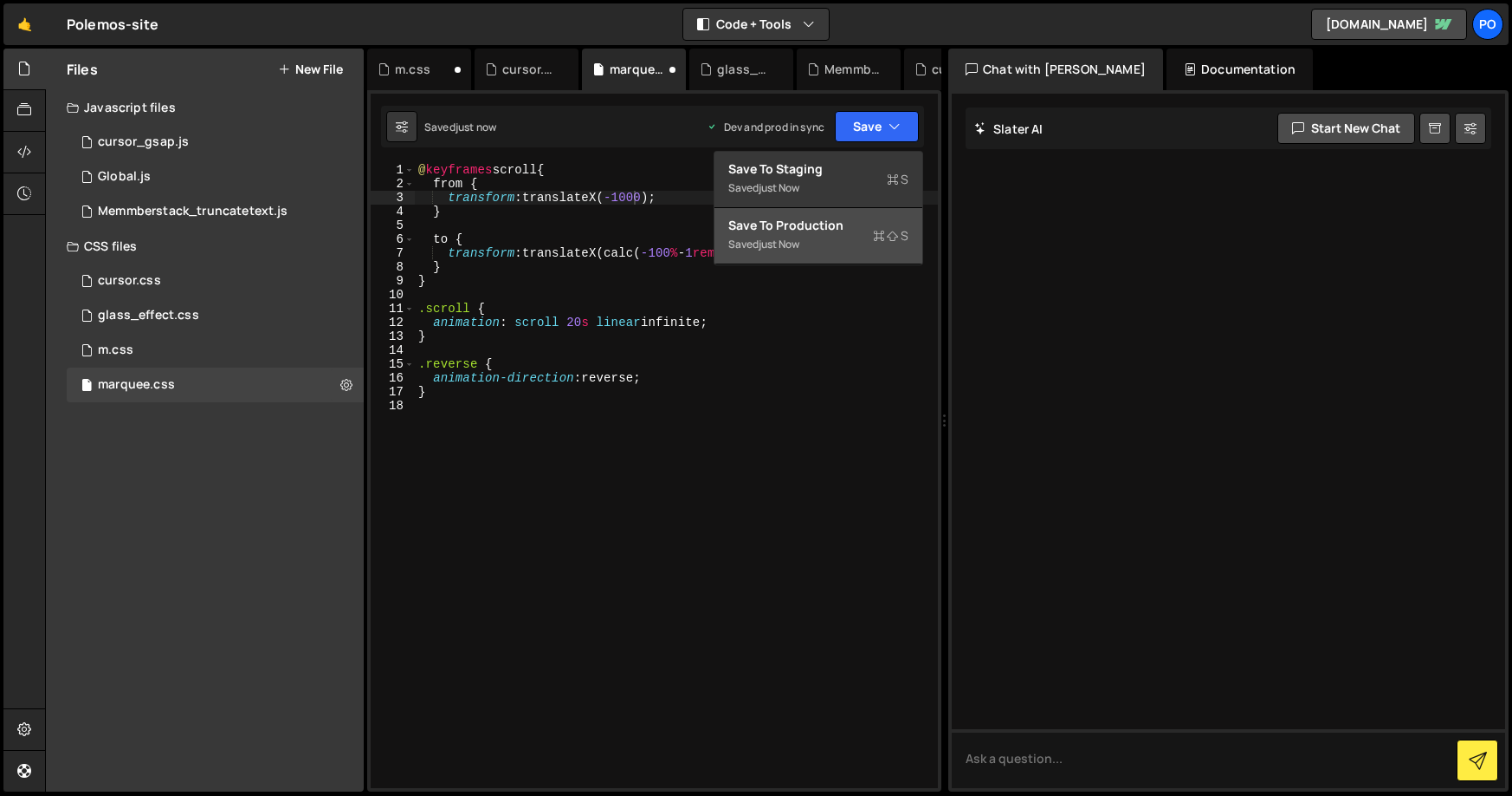
click at [792, 229] on div "Save to Production S" at bounding box center [818, 226] width 180 height 18
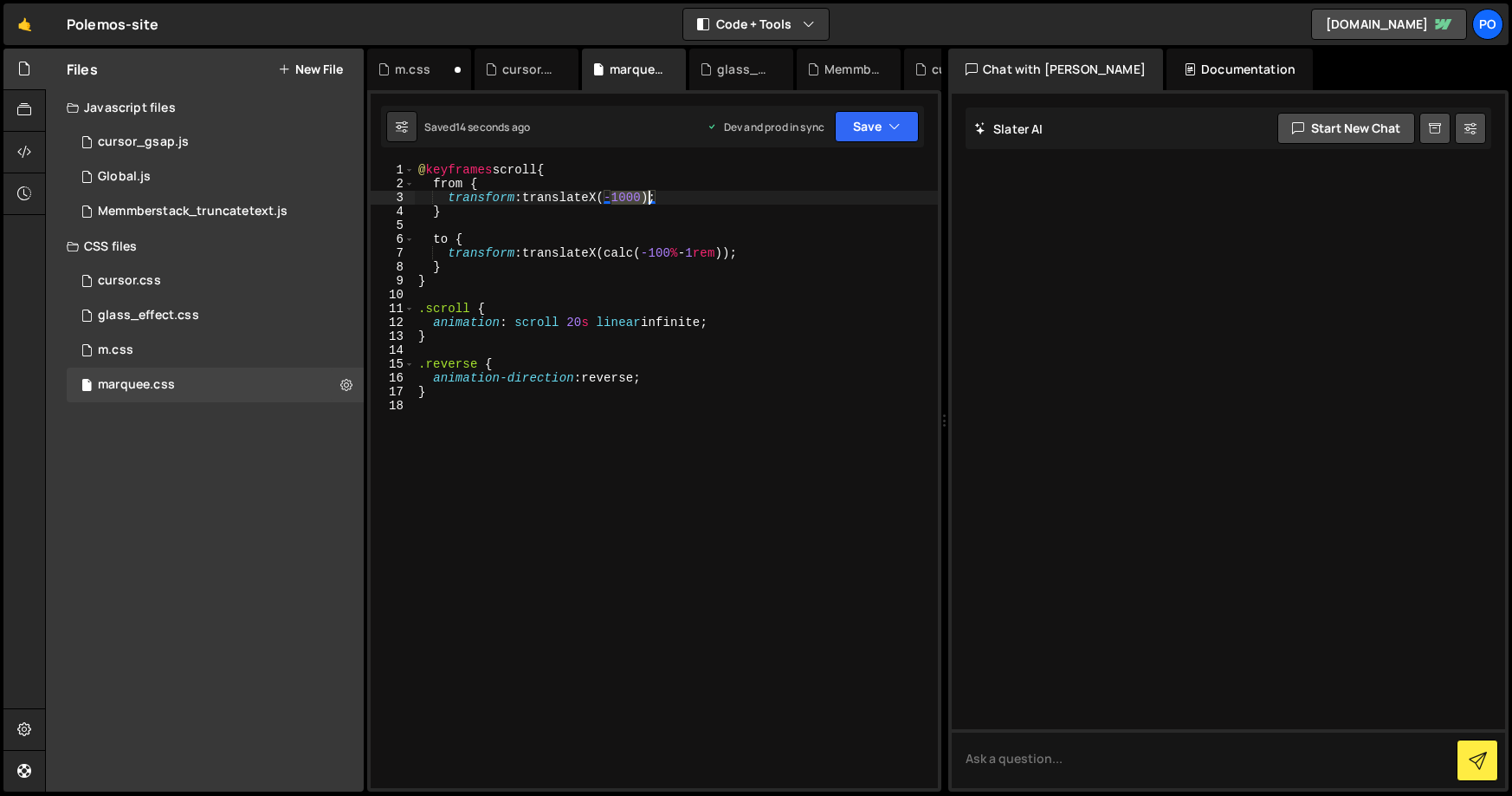
drag, startPoint x: 614, startPoint y: 199, endPoint x: 647, endPoint y: 202, distance: 33.1
click at [647, 202] on div "@ keyframes scroll { from { transform : translateX( -1000 ) ; } to { transform …" at bounding box center [676, 489] width 523 height 653
type textarea "transform: translateX(0);"
click at [648, 153] on div "XXXXXXXXXXXXXXXXXXXXXXXXXXXXXXXXXXXXXXXXXXXXXXXXXXXXXXXXXXXXXXXXXXXXXXXXXXXXXXX…" at bounding box center [654, 440] width 574 height 701
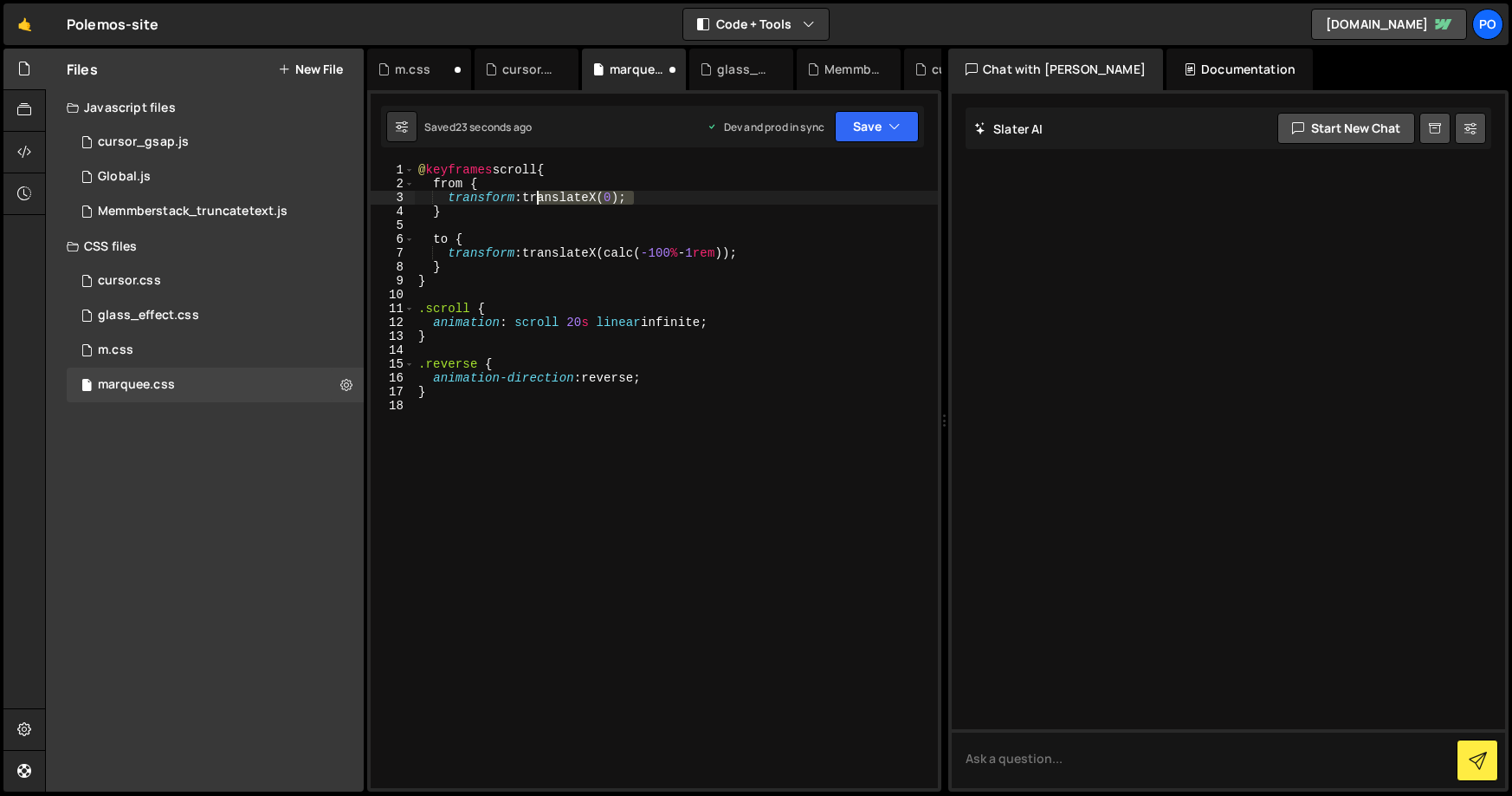
drag, startPoint x: 645, startPoint y: 193, endPoint x: 534, endPoint y: 197, distance: 111.1
click at [534, 197] on div "@ keyframes scroll { from { transform : translateX( 0 ) ; } to { transform : tr…" at bounding box center [676, 489] width 523 height 653
click at [884, 244] on button "Explain" at bounding box center [885, 238] width 75 height 26
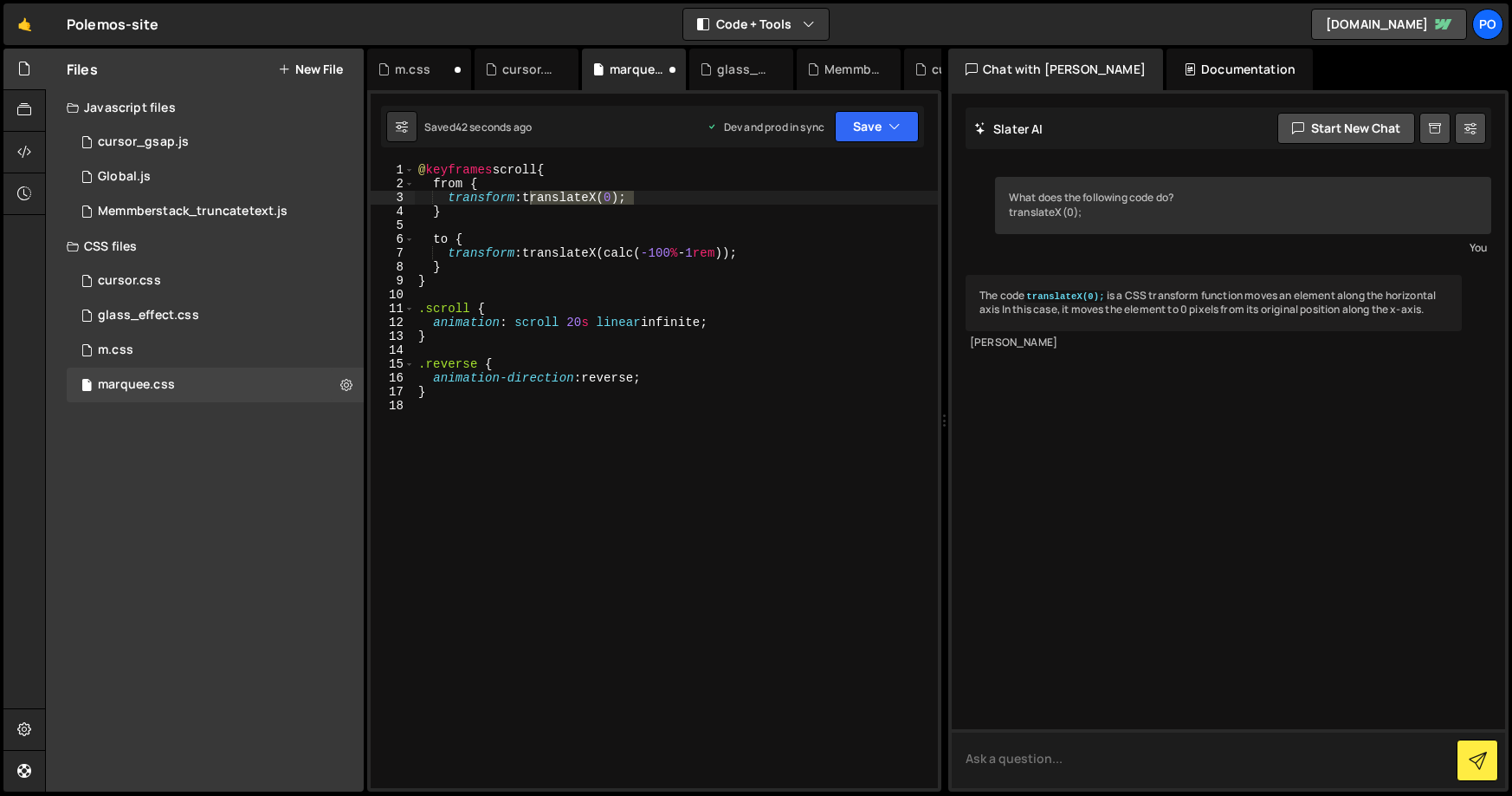
click at [1049, 757] on textarea at bounding box center [1228, 758] width 553 height 59
type textarea "what values can be written"
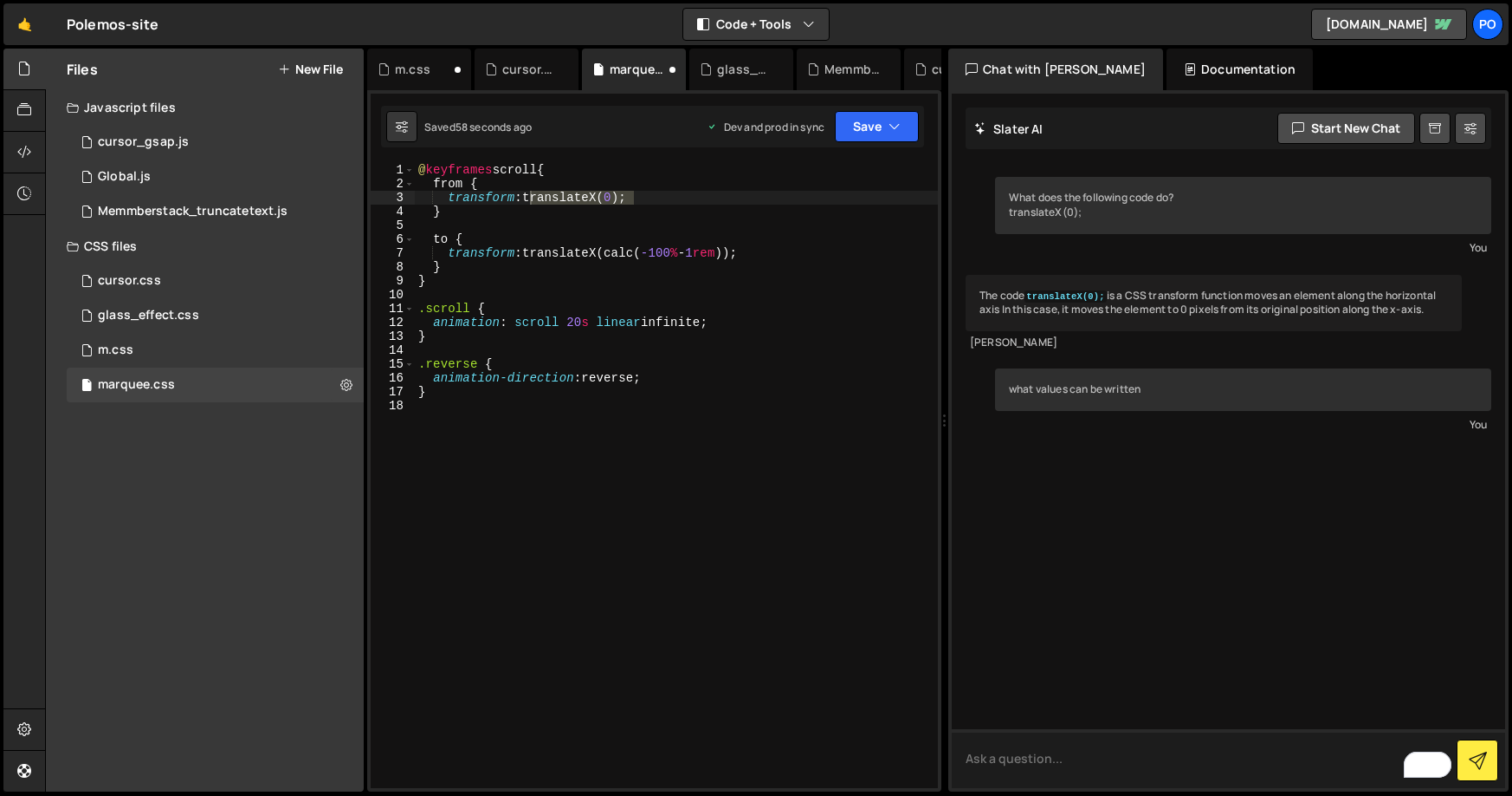
scroll to position [95, 0]
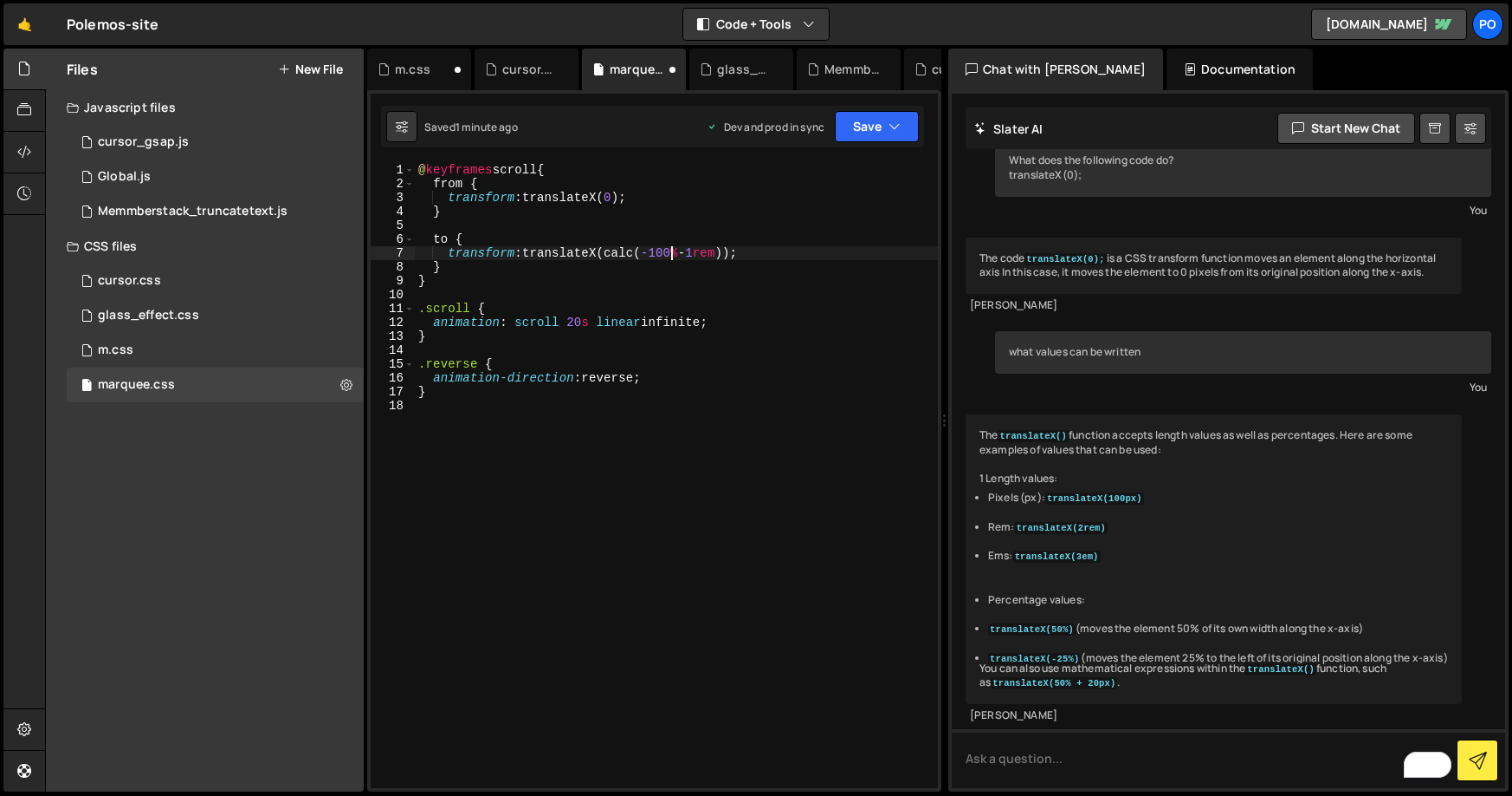
click at [669, 252] on div "@ keyframes scroll { from { transform : translateX( 0 ) ; } to { transform : tr…" at bounding box center [676, 489] width 523 height 653
click at [661, 257] on div "@ keyframes scroll { from { transform : translateX( 0 ) ; } to { transform : tr…" at bounding box center [676, 489] width 523 height 653
click at [875, 125] on button "Save" at bounding box center [876, 126] width 84 height 31
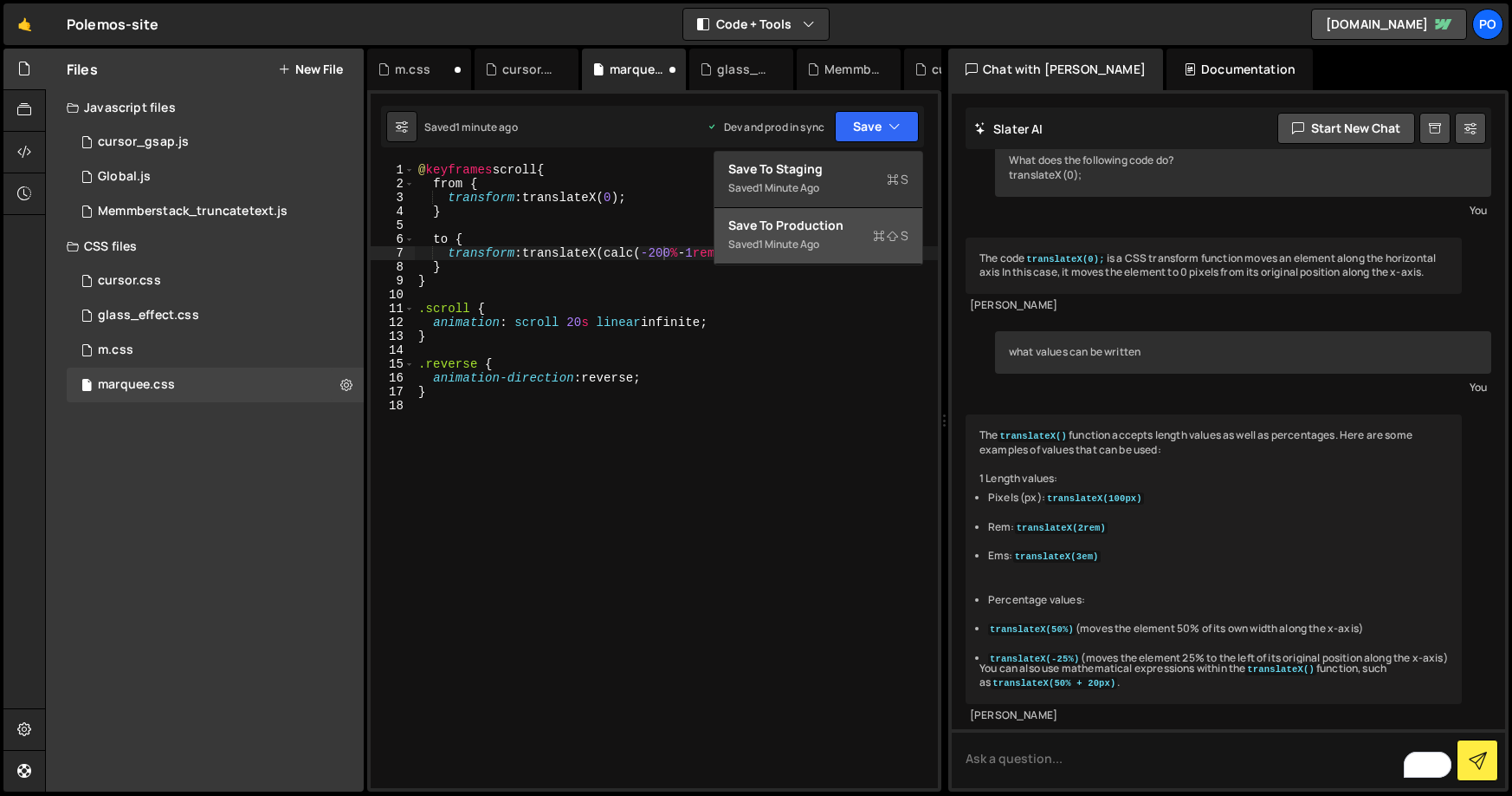
click at [799, 222] on div "Save to Production S" at bounding box center [818, 226] width 180 height 18
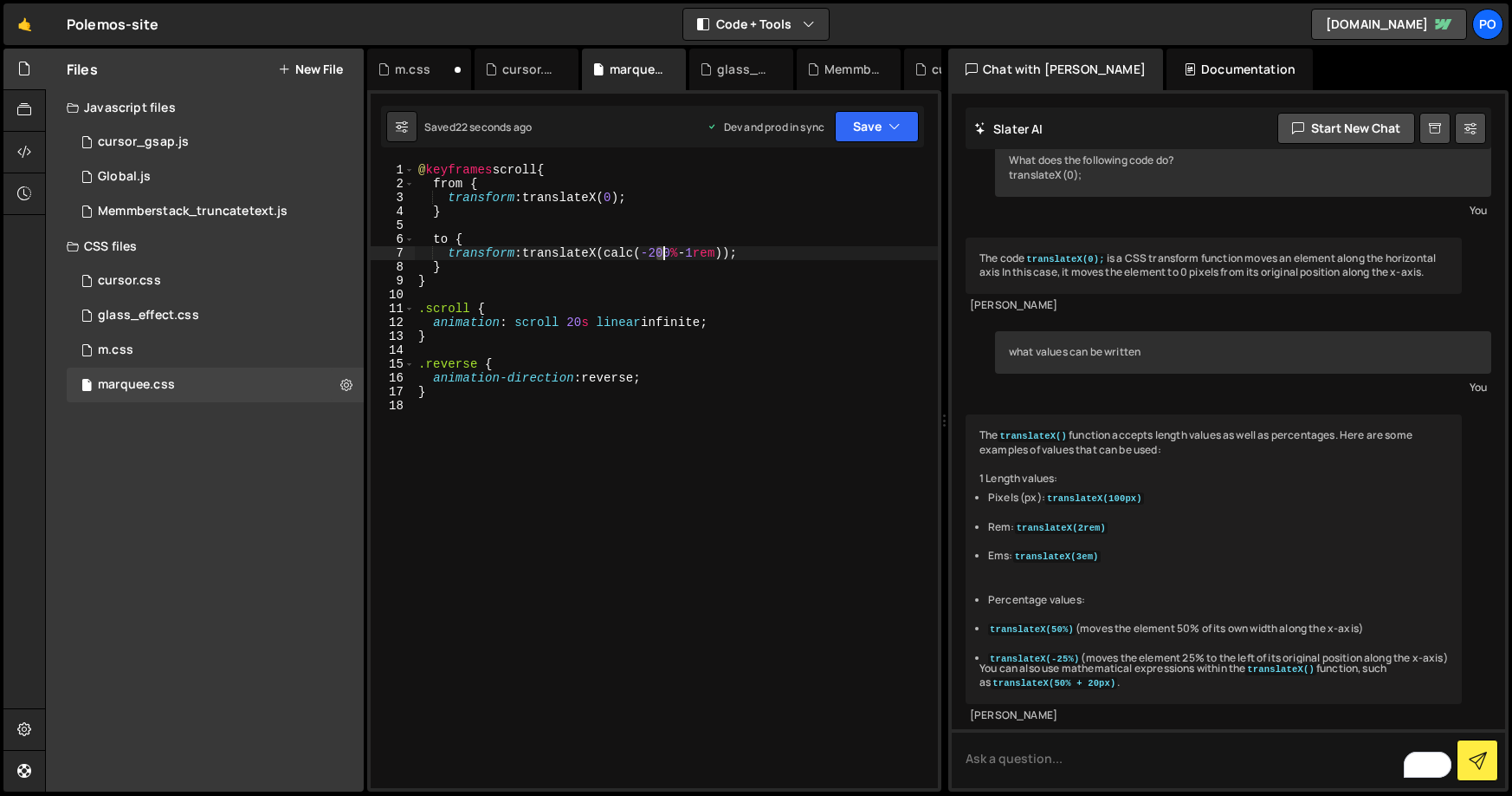
click at [661, 257] on div "@ keyframes scroll { from { transform : translateX( 0 ) ; } to { transform : tr…" at bounding box center [676, 489] width 523 height 653
click at [901, 112] on button "Save" at bounding box center [876, 126] width 84 height 31
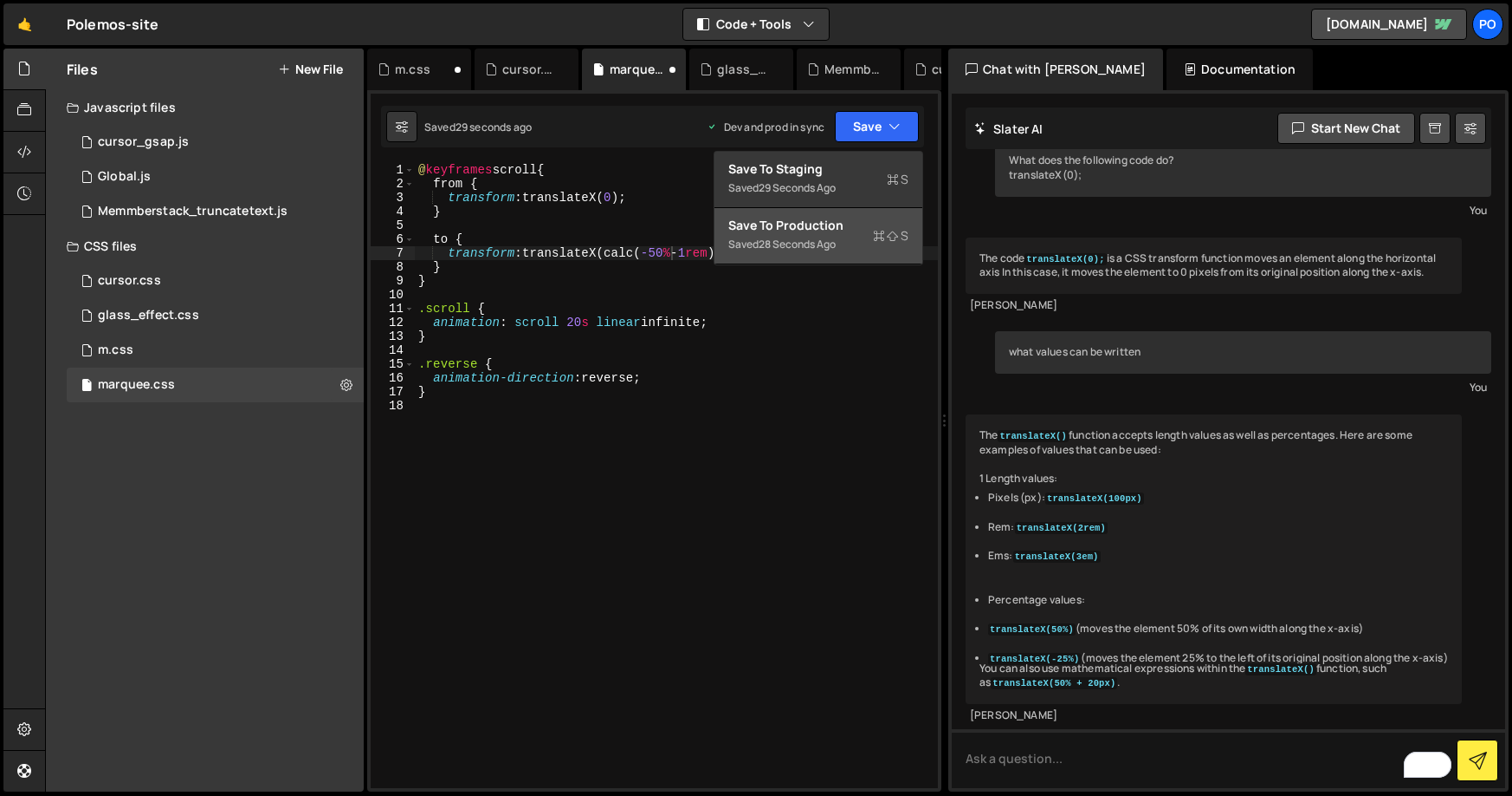
click at [802, 231] on div "Save to Production S" at bounding box center [818, 226] width 180 height 18
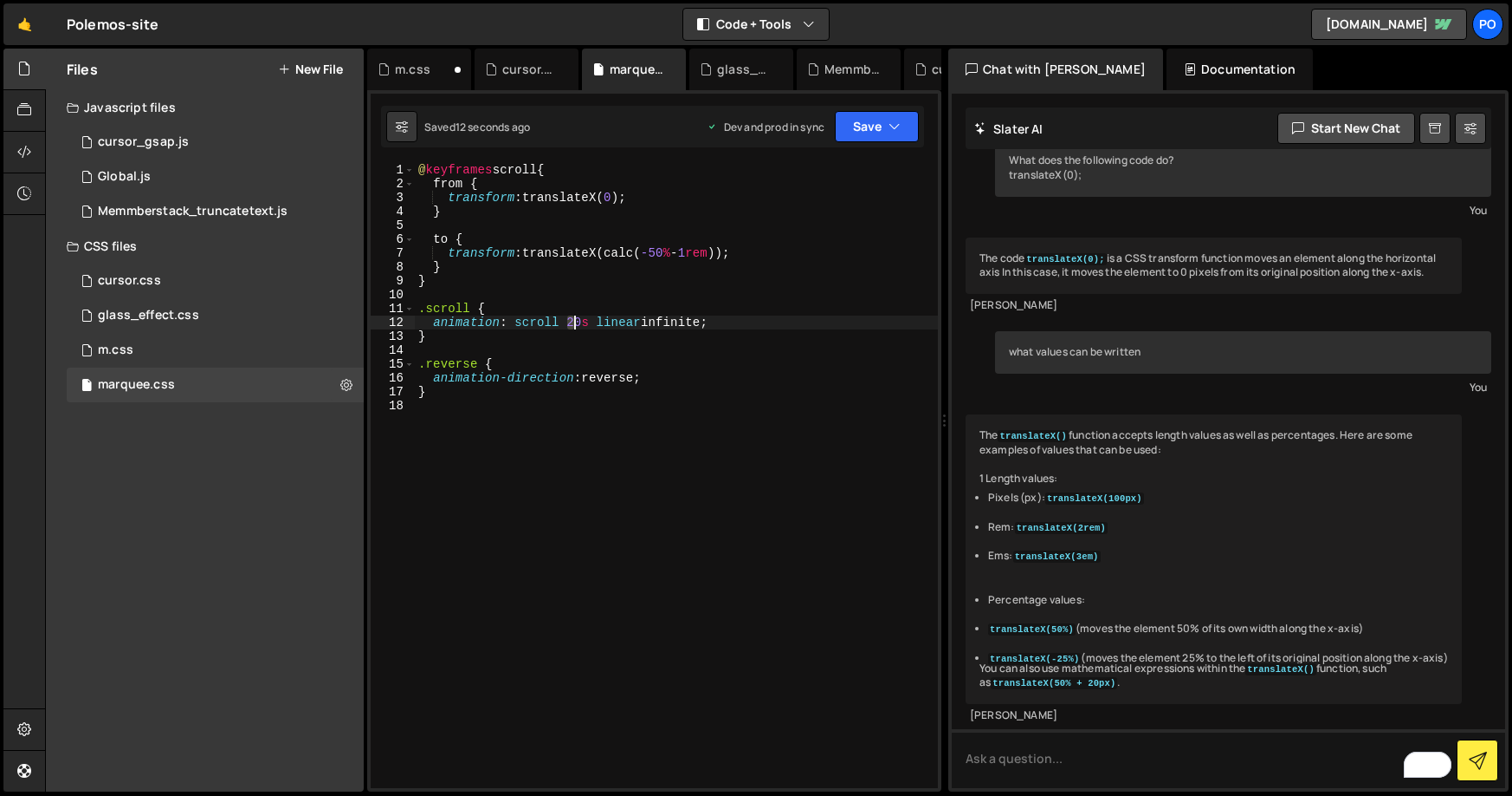
click at [574, 326] on div "@ keyframes scroll { from { transform : translateX( 0 ) ; } to { transform : tr…" at bounding box center [676, 489] width 523 height 653
click at [883, 134] on button "Save" at bounding box center [876, 126] width 84 height 31
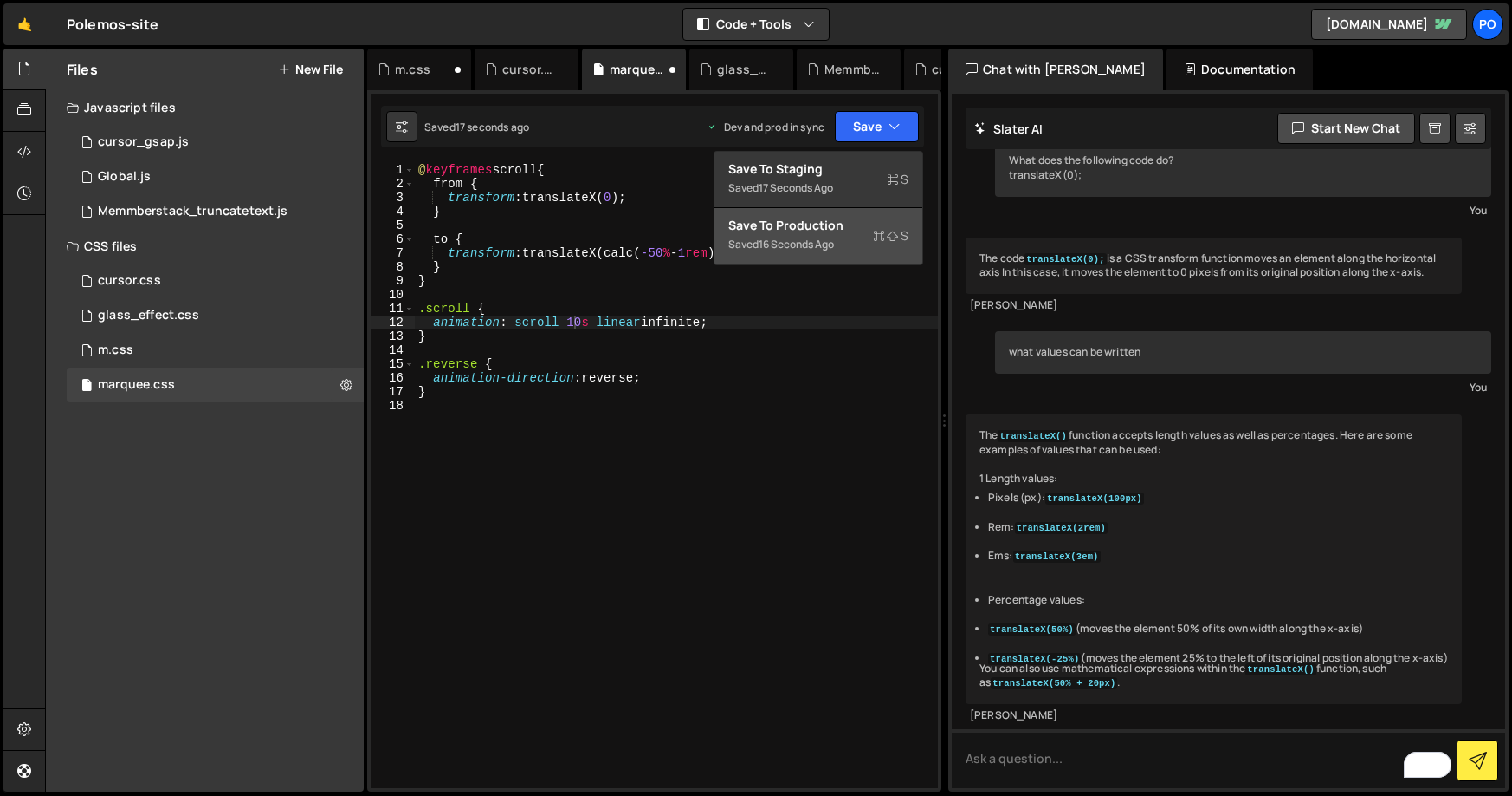
click at [826, 219] on div "Save to Production S" at bounding box center [818, 226] width 180 height 18
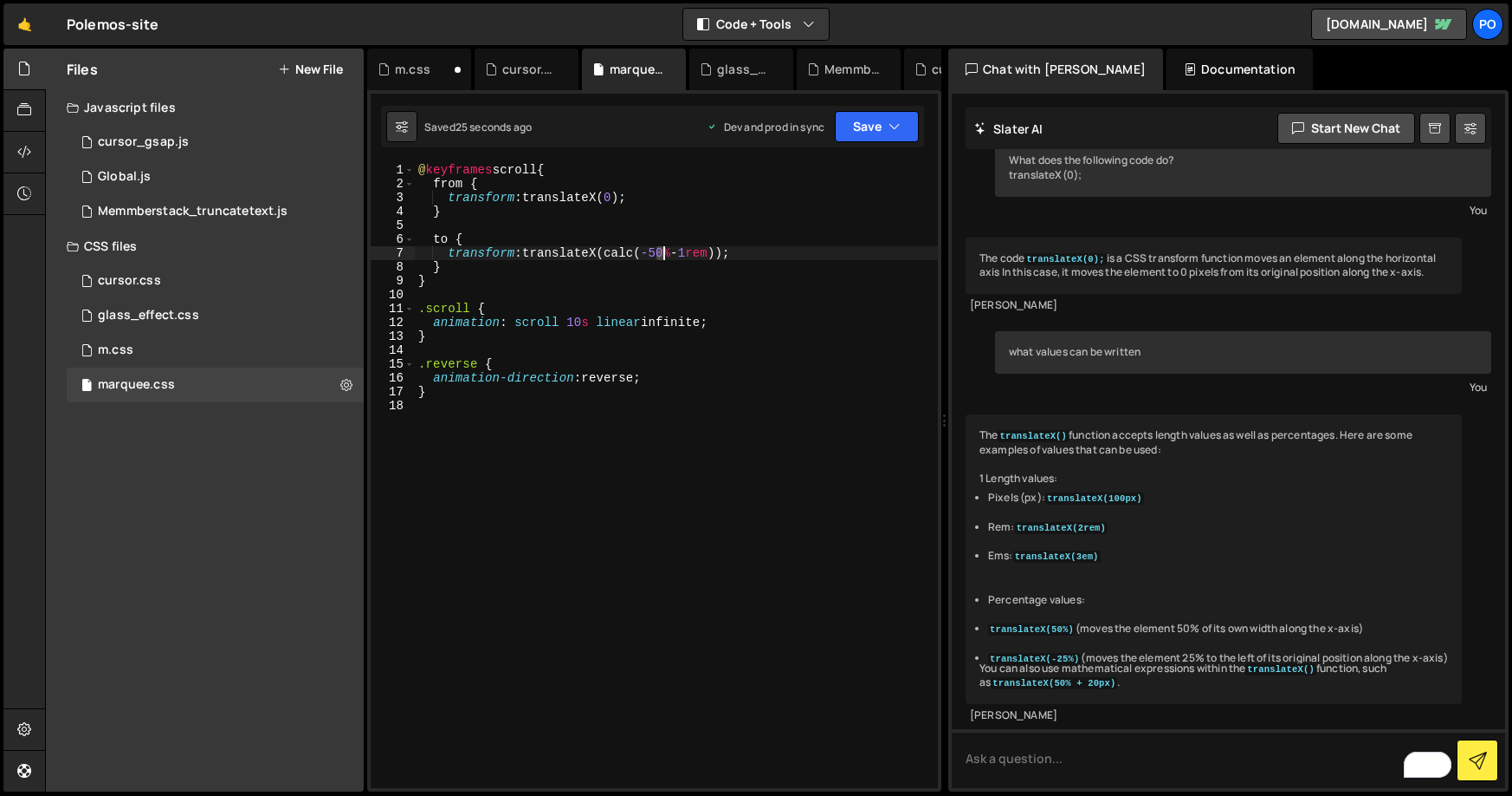
click at [661, 254] on div "@ keyframes scroll { from { transform : translateX( 0 ) ; } to { transform : tr…" at bounding box center [676, 489] width 523 height 653
click at [867, 113] on button "Save" at bounding box center [876, 126] width 84 height 31
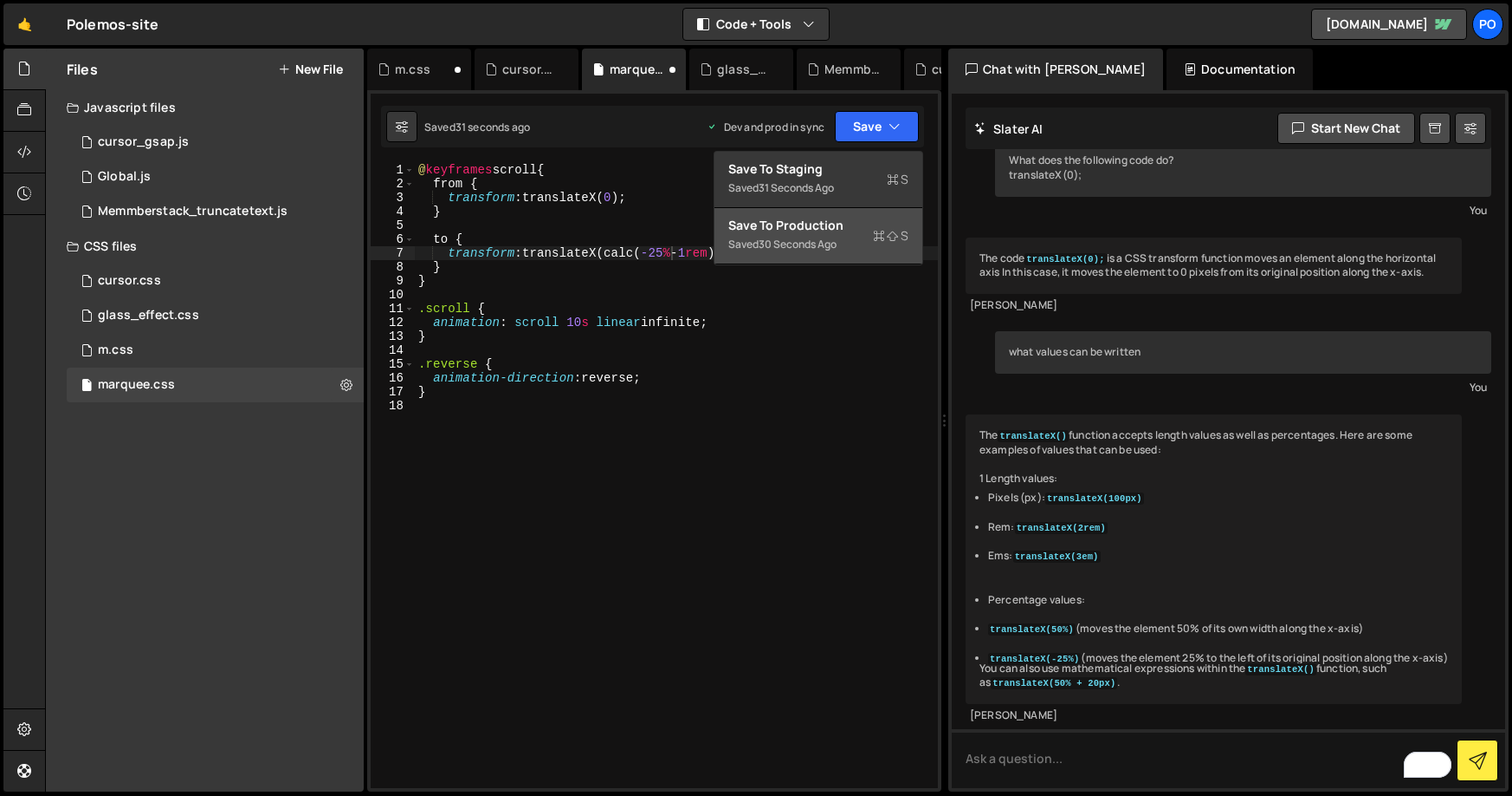
click at [801, 240] on div "30 seconds ago" at bounding box center [798, 243] width 78 height 15
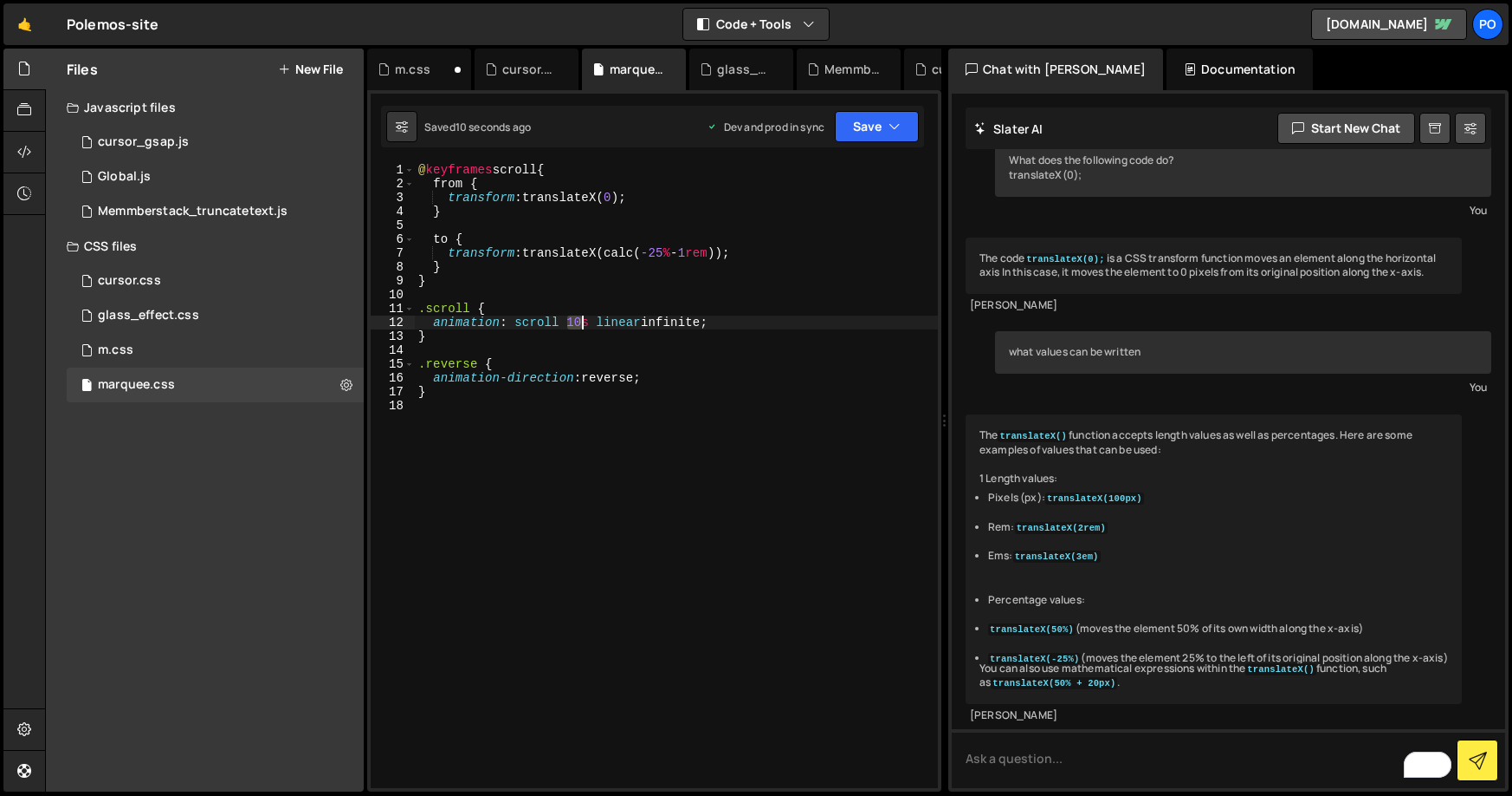
drag, startPoint x: 570, startPoint y: 323, endPoint x: 579, endPoint y: 324, distance: 9.1
click at [579, 324] on div "@ keyframes scroll { from { transform : translateX( 0 ) ; } to { transform : tr…" at bounding box center [676, 489] width 523 height 653
click at [761, 244] on div "@ keyframes scroll { from { transform : translateX( 0 ) ; } to { transform : tr…" at bounding box center [676, 489] width 523 height 653
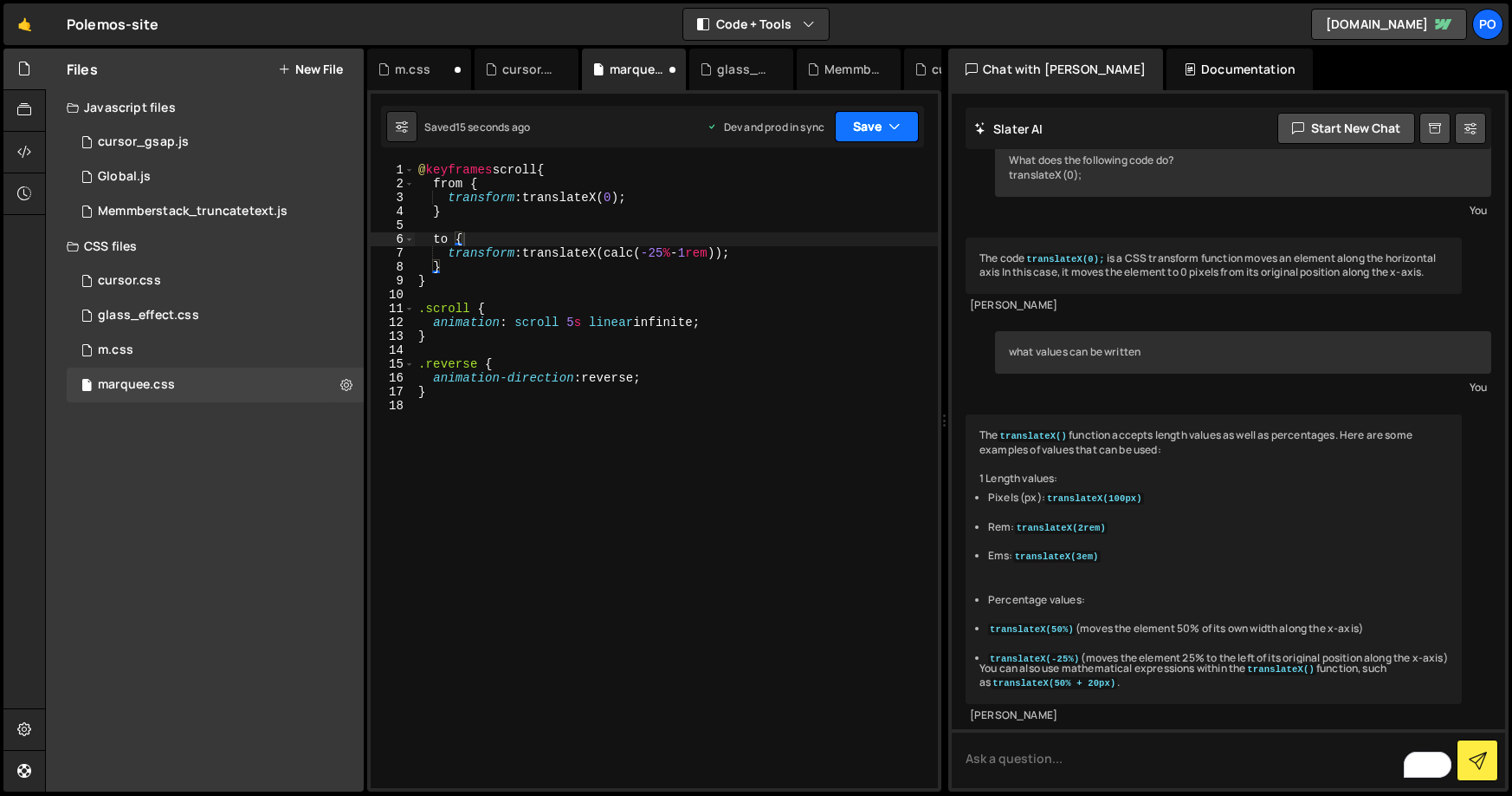
click at [870, 125] on button "Save" at bounding box center [876, 126] width 84 height 31
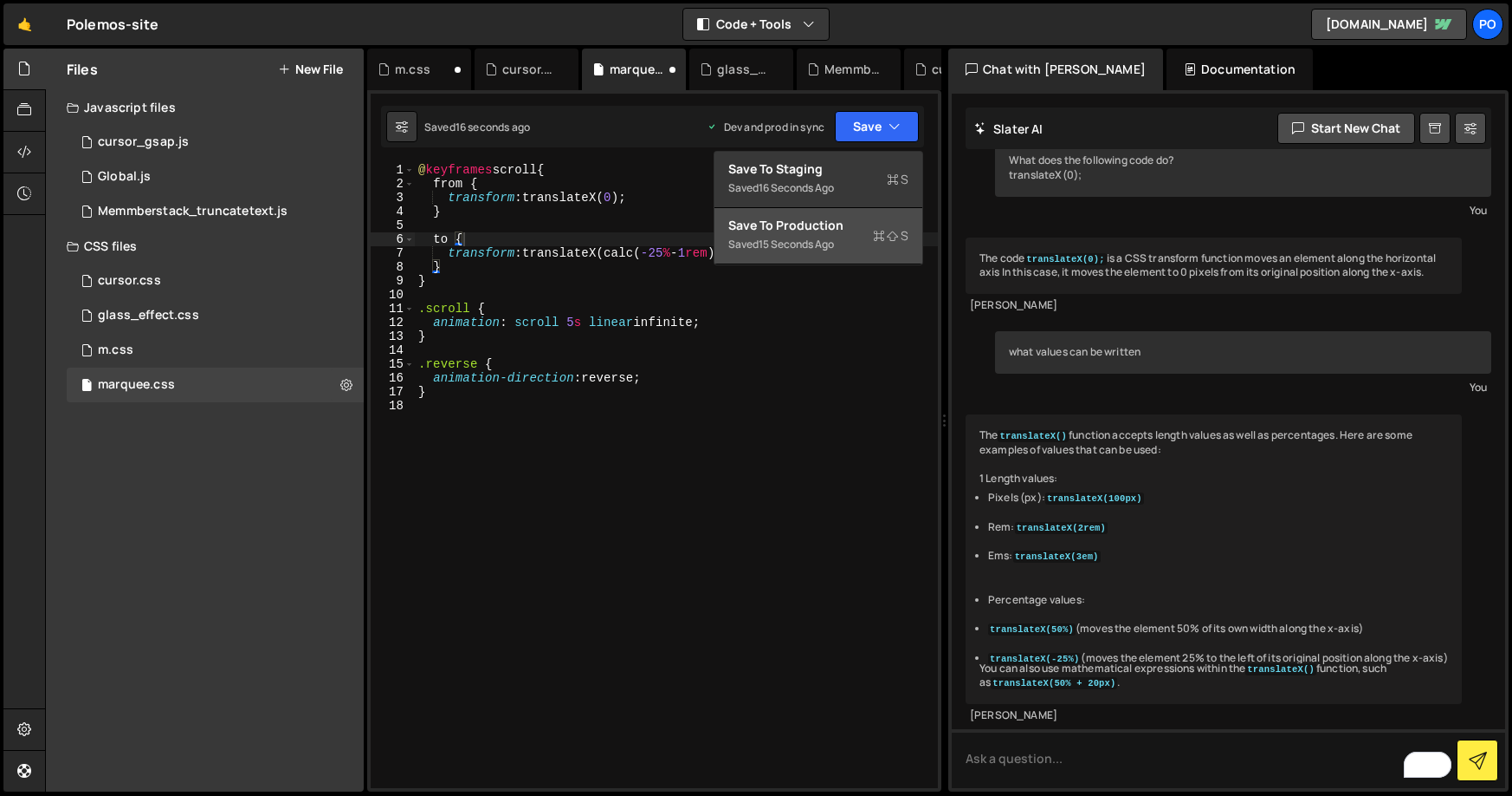
click at [811, 222] on div "Save to Production S" at bounding box center [818, 226] width 180 height 18
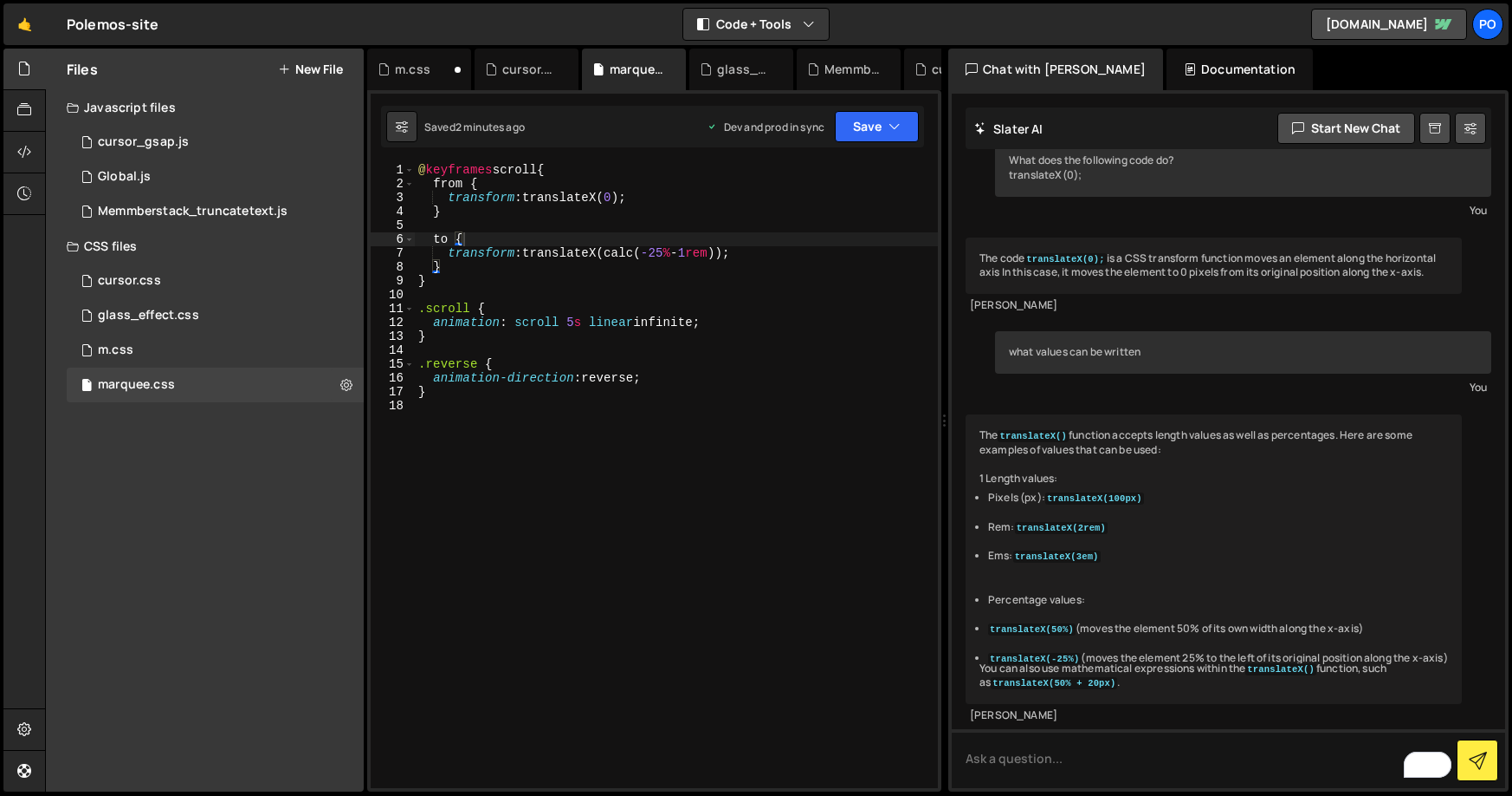
type textarea "transform: translateX(calc(-25% - 1rem));"
drag, startPoint x: 659, startPoint y: 258, endPoint x: 669, endPoint y: 259, distance: 10.0
click at [669, 259] on div "@ keyframes scroll { from { transform : translateX( 0 ) ; } to { transform : tr…" at bounding box center [676, 489] width 523 height 653
click at [158, 354] on div "0 m.css 0" at bounding box center [215, 350] width 297 height 35
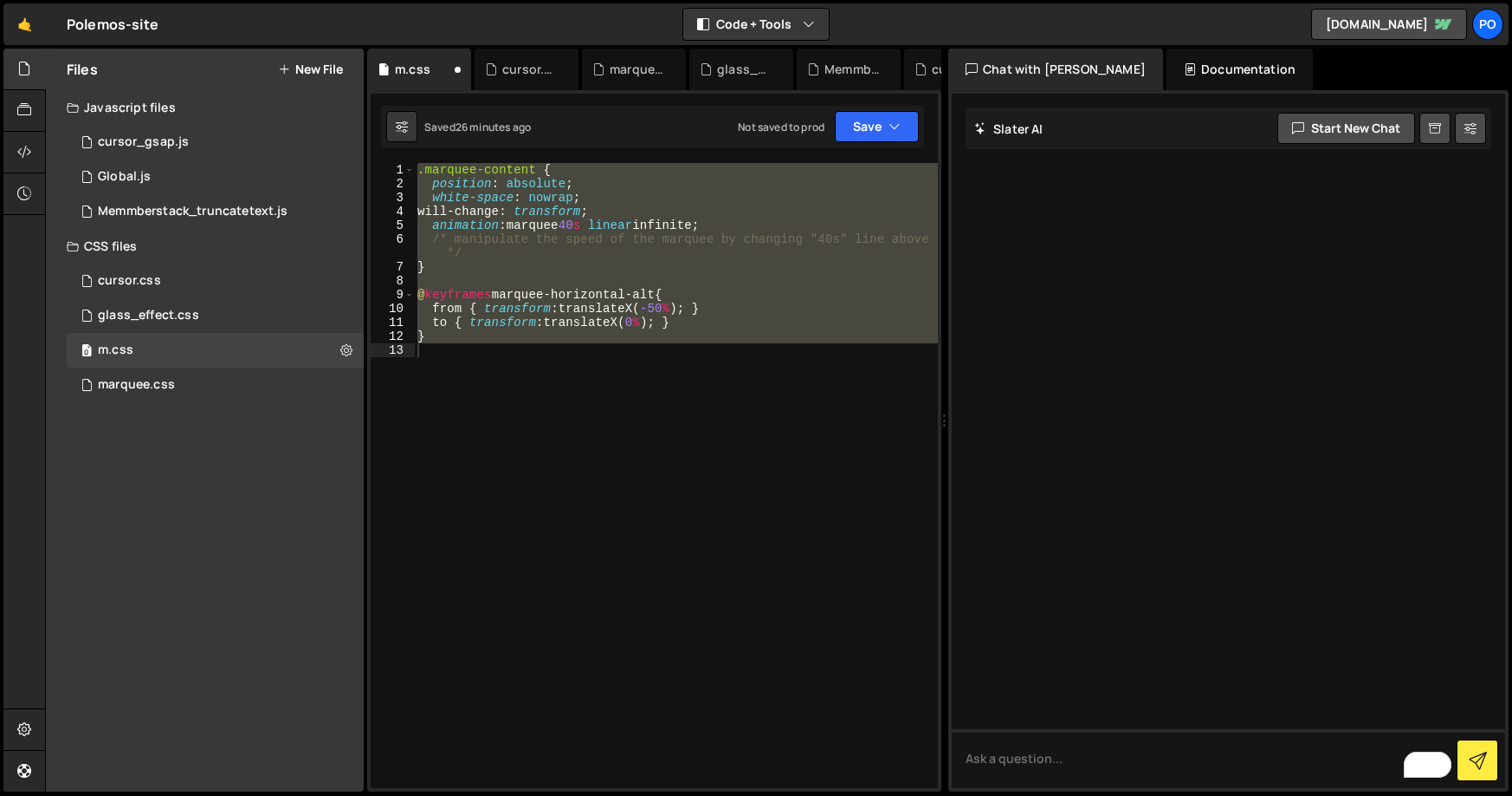
scroll to position [0, 0]
click at [484, 323] on div ".marquee-content { position : absolute ; white-space : nowrap ; will-change : t…" at bounding box center [676, 474] width 524 height 625
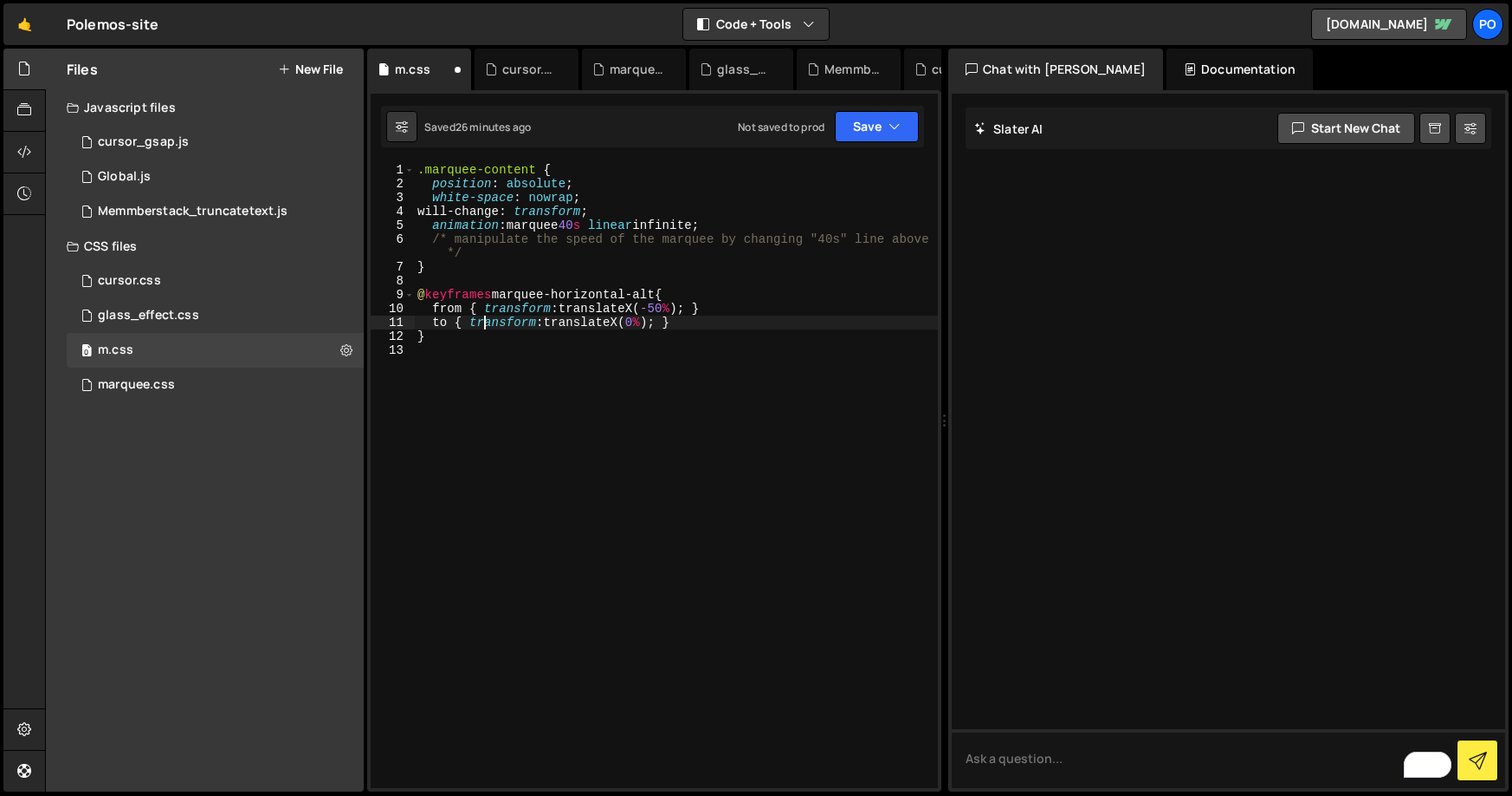
click at [482, 316] on div ".marquee-content { position : absolute ; white-space : nowrap ; will-change : t…" at bounding box center [676, 489] width 524 height 653
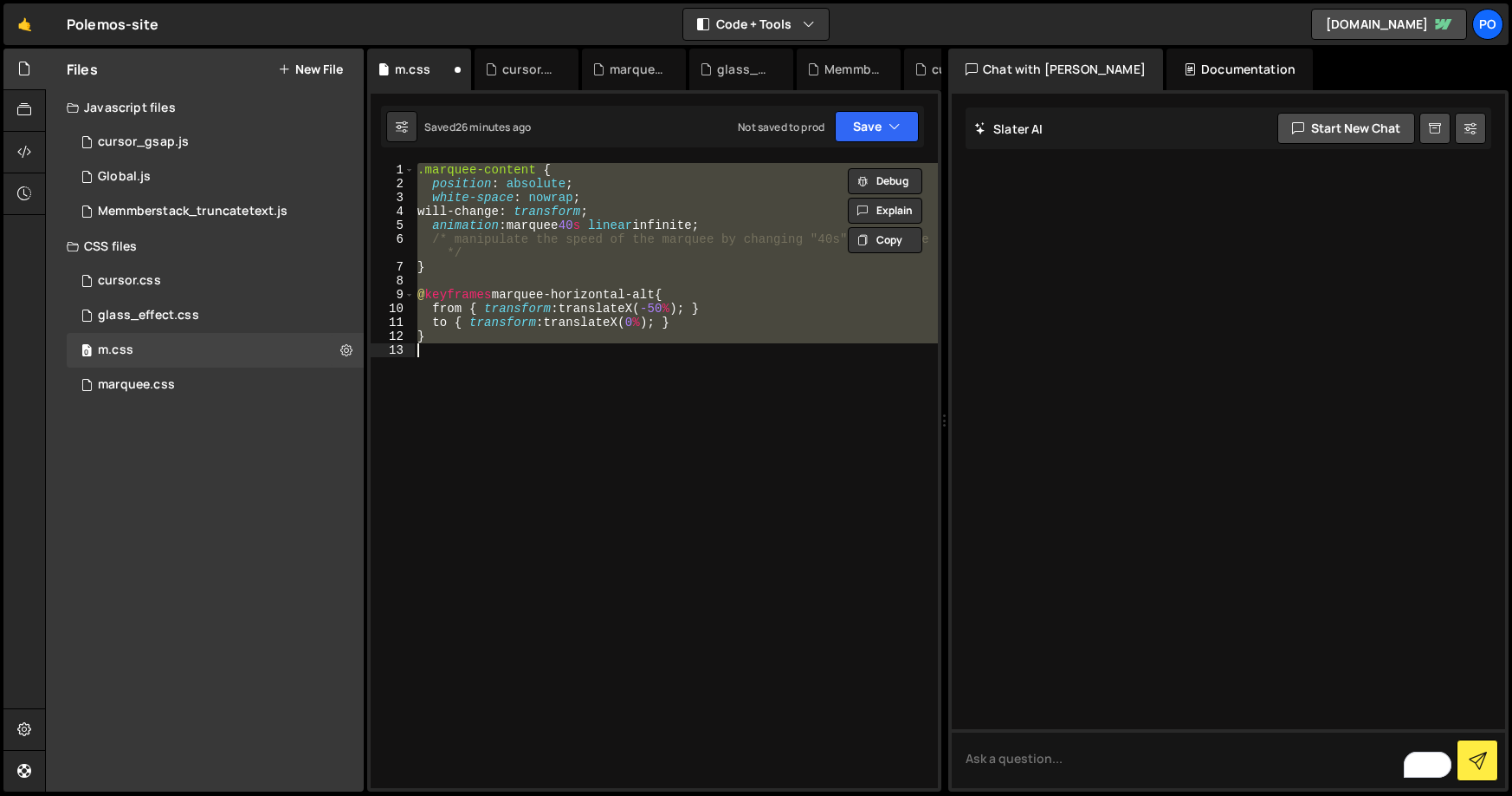
paste textarea
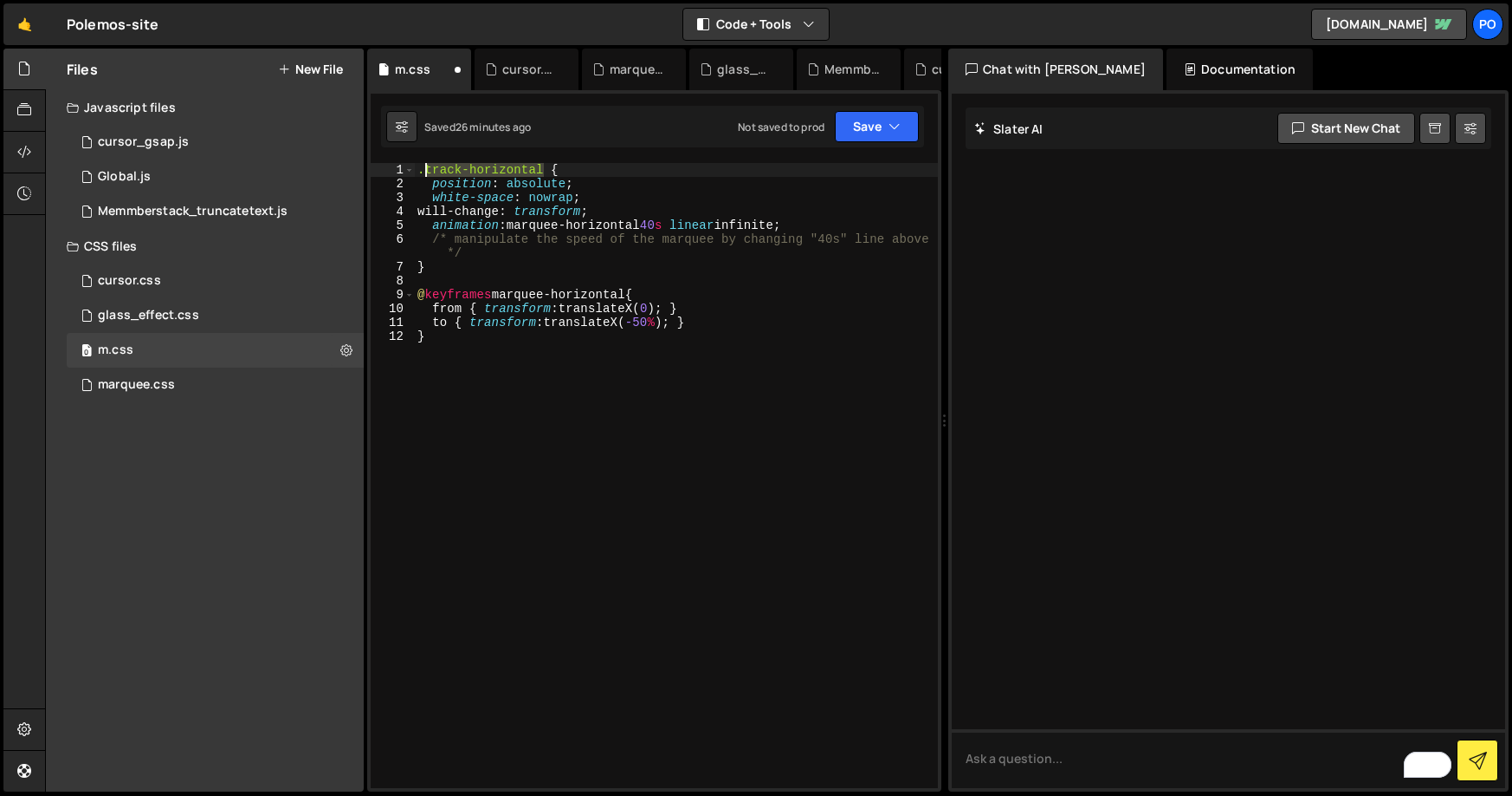
drag, startPoint x: 544, startPoint y: 167, endPoint x: 427, endPoint y: 172, distance: 117.1
click at [427, 172] on div ".track-horizontal { position : absolute ; white-space : nowrap ; will-change : …" at bounding box center [676, 489] width 524 height 653
click at [594, 370] on div ".marquee-content { position : absolute ; white-space : nowrap ; will-change : t…" at bounding box center [676, 489] width 524 height 653
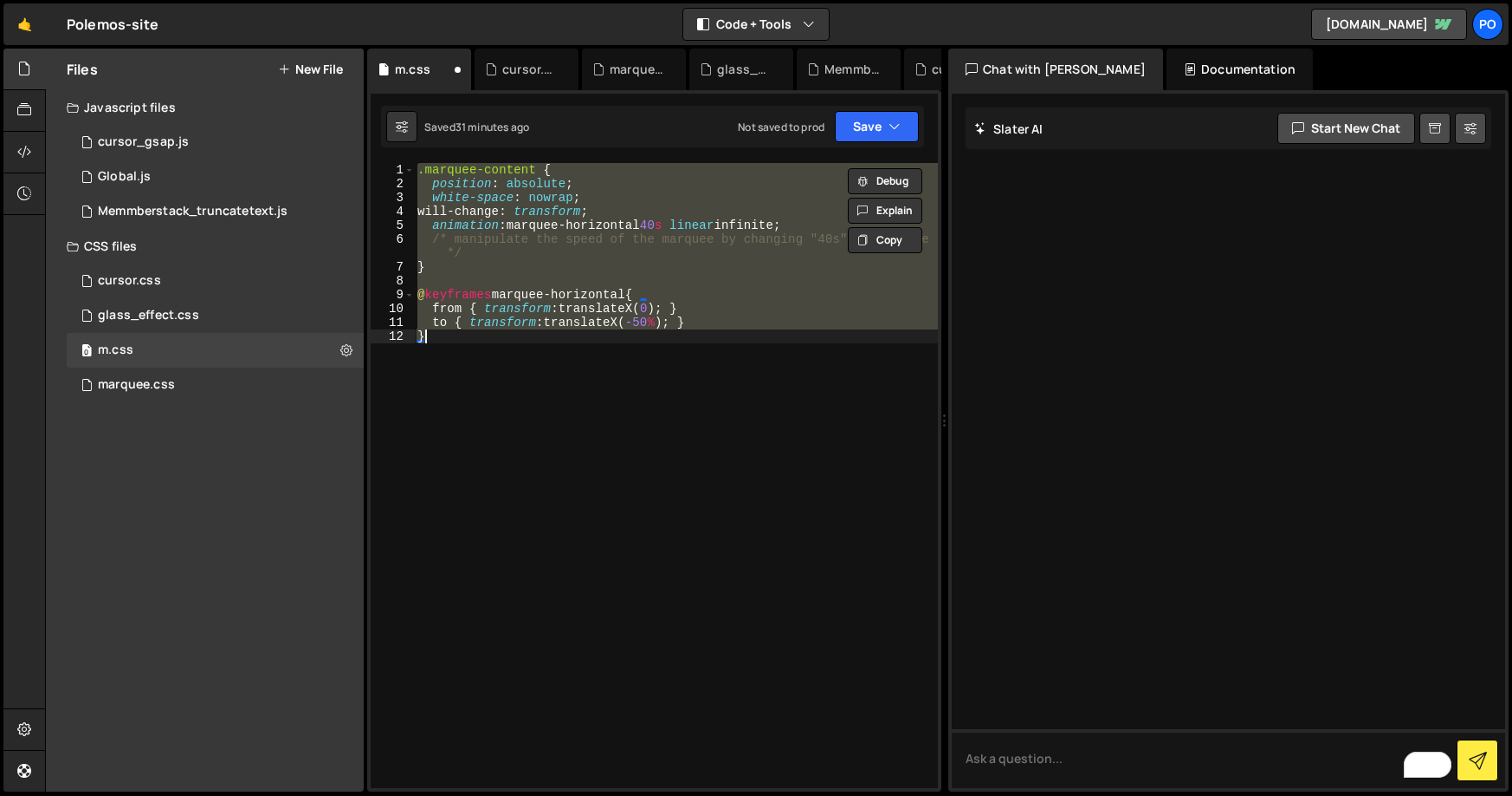
click at [622, 307] on div ".marquee-content { position : absolute ; white-space : nowrap ; will-change : t…" at bounding box center [676, 489] width 524 height 653
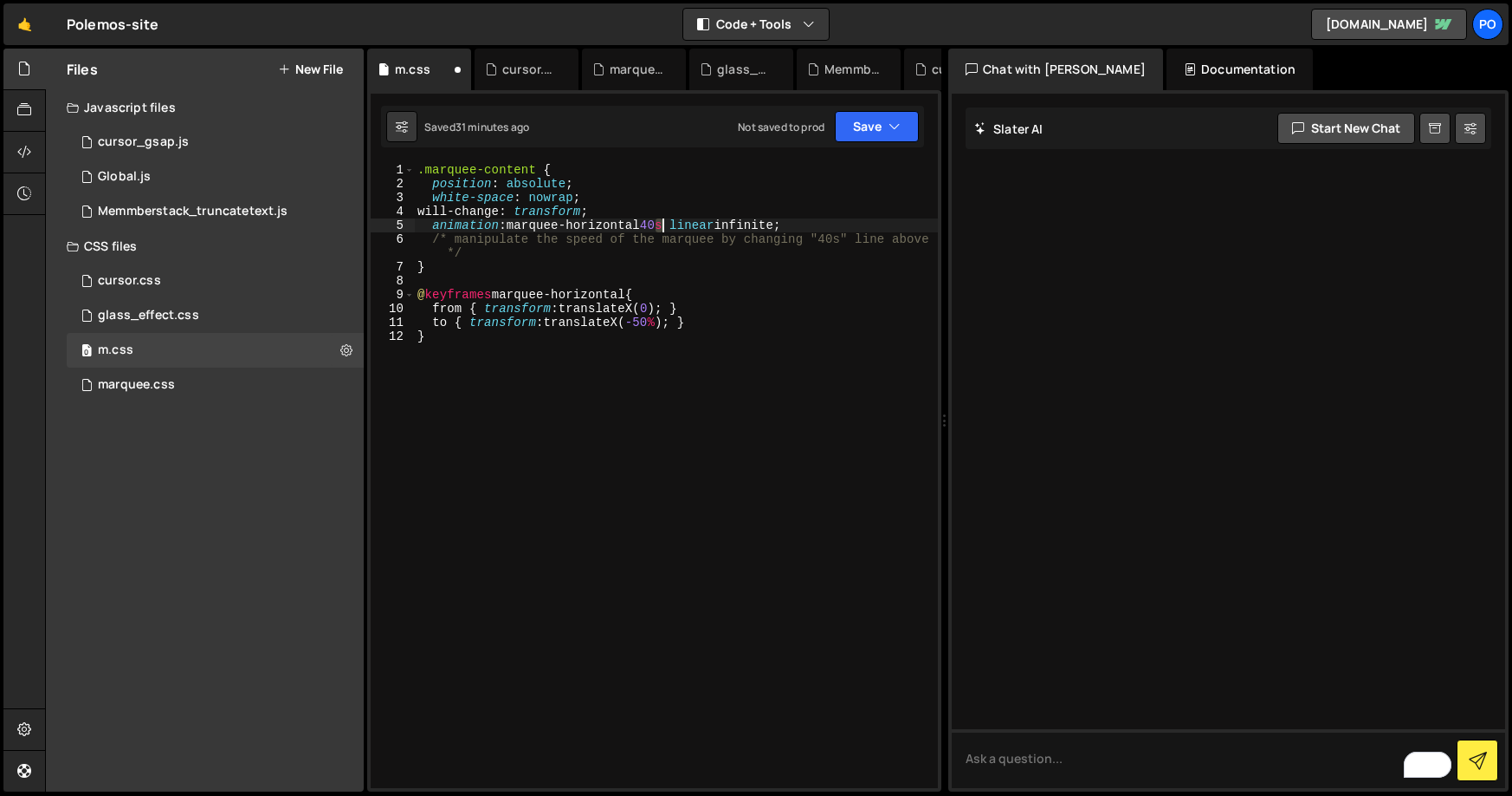
click at [661, 228] on div ".marquee-content { position : absolute ; white-space : nowrap ; will-change : t…" at bounding box center [676, 489] width 524 height 653
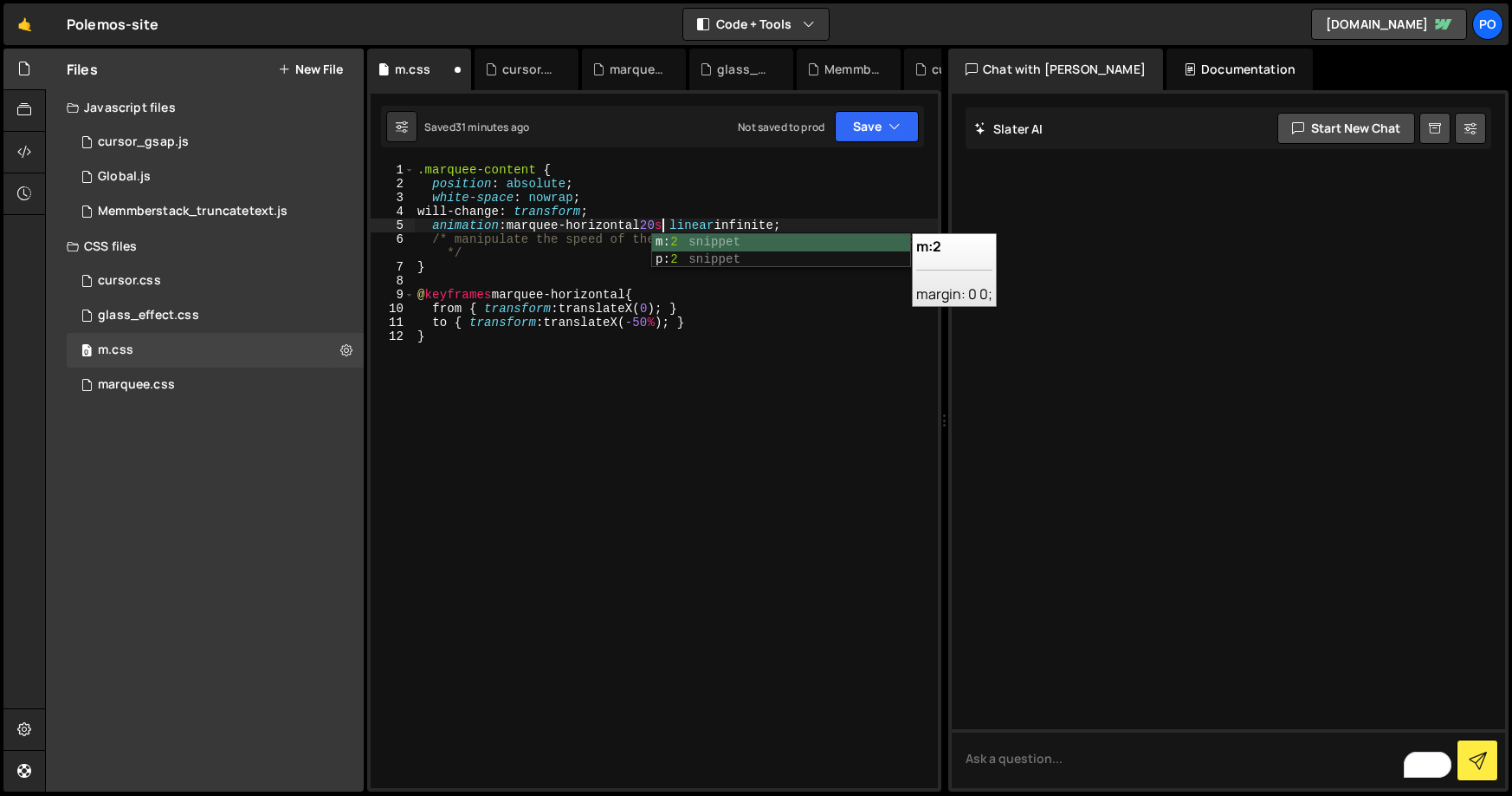
type textarea "animation: marquee-horizontal 20s linear infinite;"
click at [125, 386] on div "marquee.css" at bounding box center [136, 385] width 77 height 16
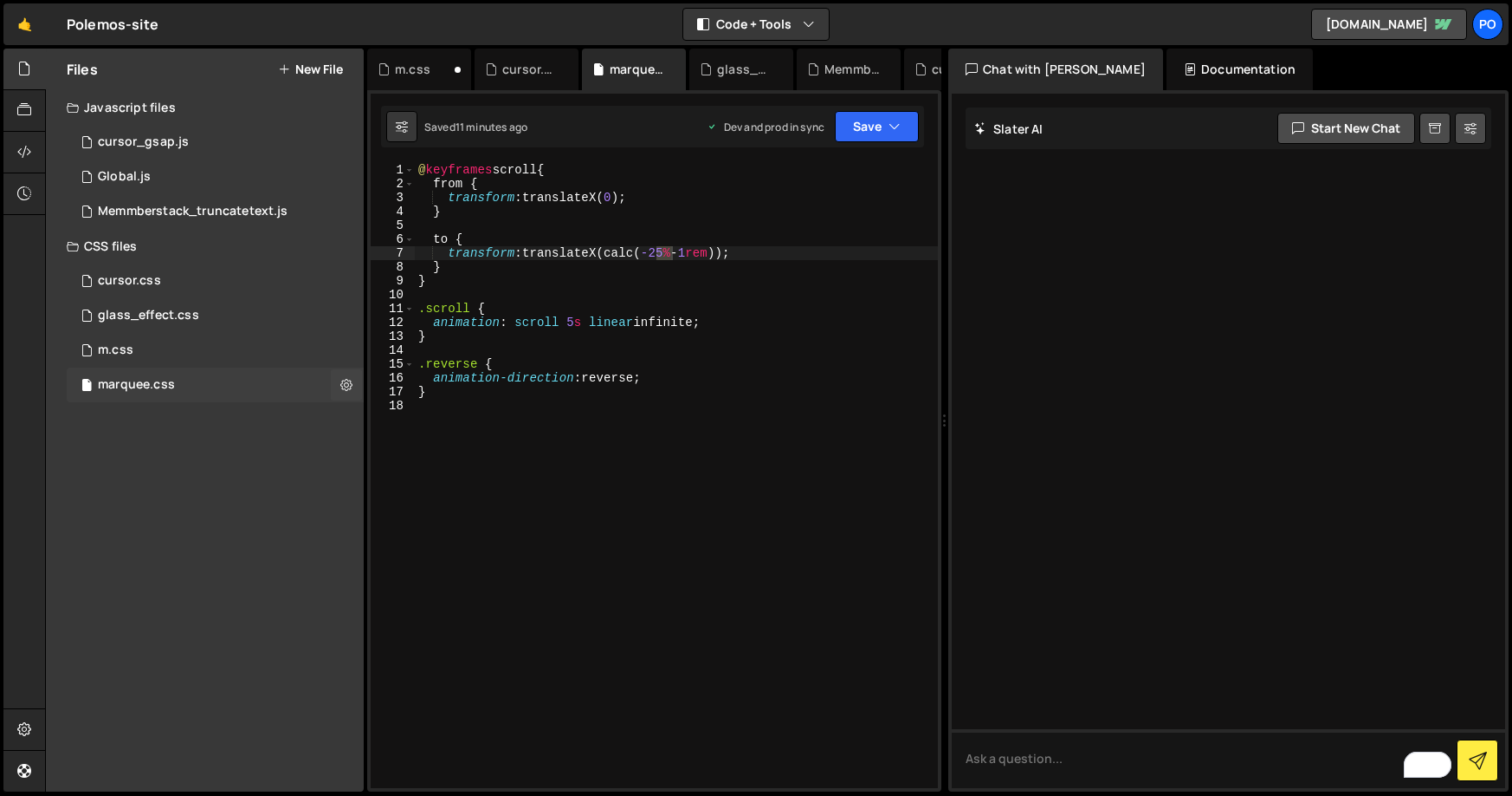
scroll to position [95, 0]
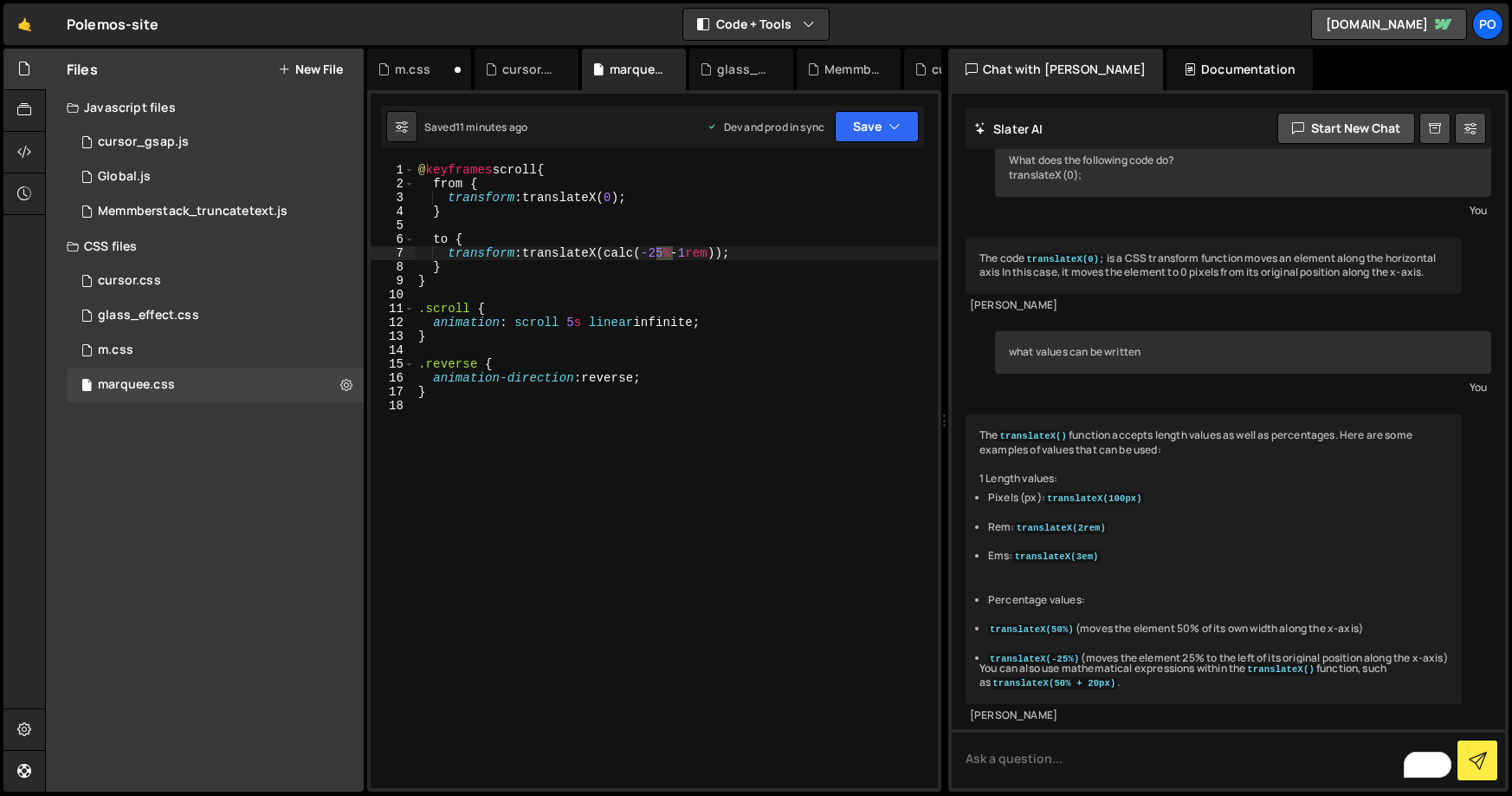
click at [611, 195] on div "@ keyframes scroll { from { transform : translateX( 0 ) ; } to { transform : tr…" at bounding box center [676, 489] width 523 height 653
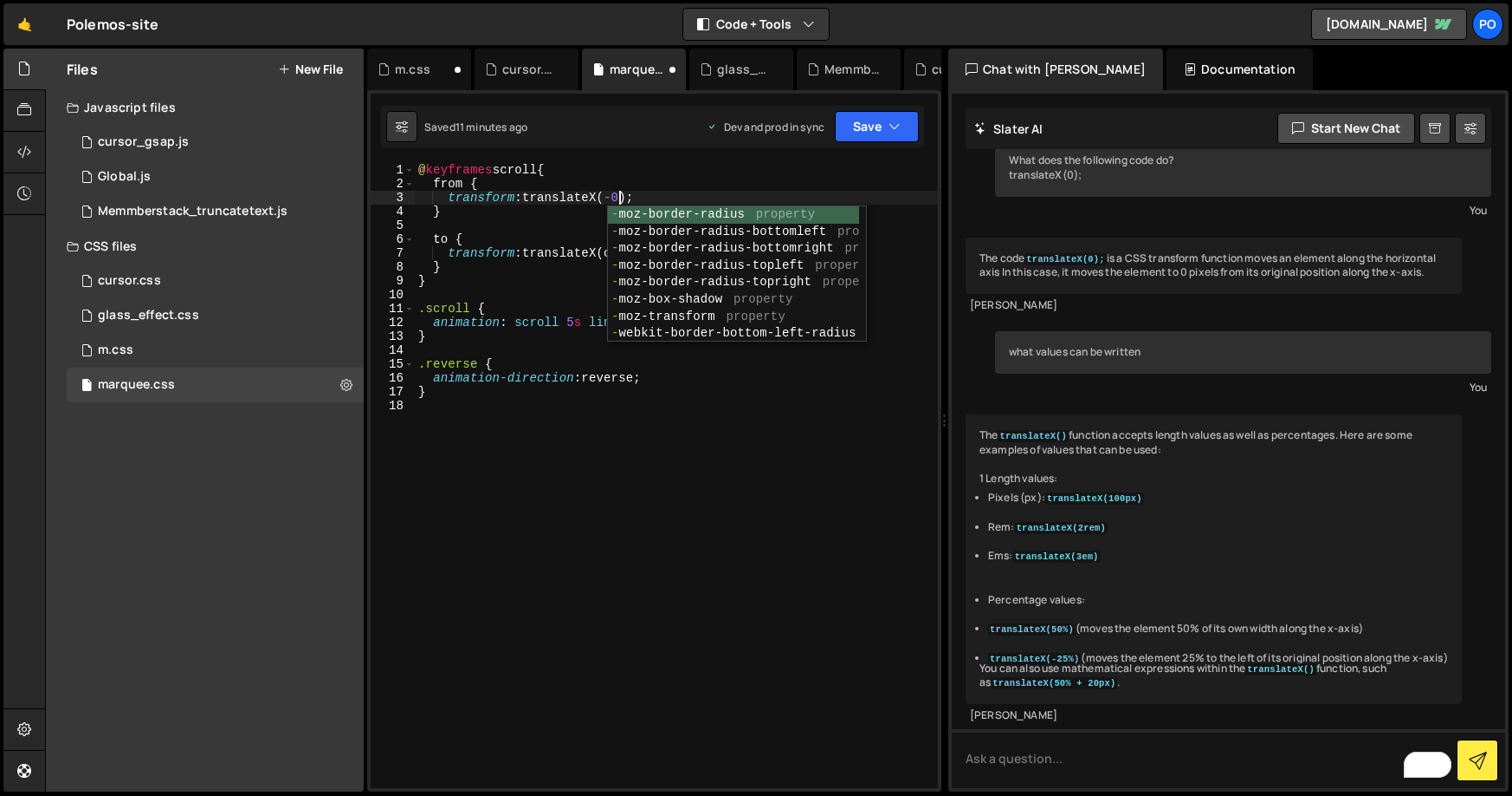
click at [704, 170] on div "@ keyframes scroll { from { transform : translateX( -0 ) ; } to { transform : t…" at bounding box center [676, 489] width 523 height 653
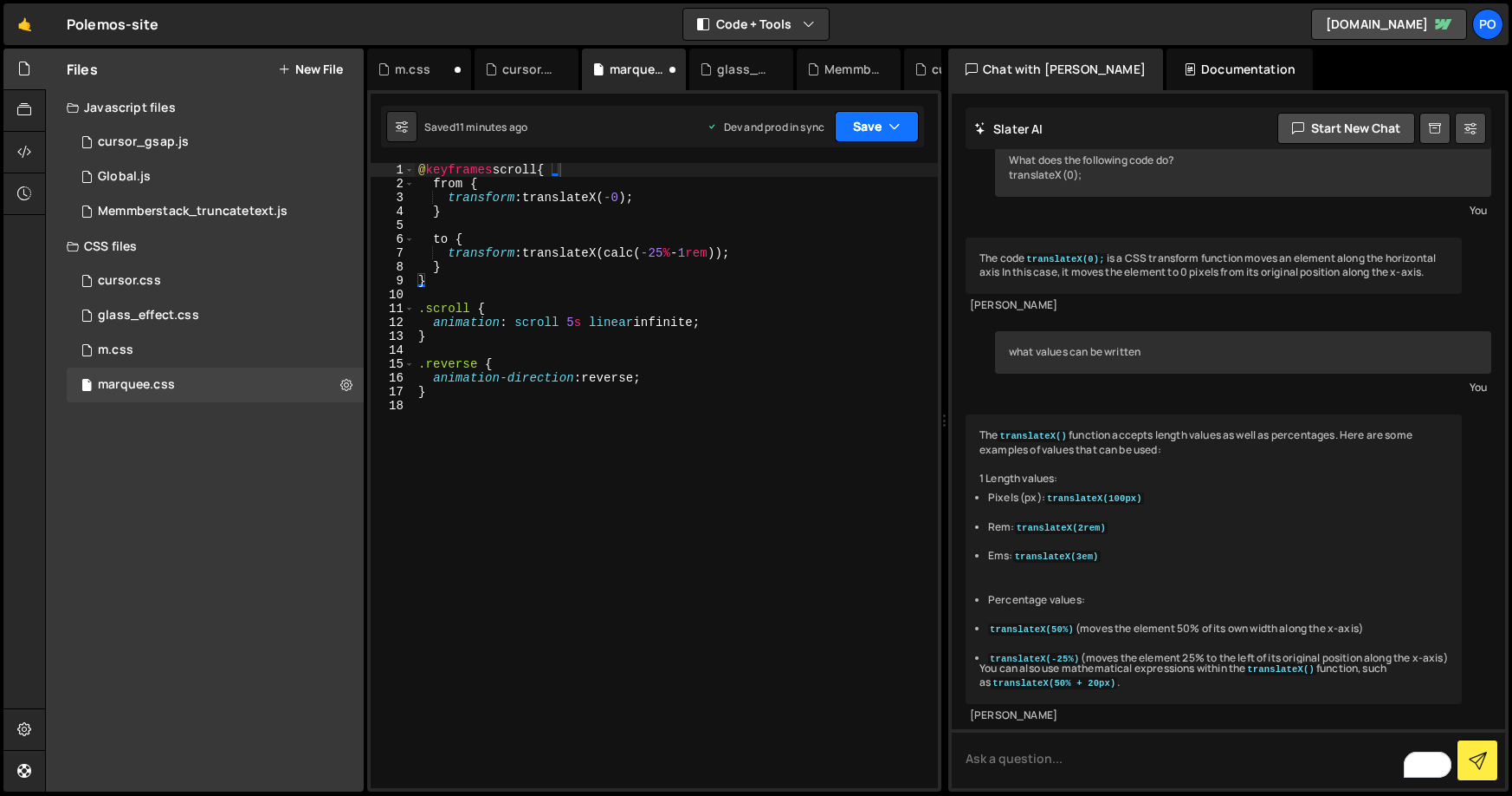
click at [860, 131] on button "Save" at bounding box center [876, 126] width 84 height 31
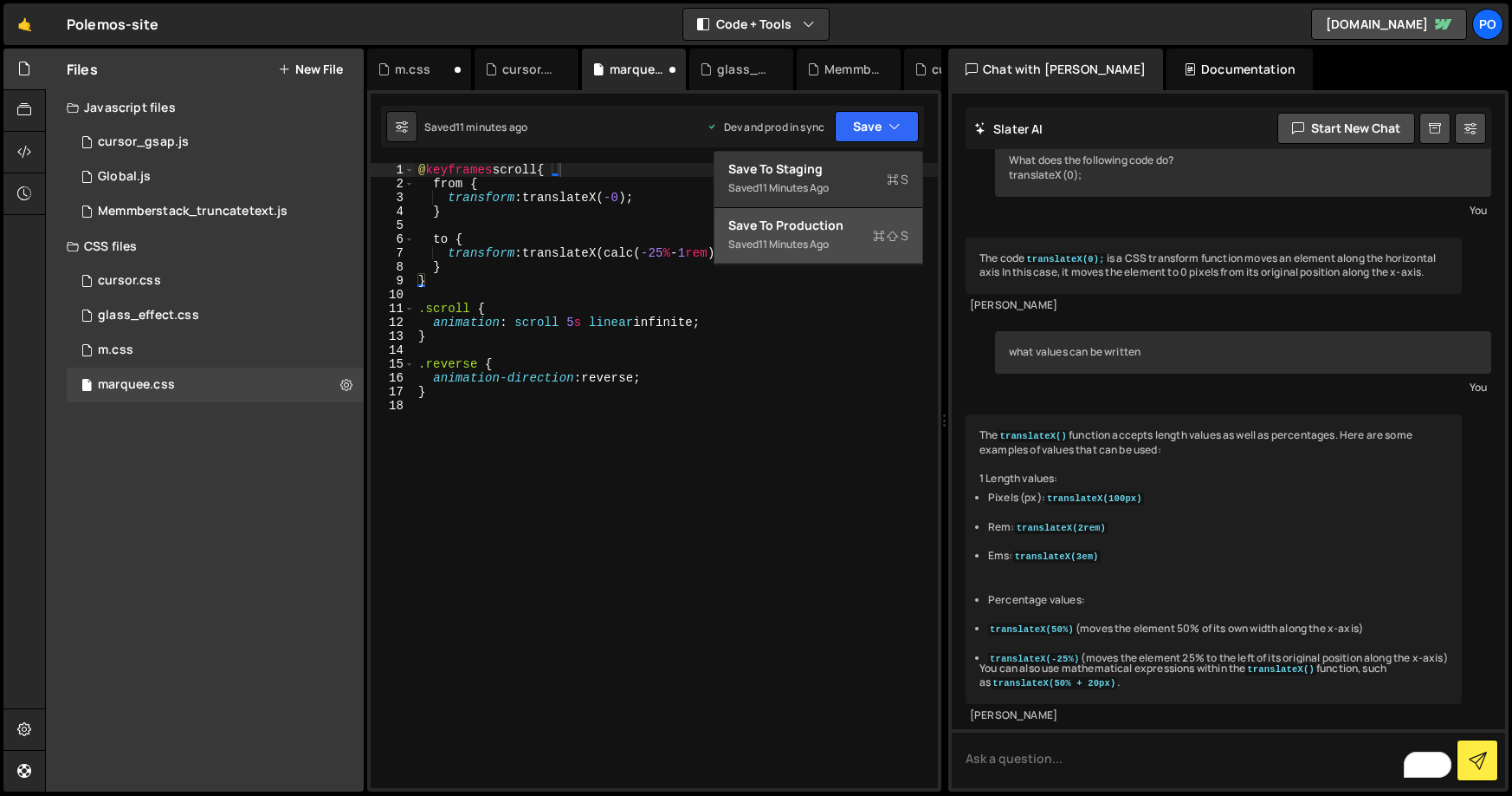
click at [799, 226] on div "Save to Production S" at bounding box center [818, 226] width 180 height 18
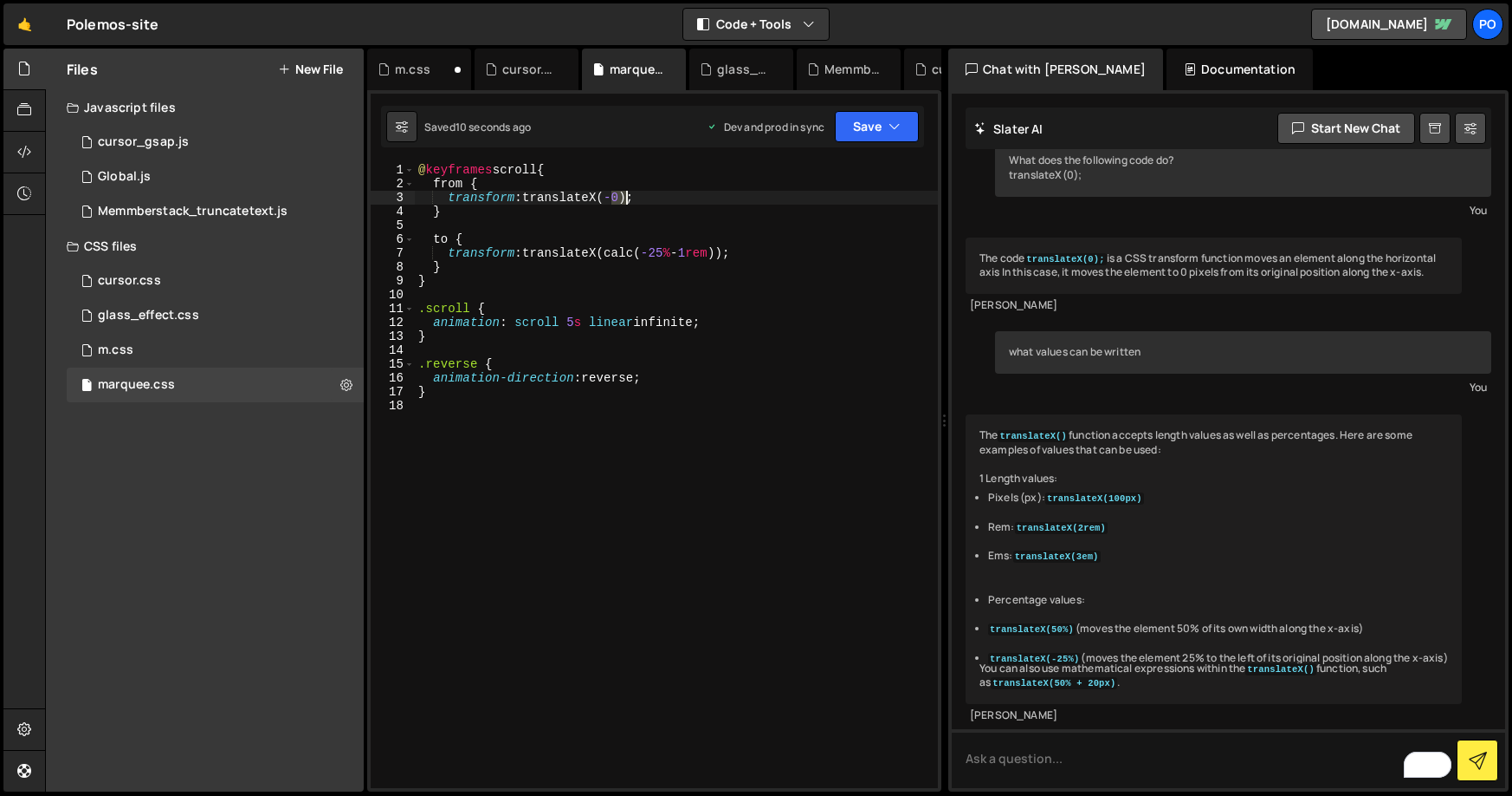
drag, startPoint x: 612, startPoint y: 197, endPoint x: 623, endPoint y: 197, distance: 11.0
click at [623, 197] on div "@ keyframes scroll { from { transform : translateX( -0 ) ; } to { transform : t…" at bounding box center [676, 489] width 523 height 653
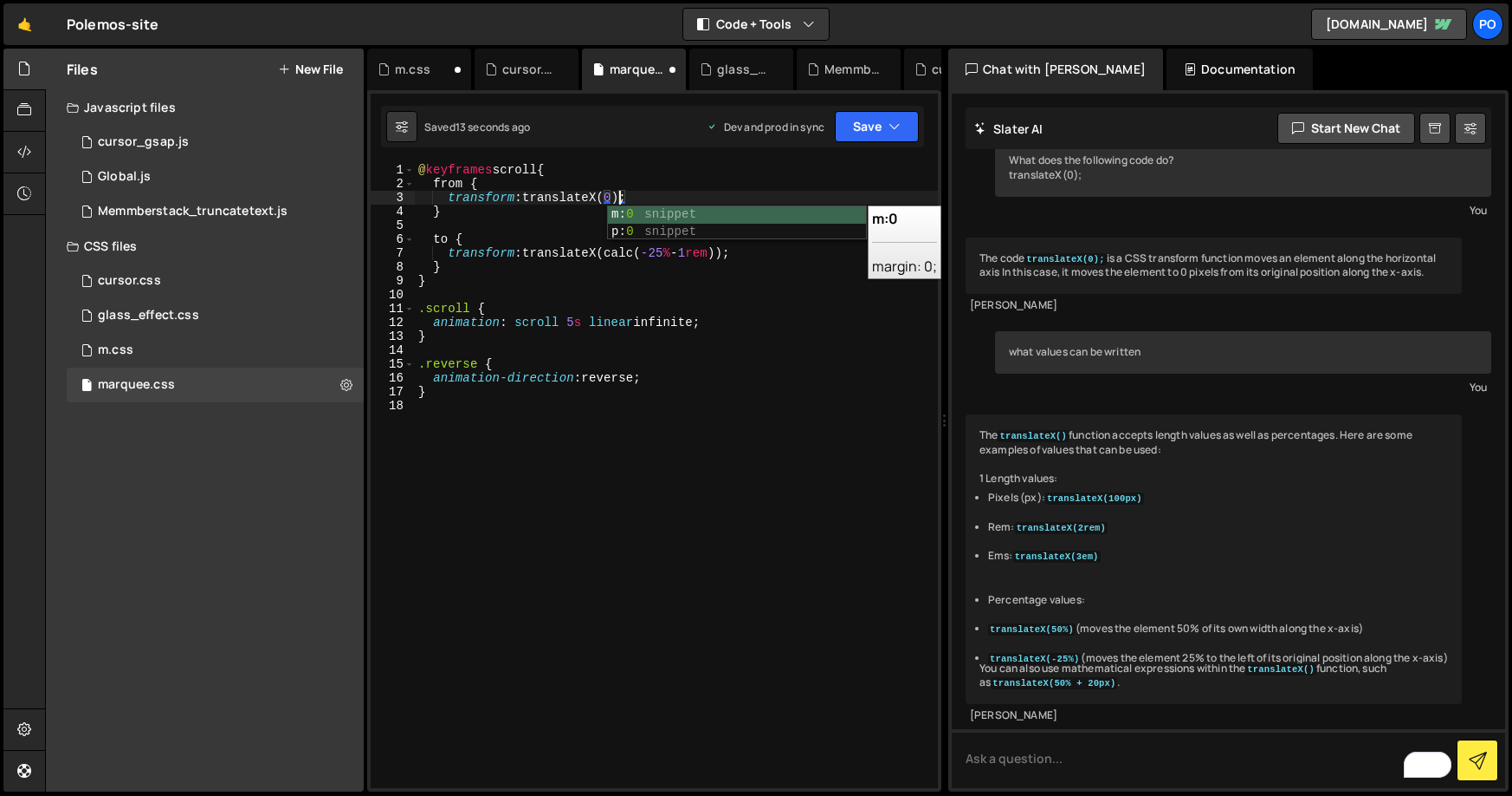
click at [774, 181] on div "@ keyframes scroll { from { transform : translateX( 0 ) ; } to { transform : tr…" at bounding box center [676, 489] width 523 height 653
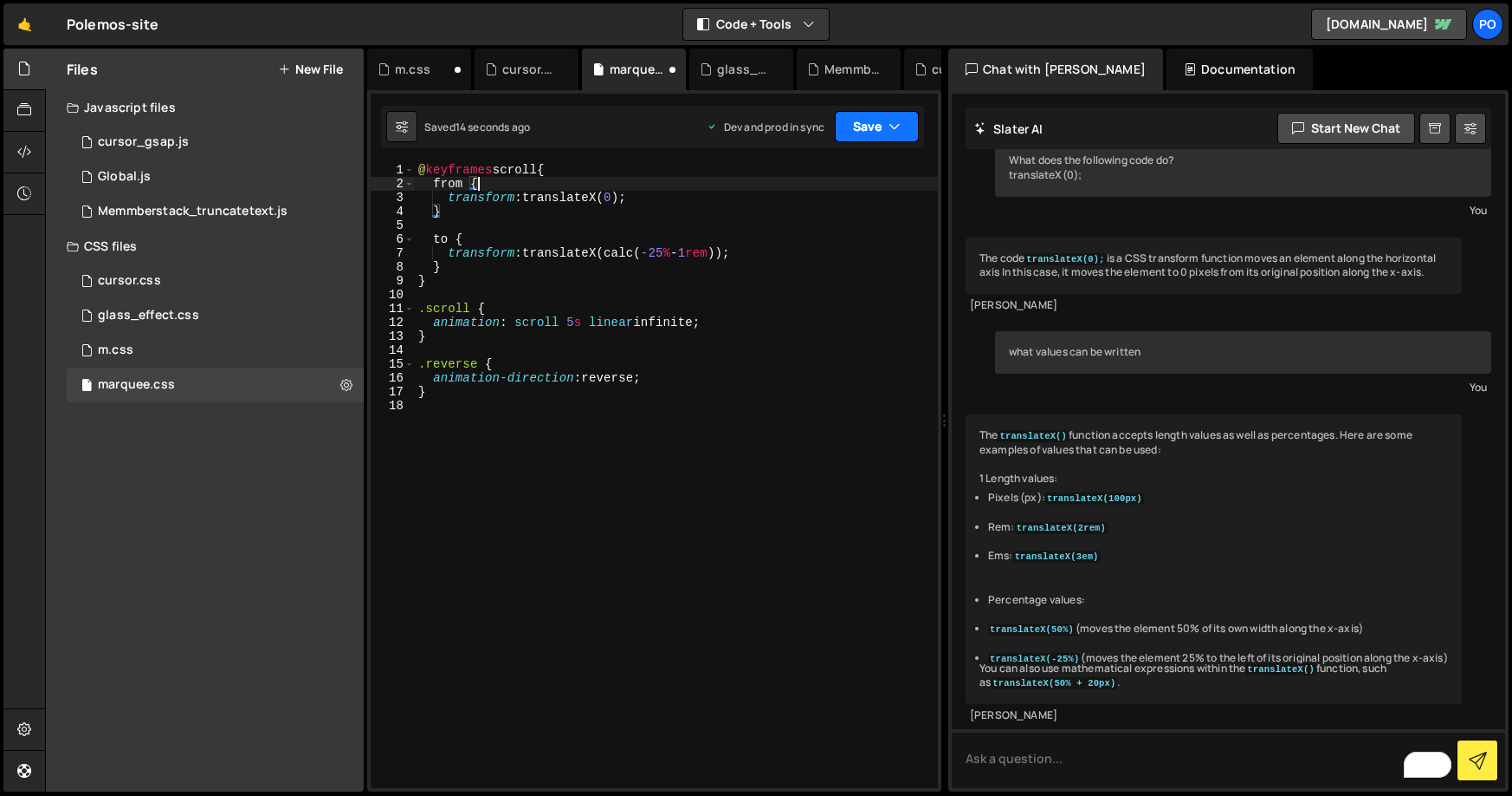
click at [885, 131] on button "Save" at bounding box center [876, 126] width 84 height 31
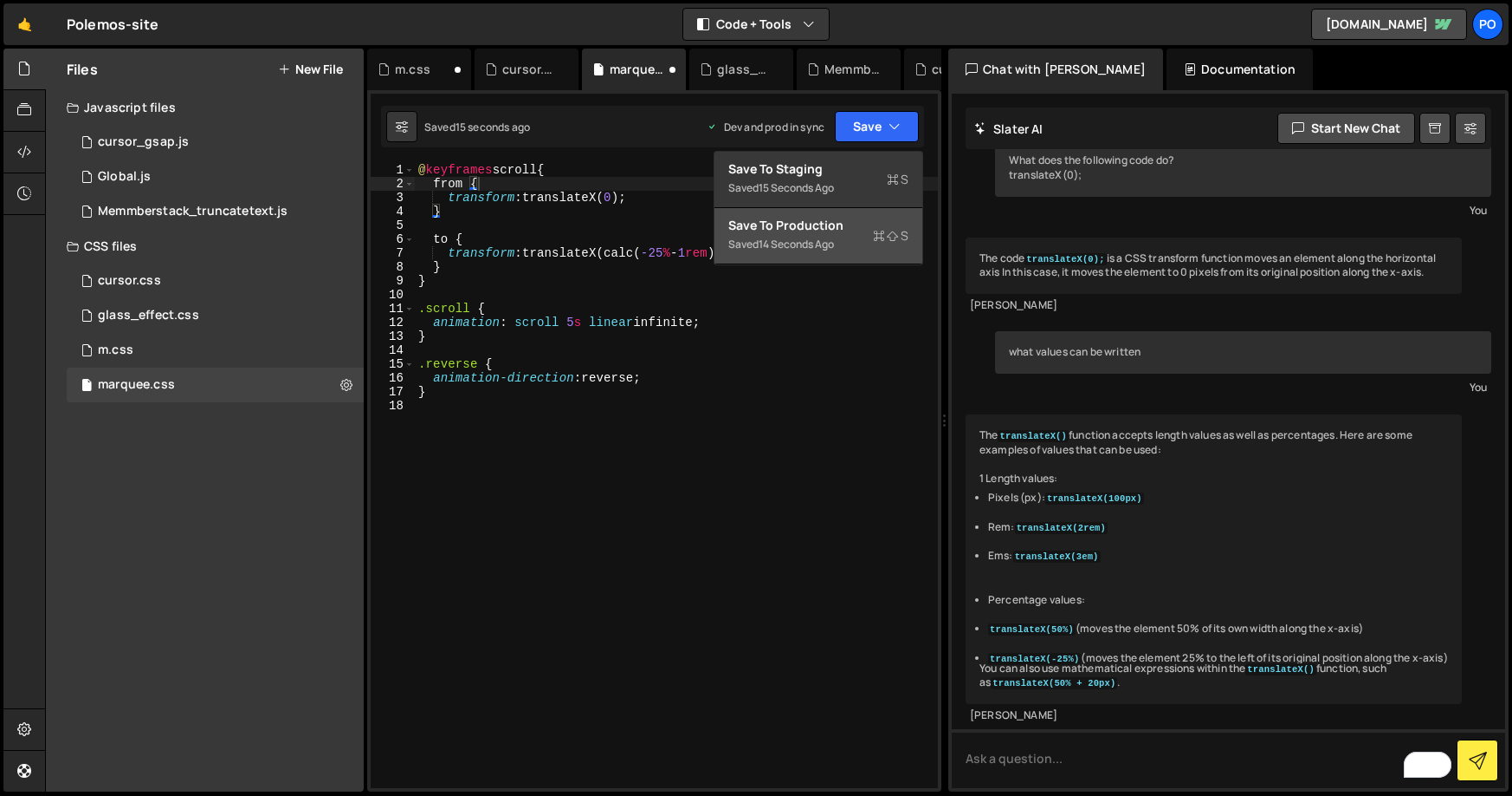
click at [813, 225] on div "Save to Production S" at bounding box center [818, 226] width 180 height 18
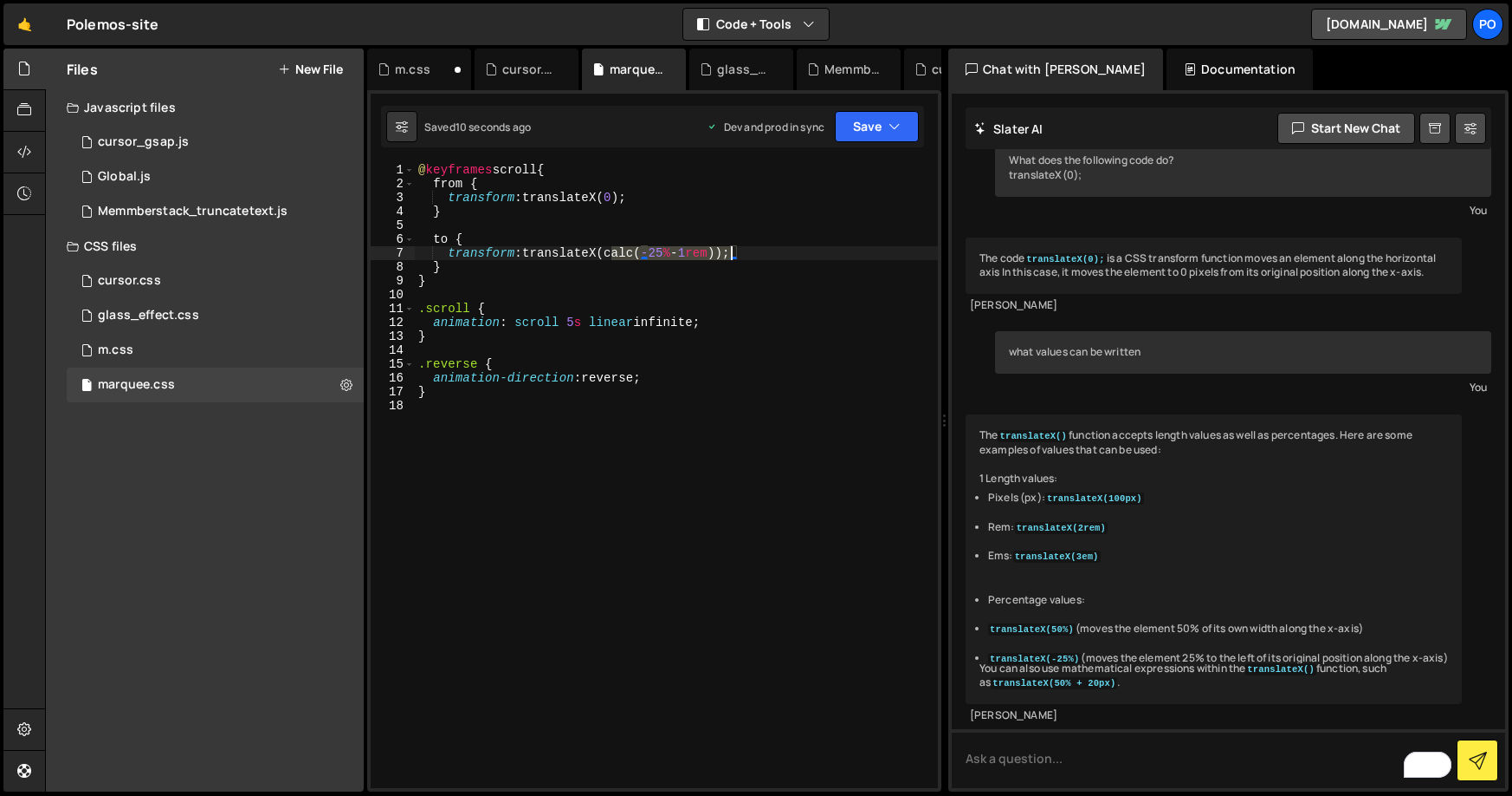
drag, startPoint x: 614, startPoint y: 255, endPoint x: 734, endPoint y: 252, distance: 120.0
click at [734, 252] on div "@ keyframes scroll { from { transform : translateX( 0 ) ; } to { transform : tr…" at bounding box center [676, 489] width 523 height 653
click at [567, 324] on div "@ keyframes scroll { from { transform : translateX( 0 ) ; } to { transform : tr…" at bounding box center [676, 489] width 523 height 653
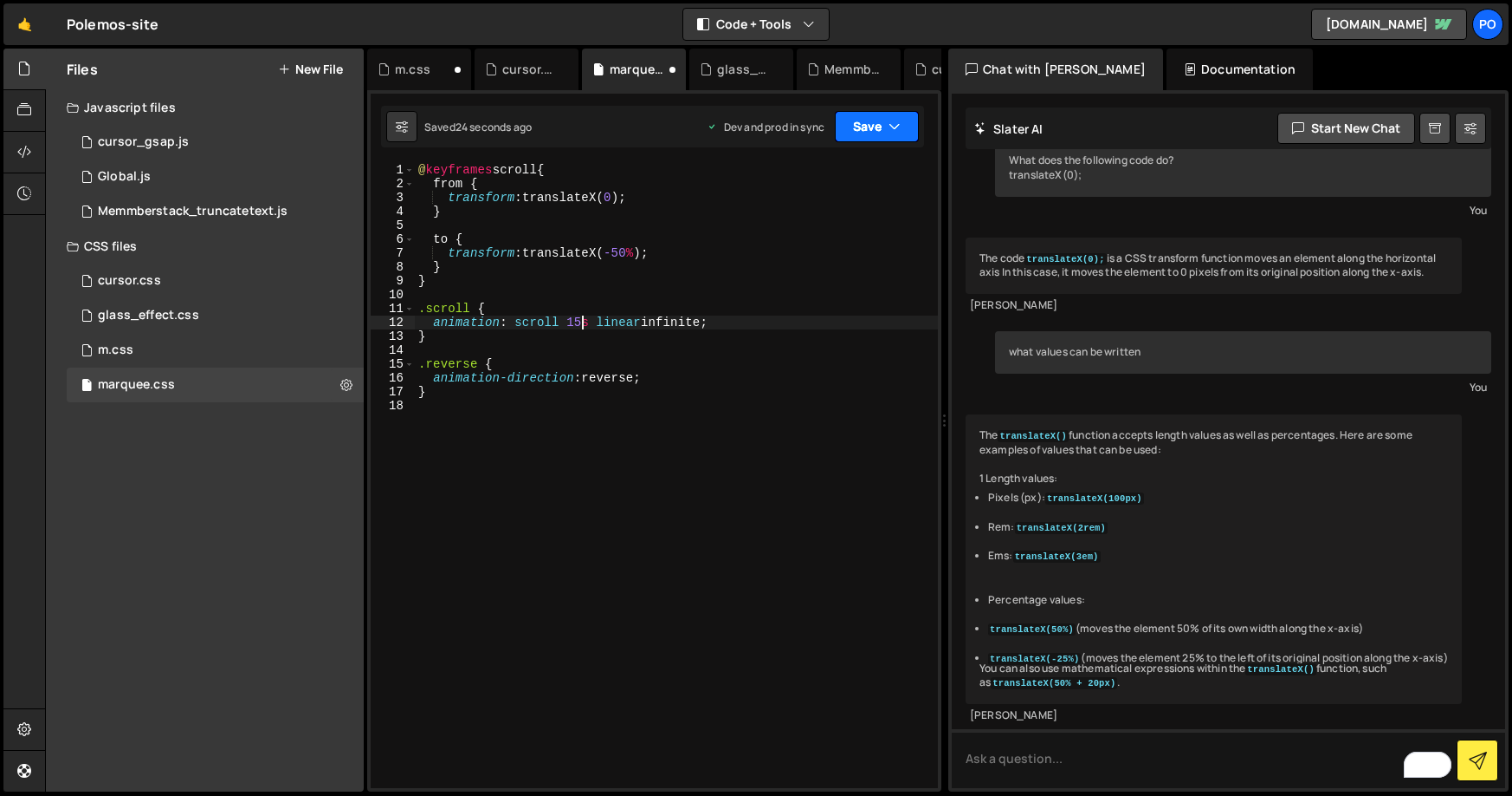
click at [868, 124] on button "Save" at bounding box center [876, 126] width 84 height 31
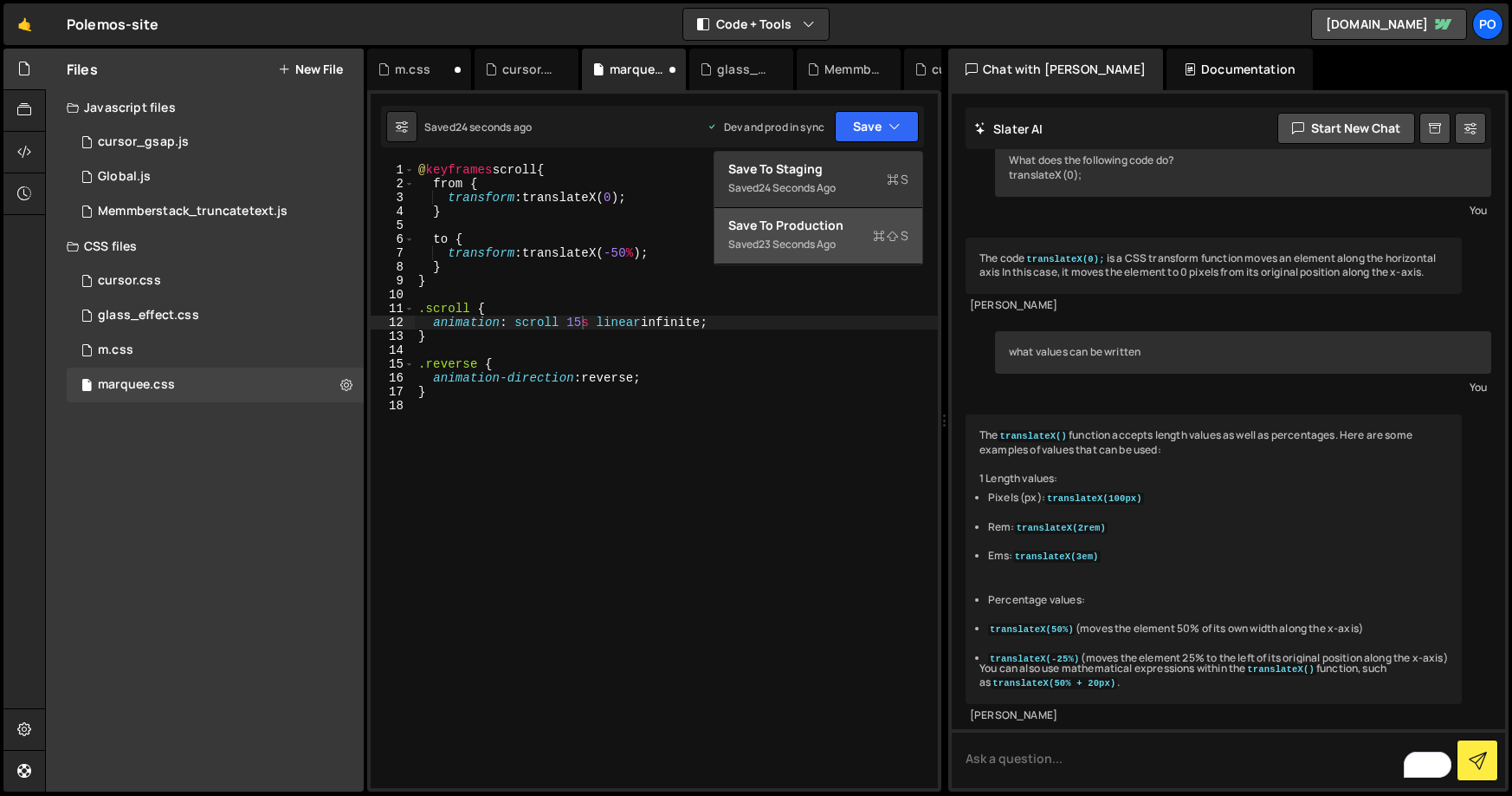
click at [762, 221] on div "Save to Production S" at bounding box center [818, 226] width 180 height 18
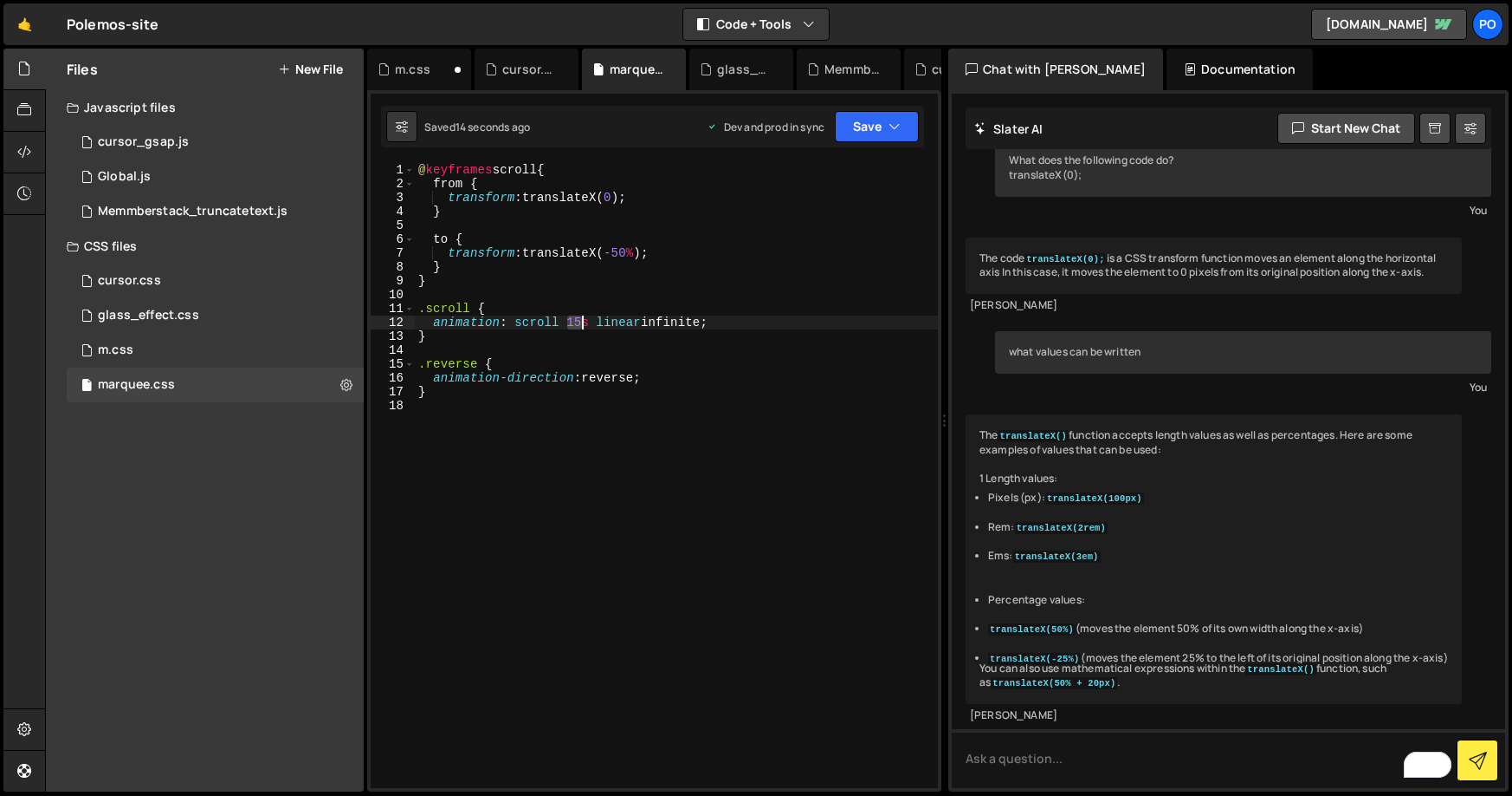
drag, startPoint x: 571, startPoint y: 324, endPoint x: 580, endPoint y: 325, distance: 9.1
click at [580, 325] on div "@ keyframes scroll { from { transform : translateX( 0 ) ; } to { transform : tr…" at bounding box center [676, 489] width 523 height 653
click at [727, 207] on div "@ keyframes scroll { from { transform : translateX( 0 ) ; } to { transform : tr…" at bounding box center [676, 489] width 523 height 653
click at [859, 137] on button "Save" at bounding box center [876, 126] width 84 height 31
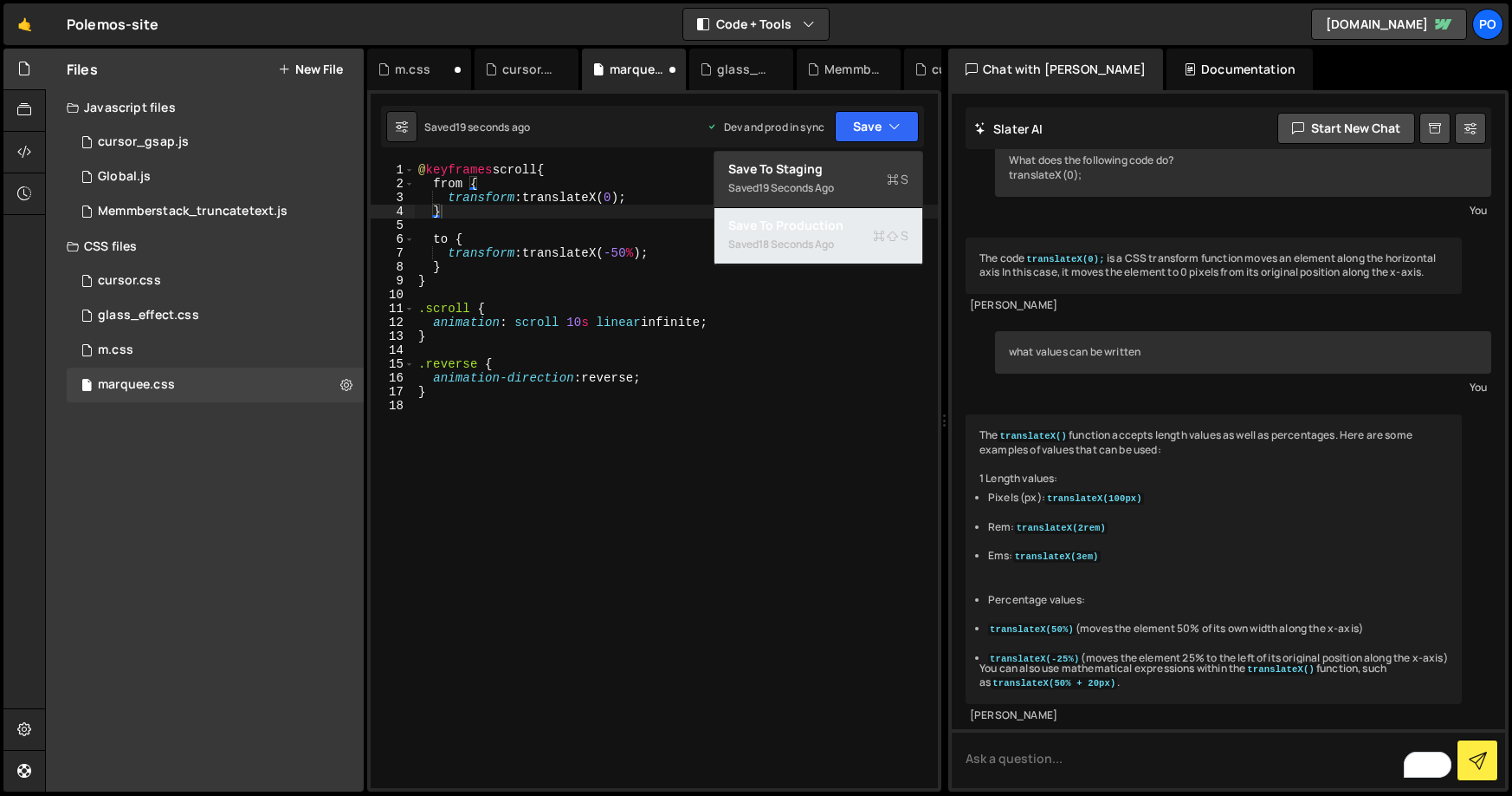
click at [794, 243] on div "18 seconds ago" at bounding box center [796, 243] width 75 height 15
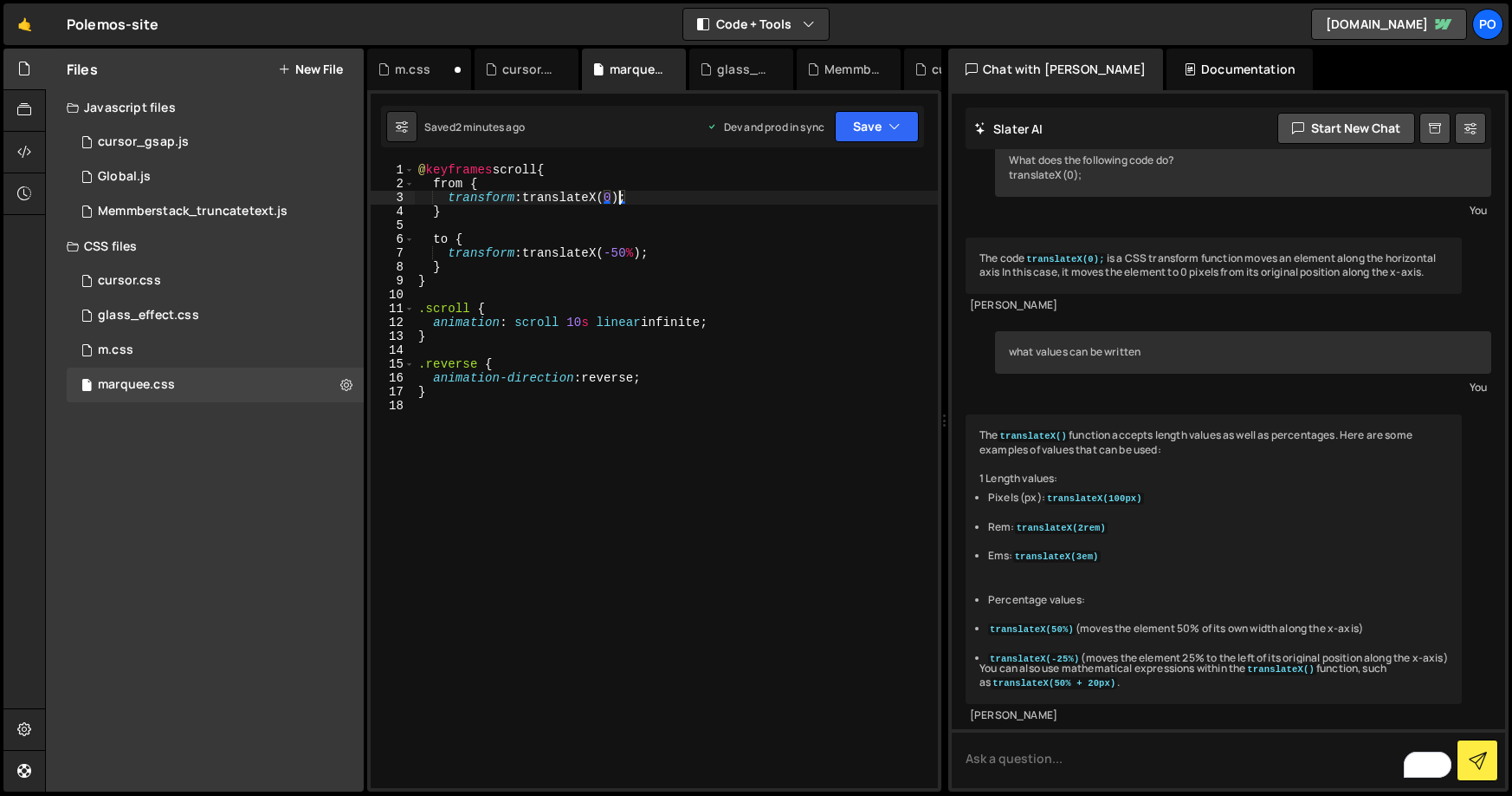
click at [620, 195] on div "@ keyframes scroll { from { transform : translateX( 0 ) ; } to { transform : tr…" at bounding box center [676, 489] width 523 height 653
click at [873, 129] on button "Save" at bounding box center [876, 126] width 84 height 31
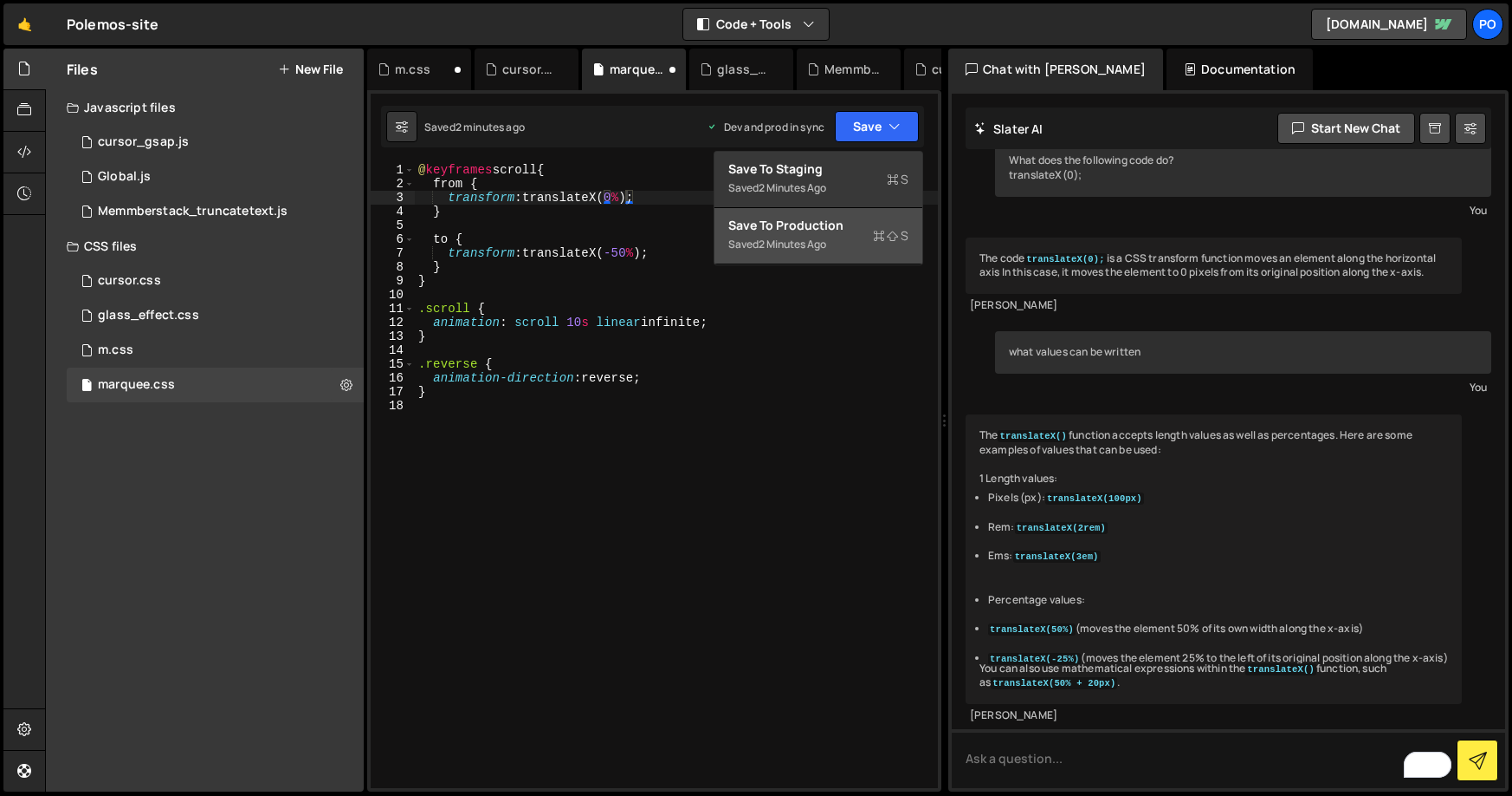
click at [833, 231] on div "Save to Production S" at bounding box center [818, 226] width 180 height 18
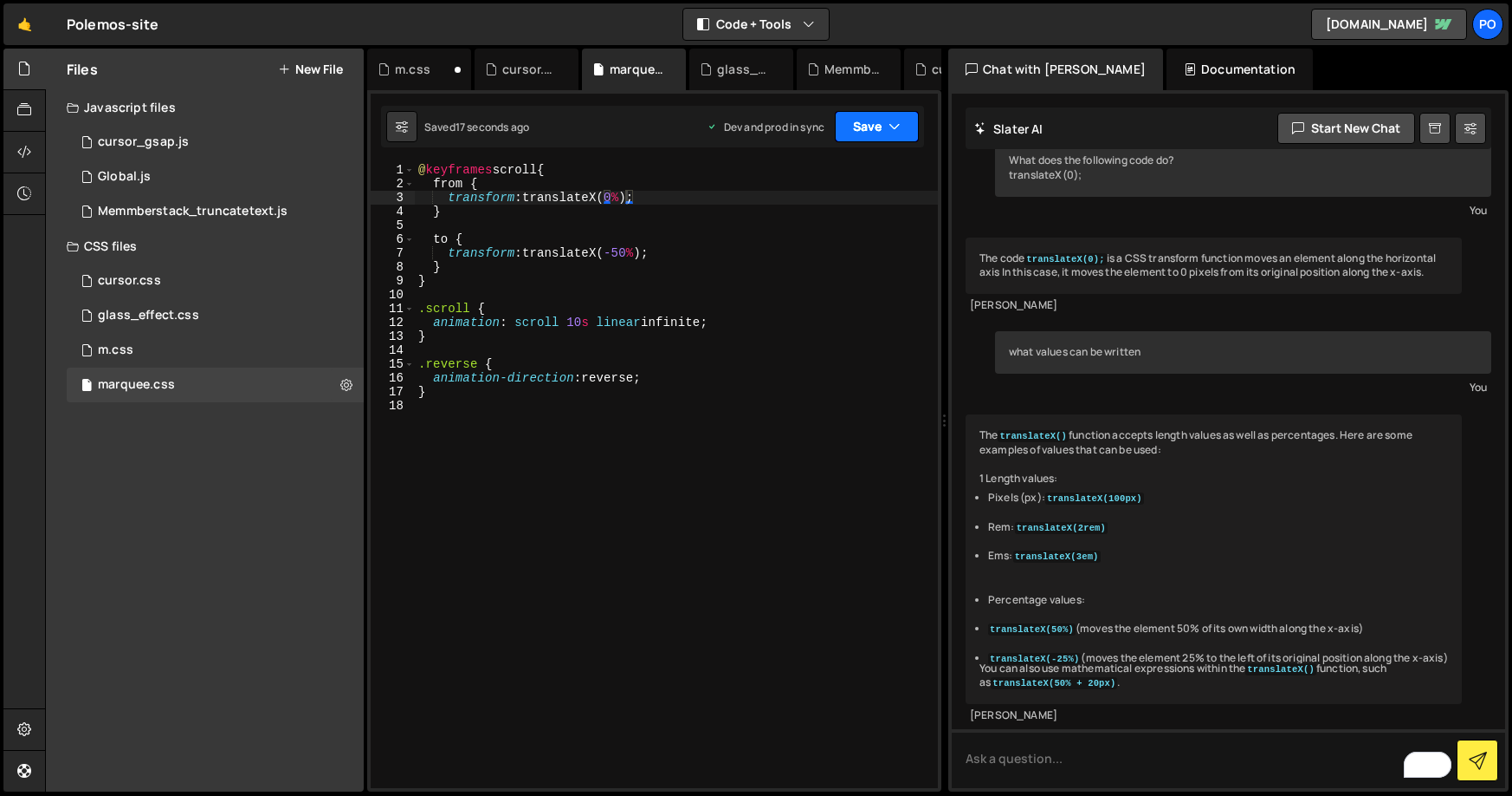
click at [914, 127] on button "Save" at bounding box center [876, 126] width 84 height 31
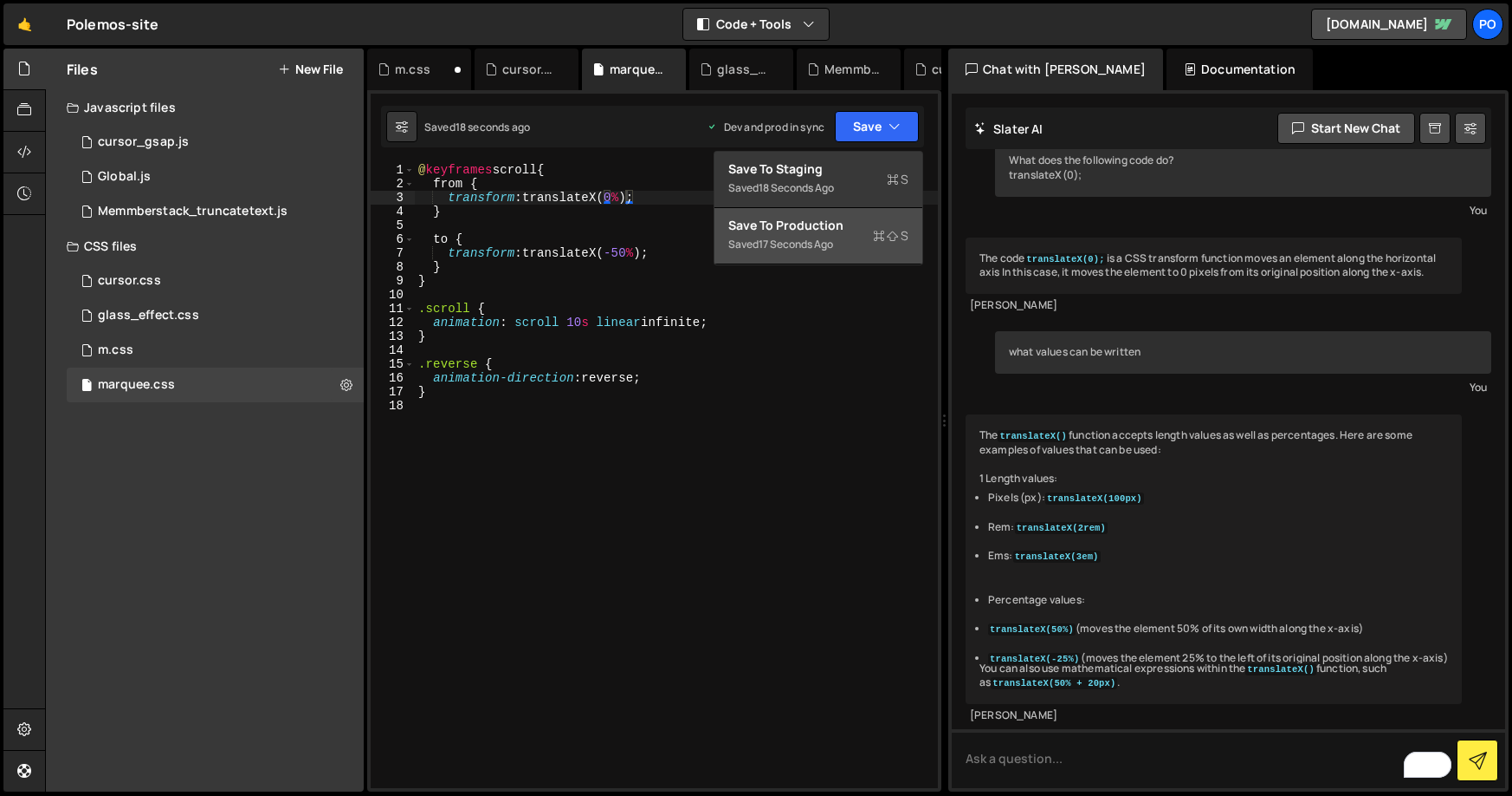
click at [829, 228] on div "Save to Production S" at bounding box center [818, 226] width 180 height 18
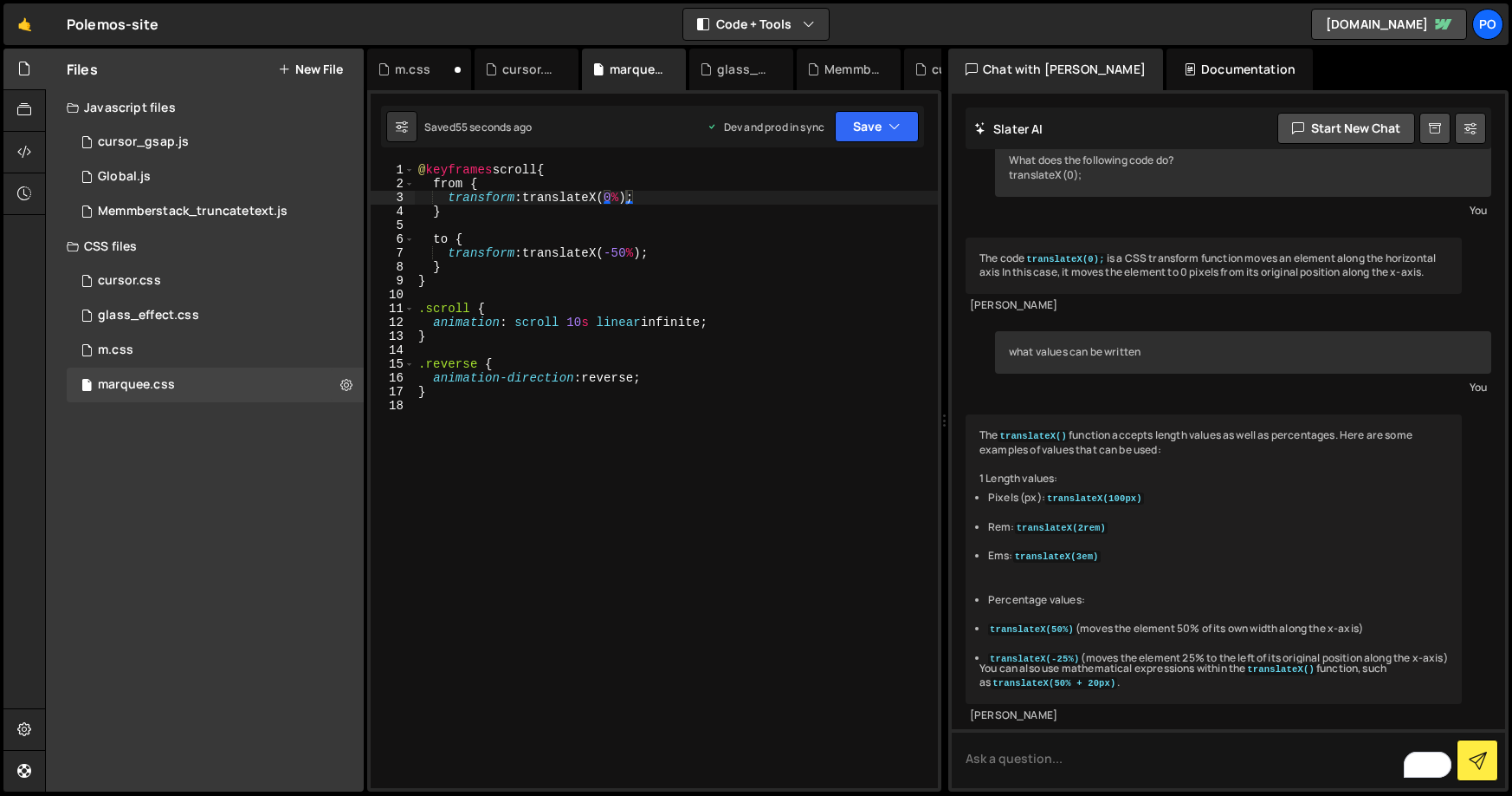
click at [612, 198] on div "@ keyframes scroll { from { transform : translateX( 0 % ) ; } to { transform : …" at bounding box center [676, 489] width 523 height 653
click at [887, 129] on button "Save" at bounding box center [876, 126] width 84 height 31
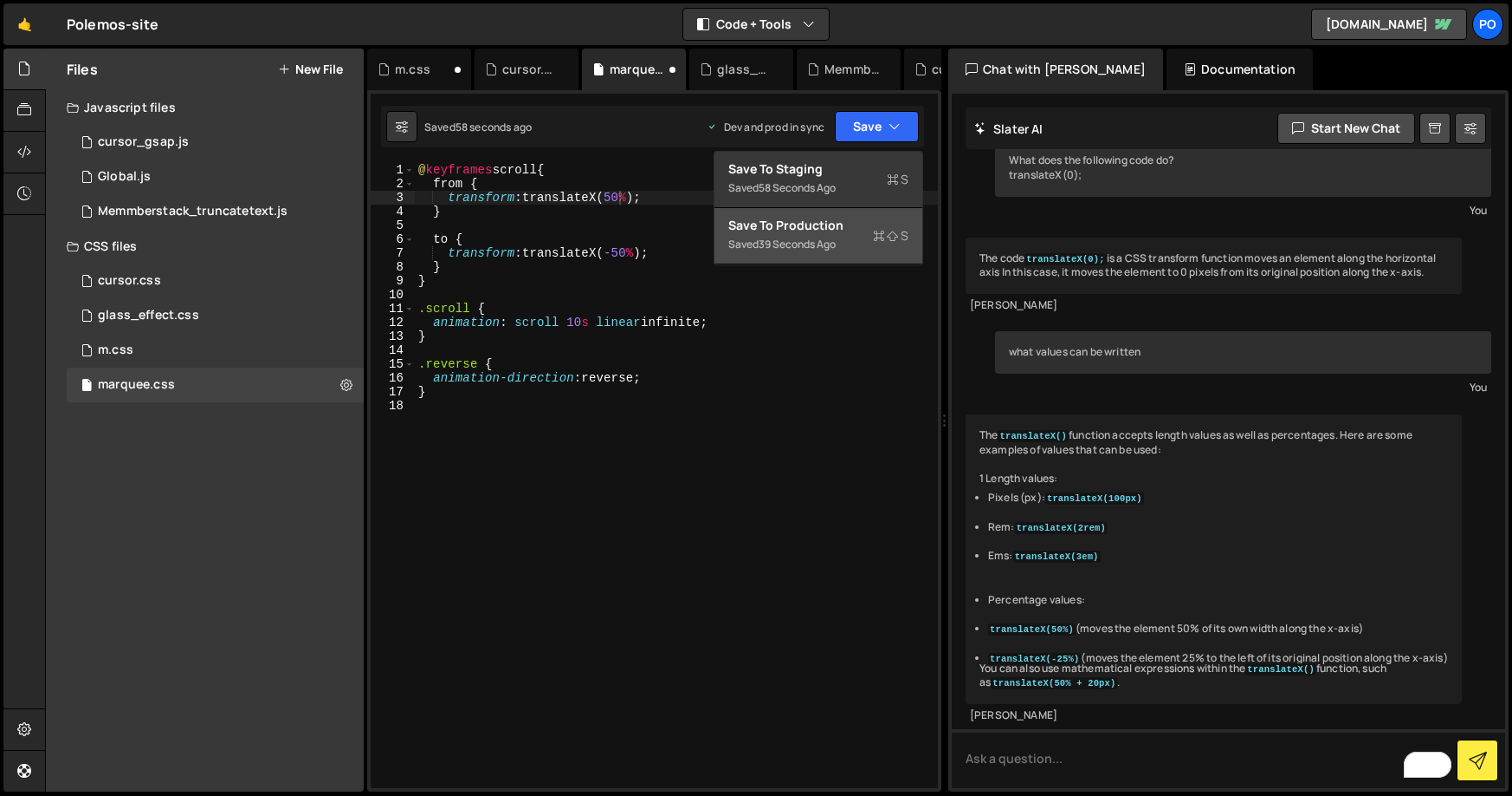
click at [806, 225] on div "Save to Production S" at bounding box center [818, 226] width 180 height 18
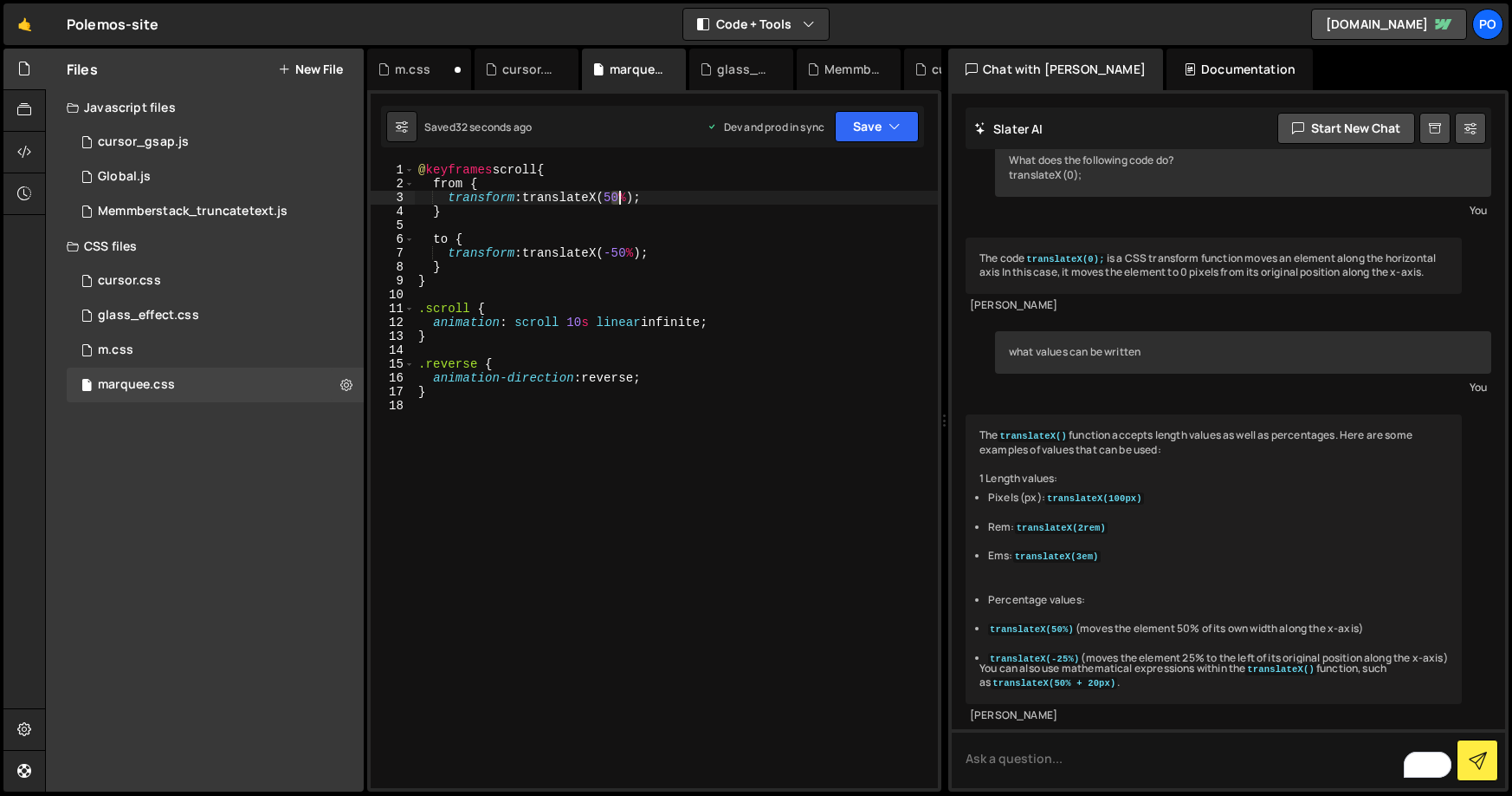
click at [619, 197] on div "@ keyframes scroll { from { transform : translateX( 50 % ) ; } to { transform :…" at bounding box center [676, 489] width 523 height 653
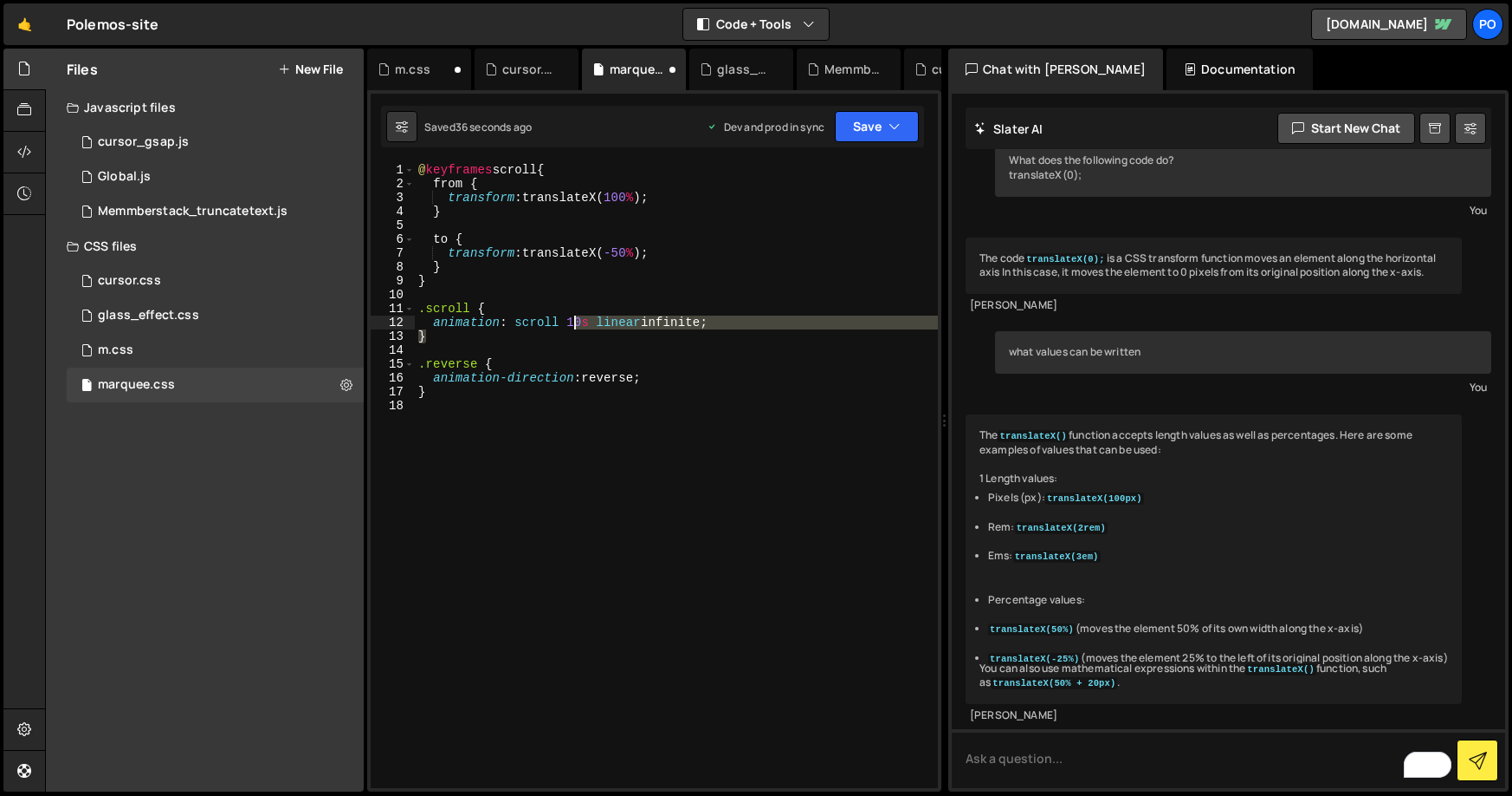
click at [573, 326] on div "@ keyframes scroll { from { transform : translateX( 100 % ) ; } to { transform …" at bounding box center [676, 489] width 523 height 653
click at [911, 120] on button "Save" at bounding box center [876, 126] width 84 height 31
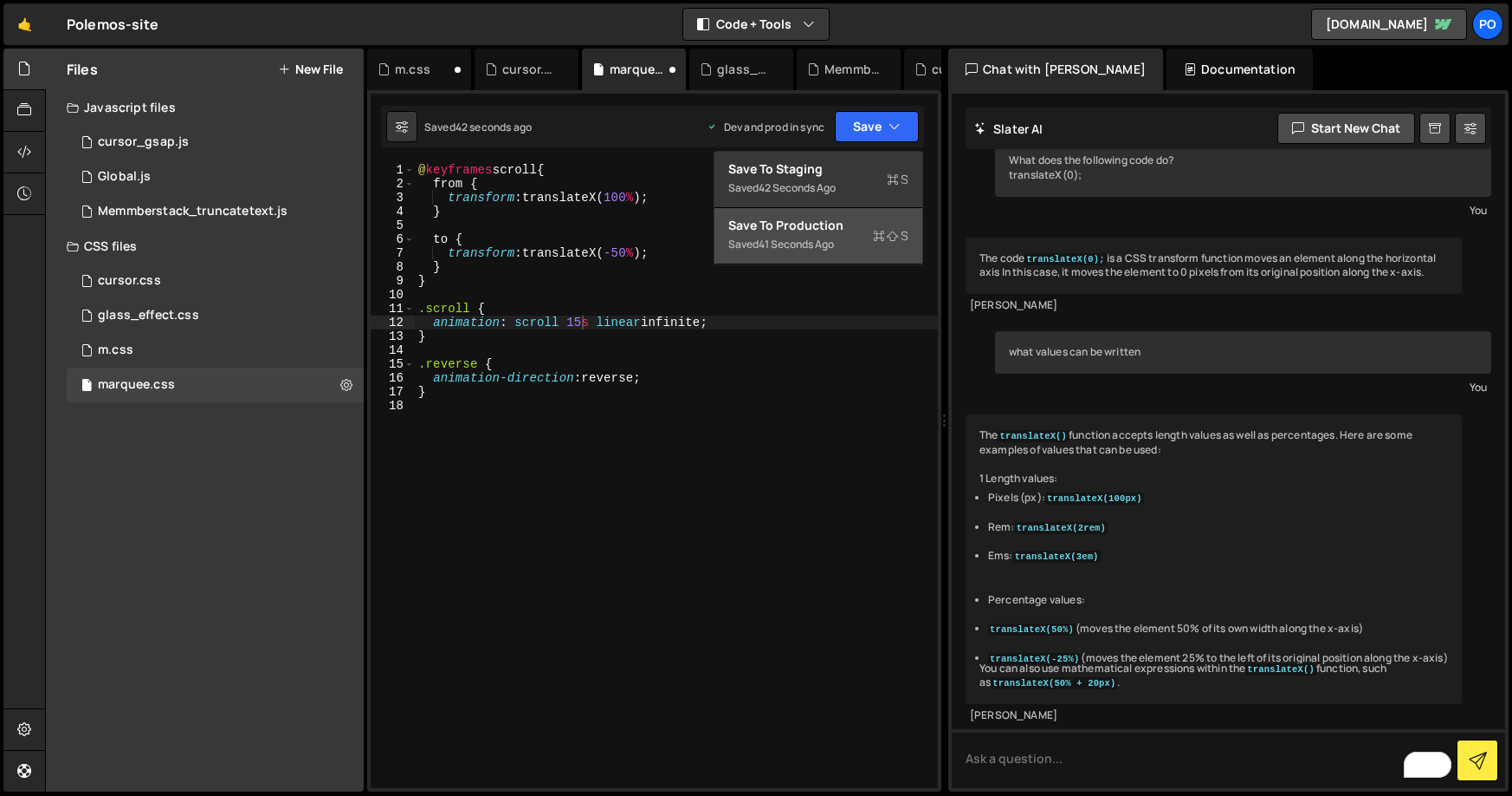
click at [819, 218] on div "Save to Production S" at bounding box center [818, 226] width 180 height 18
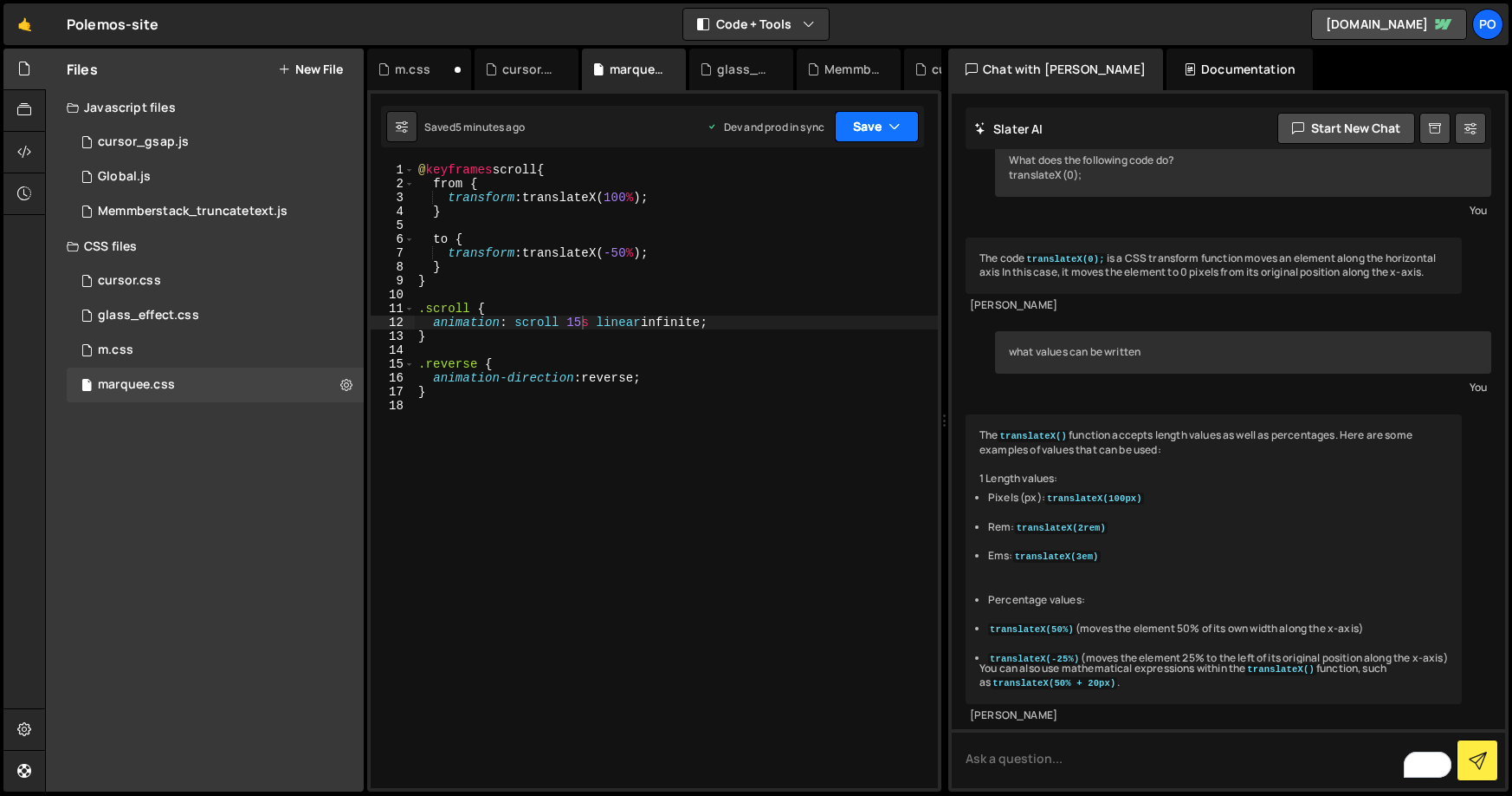
click at [898, 129] on icon "button" at bounding box center [895, 127] width 12 height 18
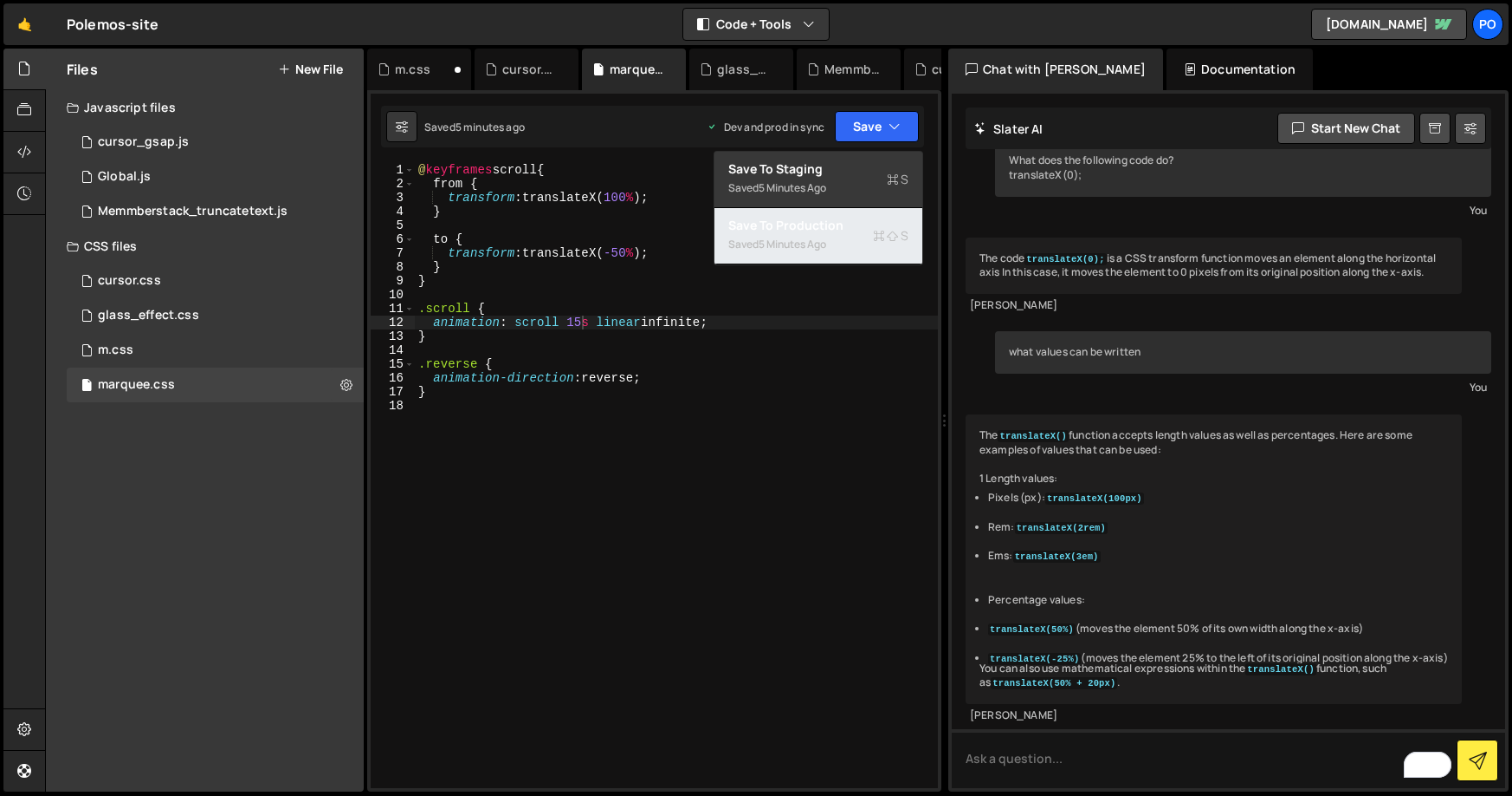
click at [835, 235] on div "Saved 5 minutes ago" at bounding box center [818, 243] width 180 height 20
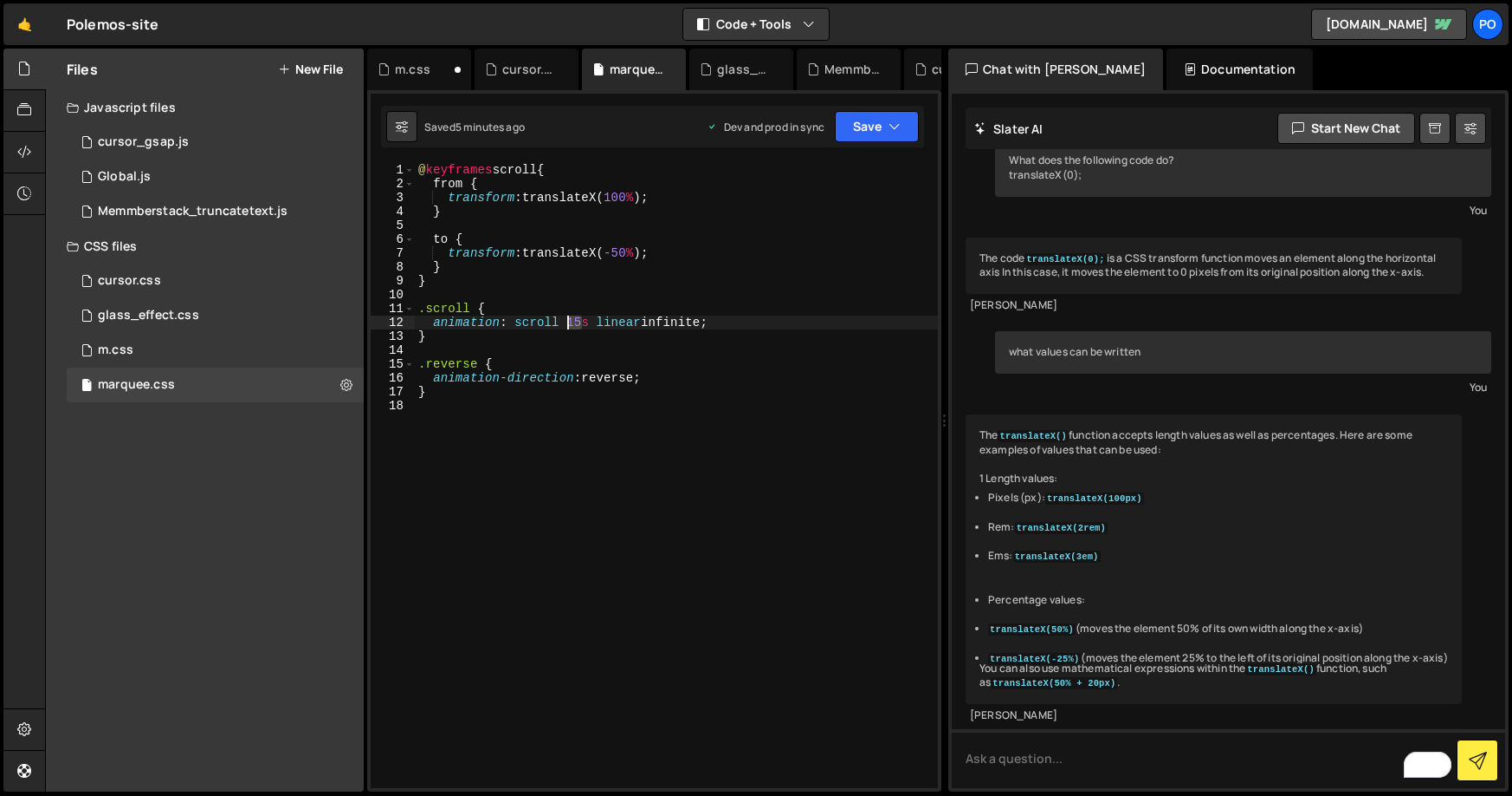
drag, startPoint x: 583, startPoint y: 322, endPoint x: 569, endPoint y: 322, distance: 14.0
click at [569, 322] on div "@ keyframes scroll { from { transform : translateX( 100 % ) ; } to { transform …" at bounding box center [676, 489] width 523 height 653
type textarea "animation: scroll 20s linear infinite;"
click at [885, 122] on button "Save" at bounding box center [876, 126] width 84 height 31
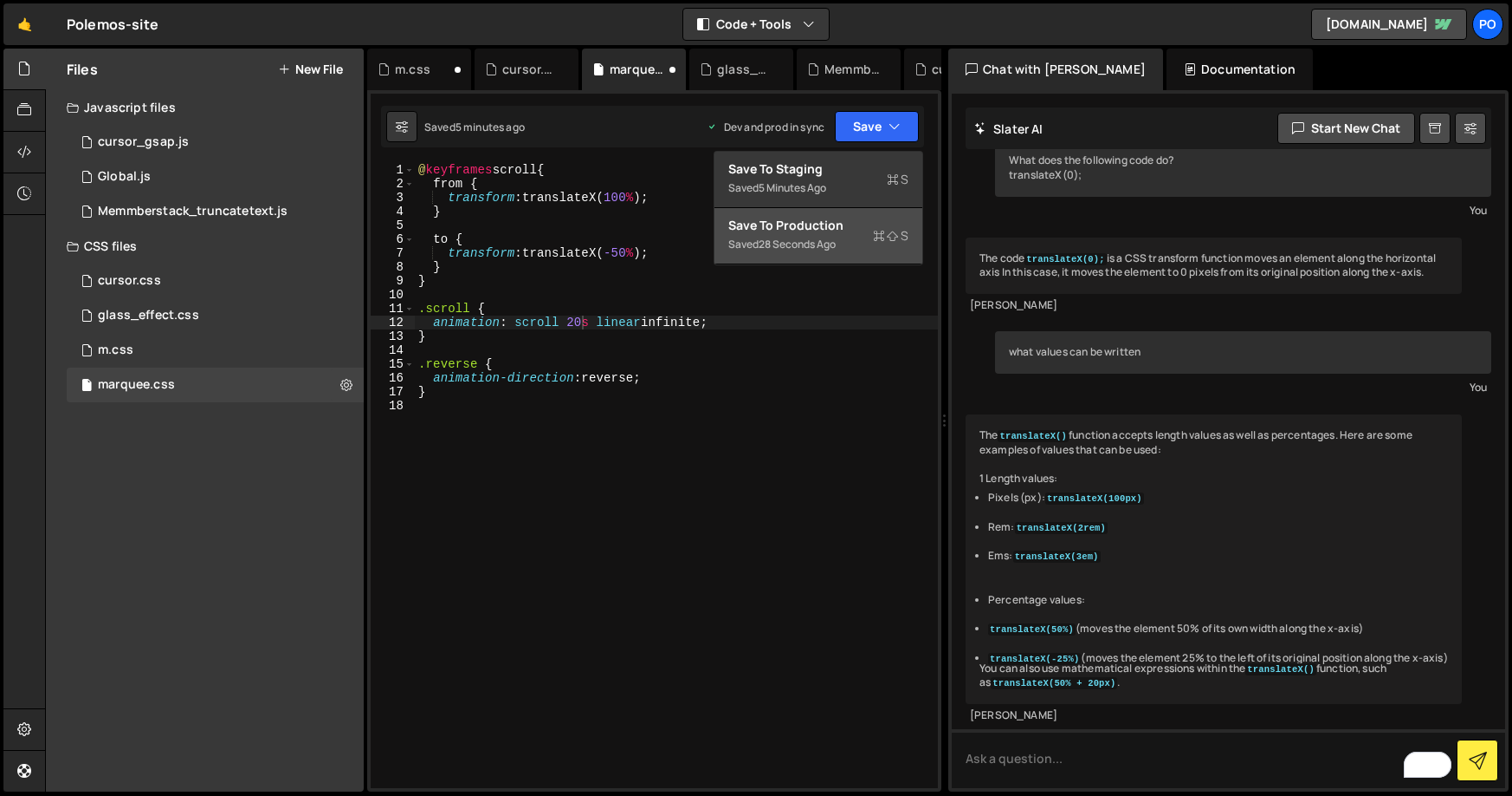
click at [830, 235] on div "Saved 28 seconds ago" at bounding box center [818, 243] width 180 height 20
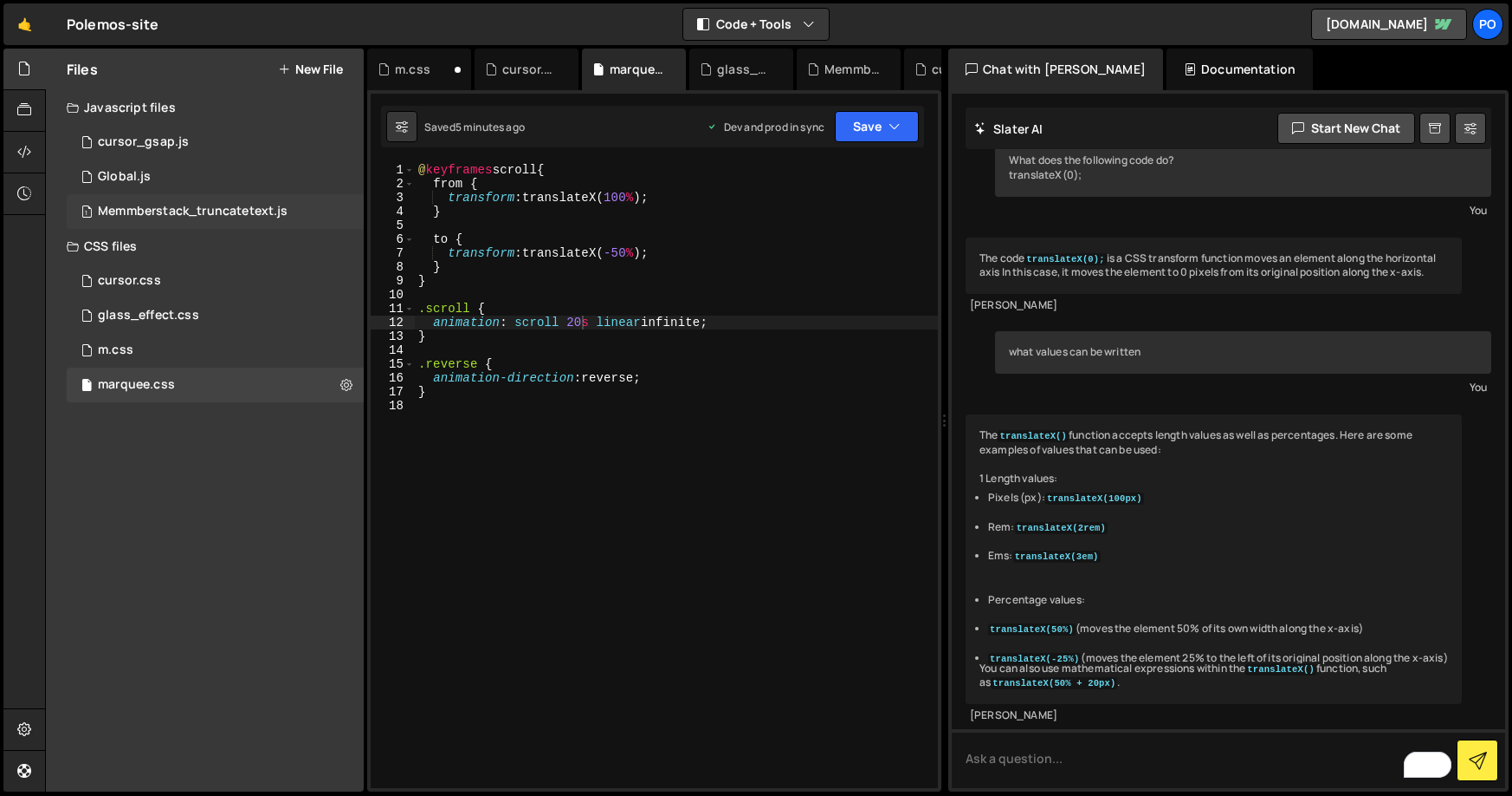
click at [132, 209] on div "Memmberstack_truncatetext.js" at bounding box center [193, 211] width 190 height 16
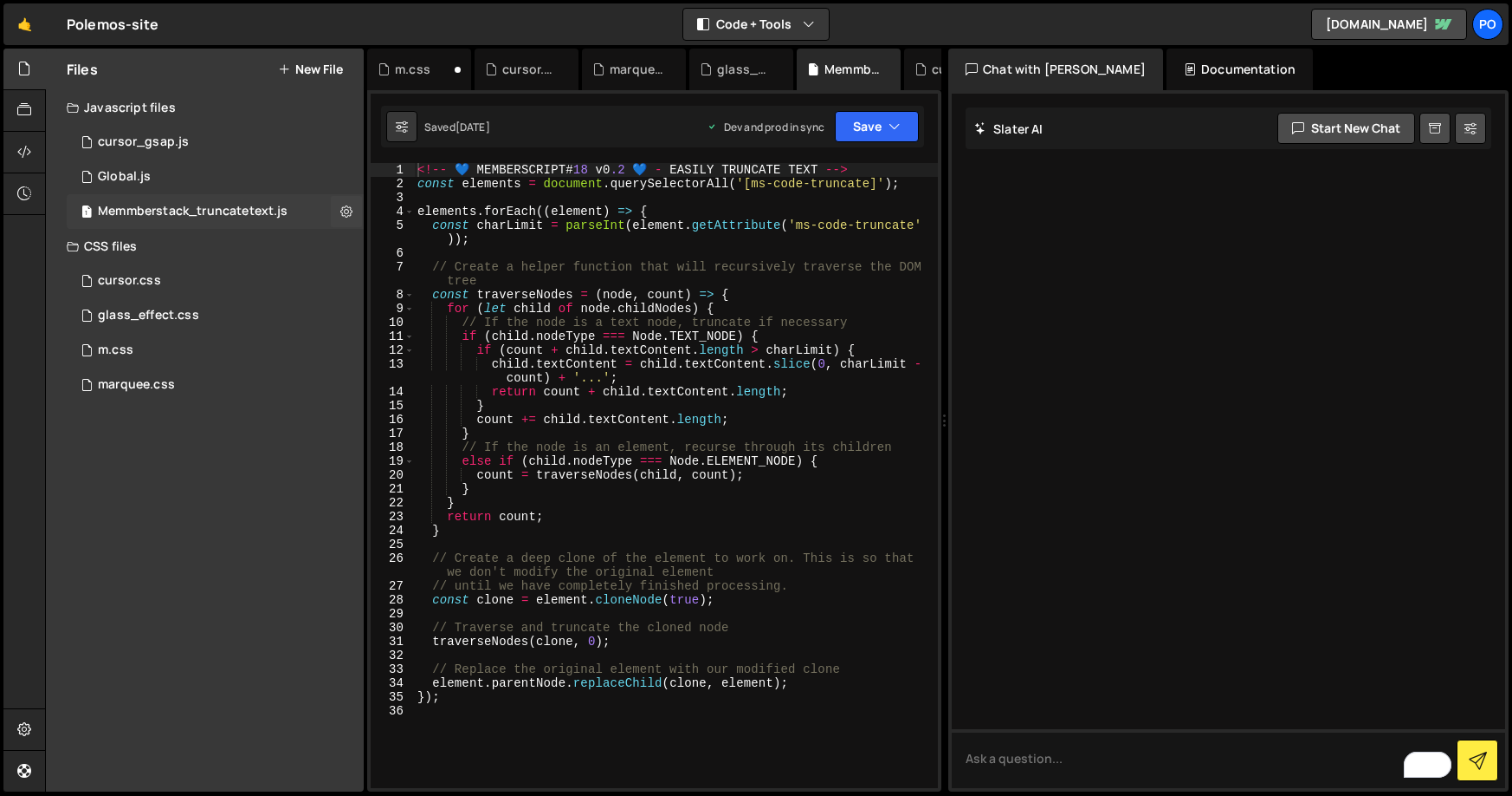
scroll to position [0, 0]
click at [877, 139] on button "Save" at bounding box center [876, 126] width 84 height 31
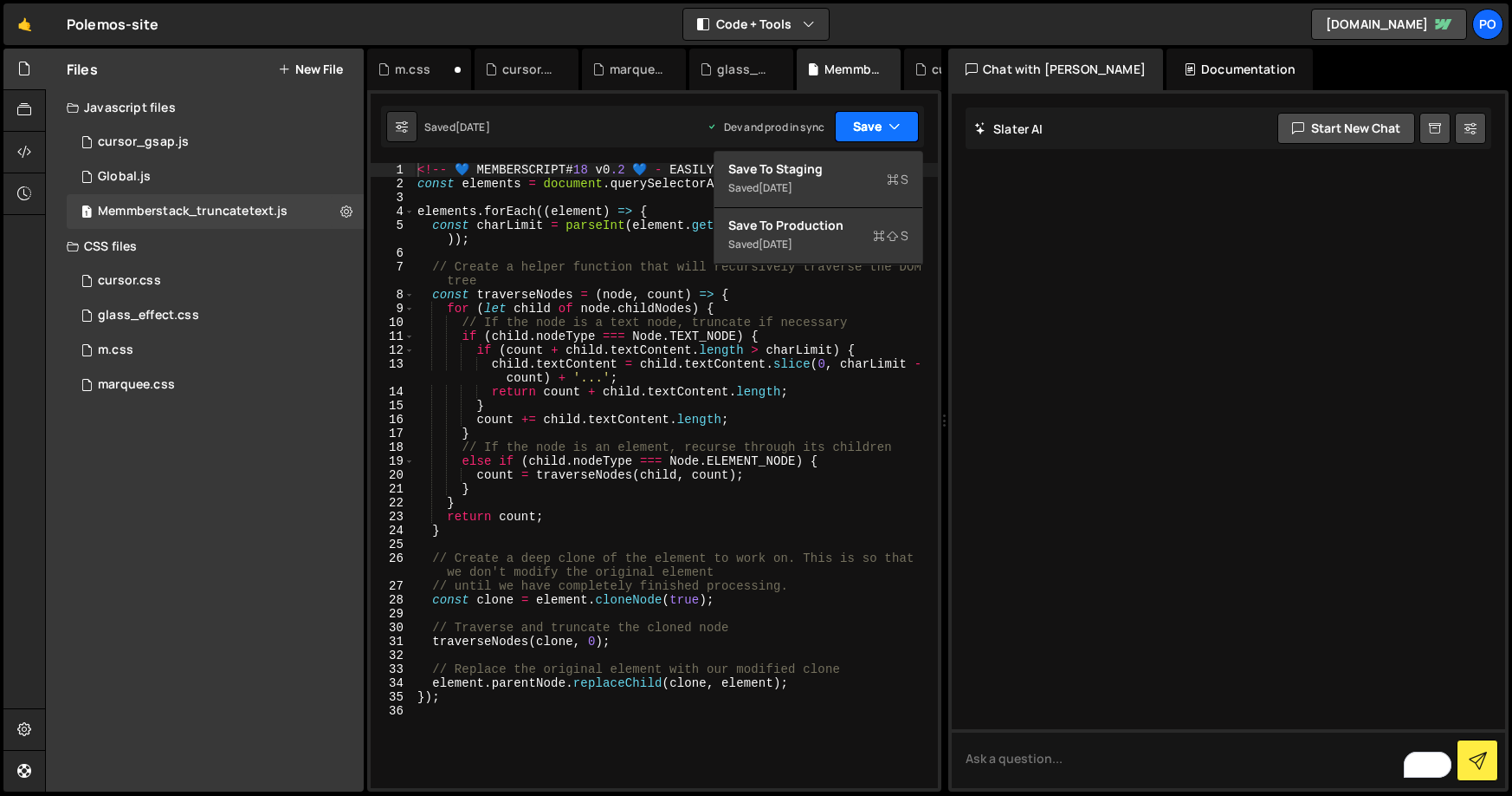
click at [877, 139] on button "Save" at bounding box center [876, 126] width 84 height 31
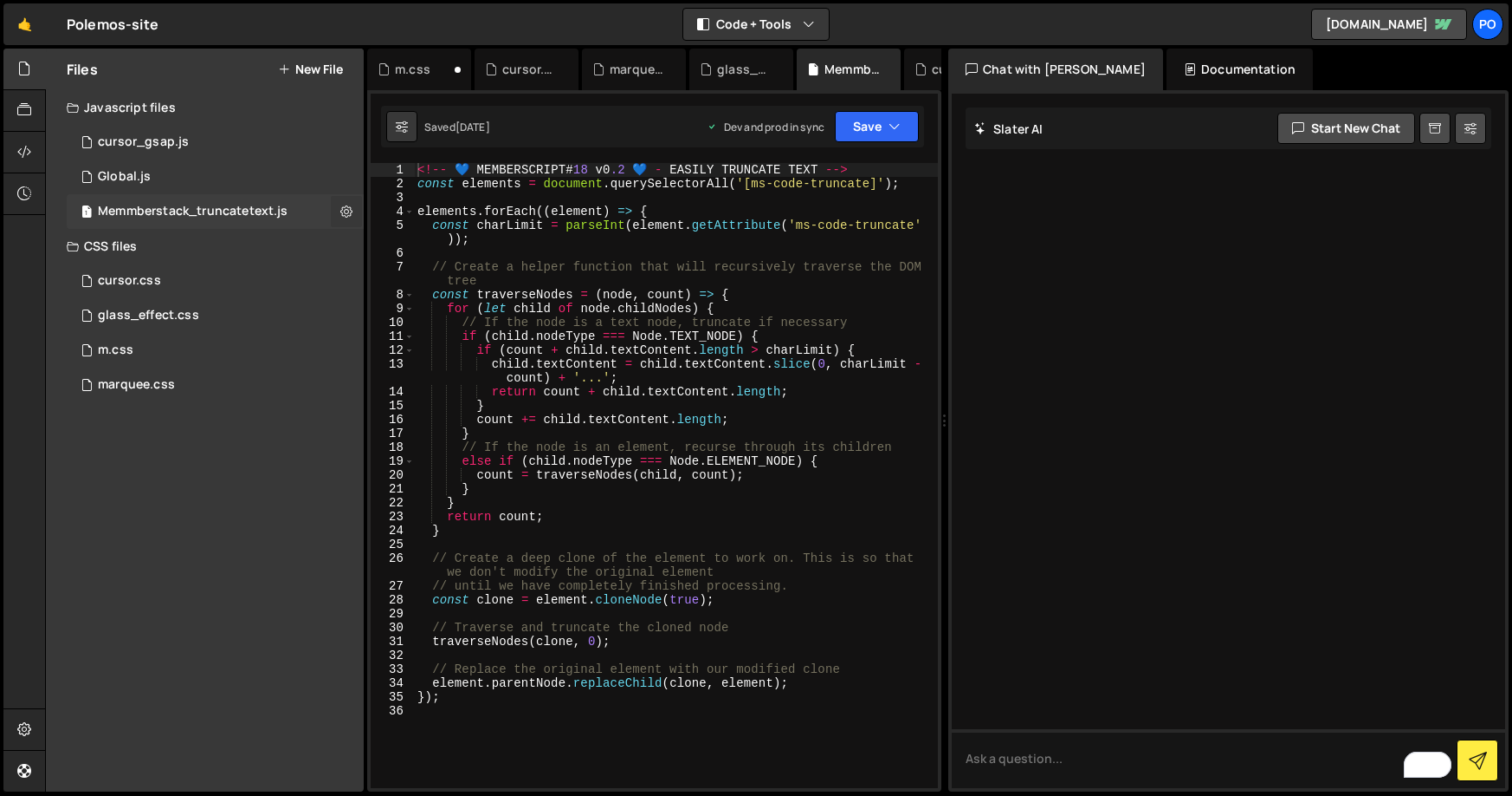
click at [353, 207] on button at bounding box center [346, 211] width 31 height 31
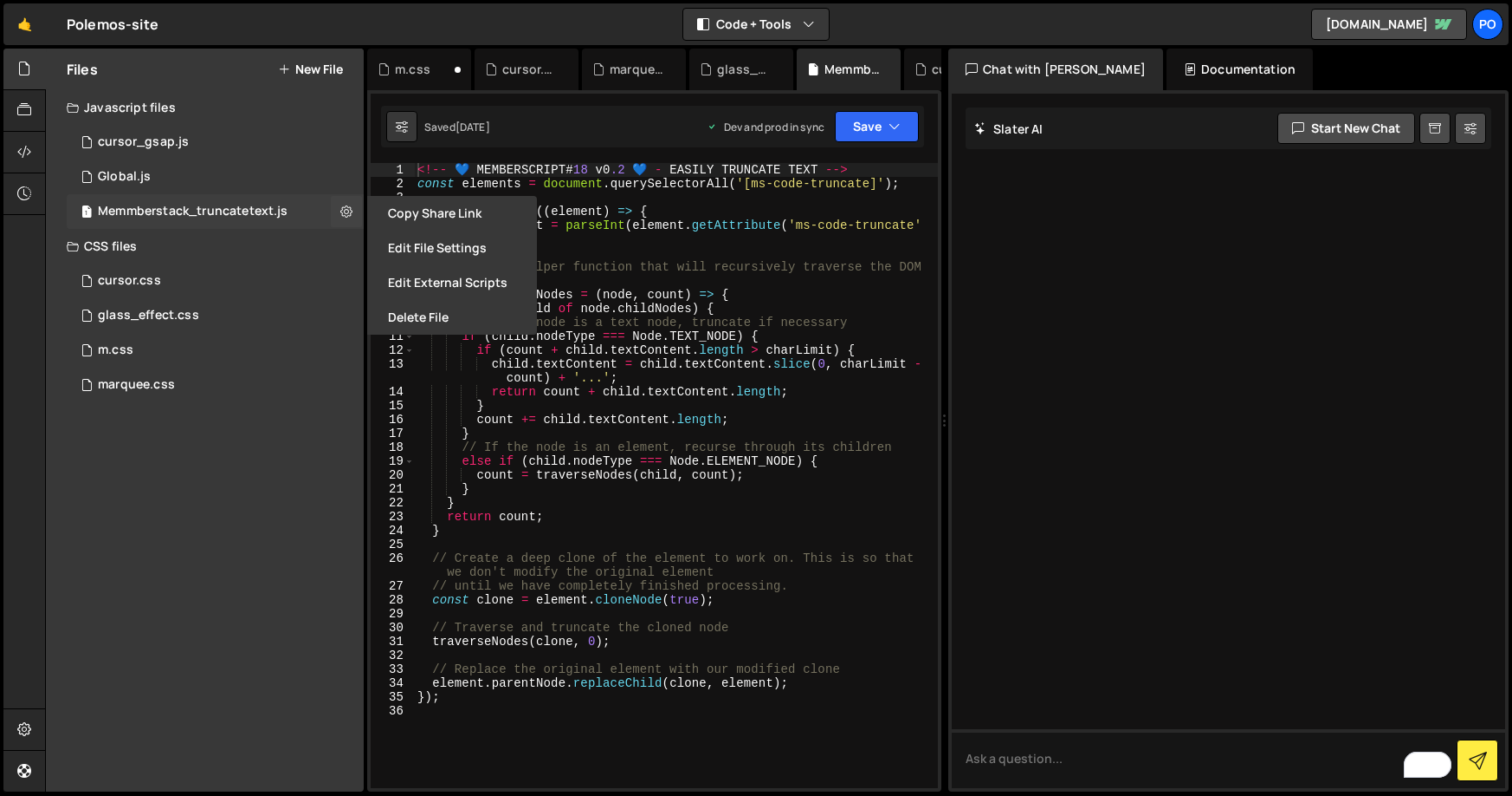
click at [206, 212] on div "Memmberstack_truncatetext.js" at bounding box center [193, 211] width 190 height 16
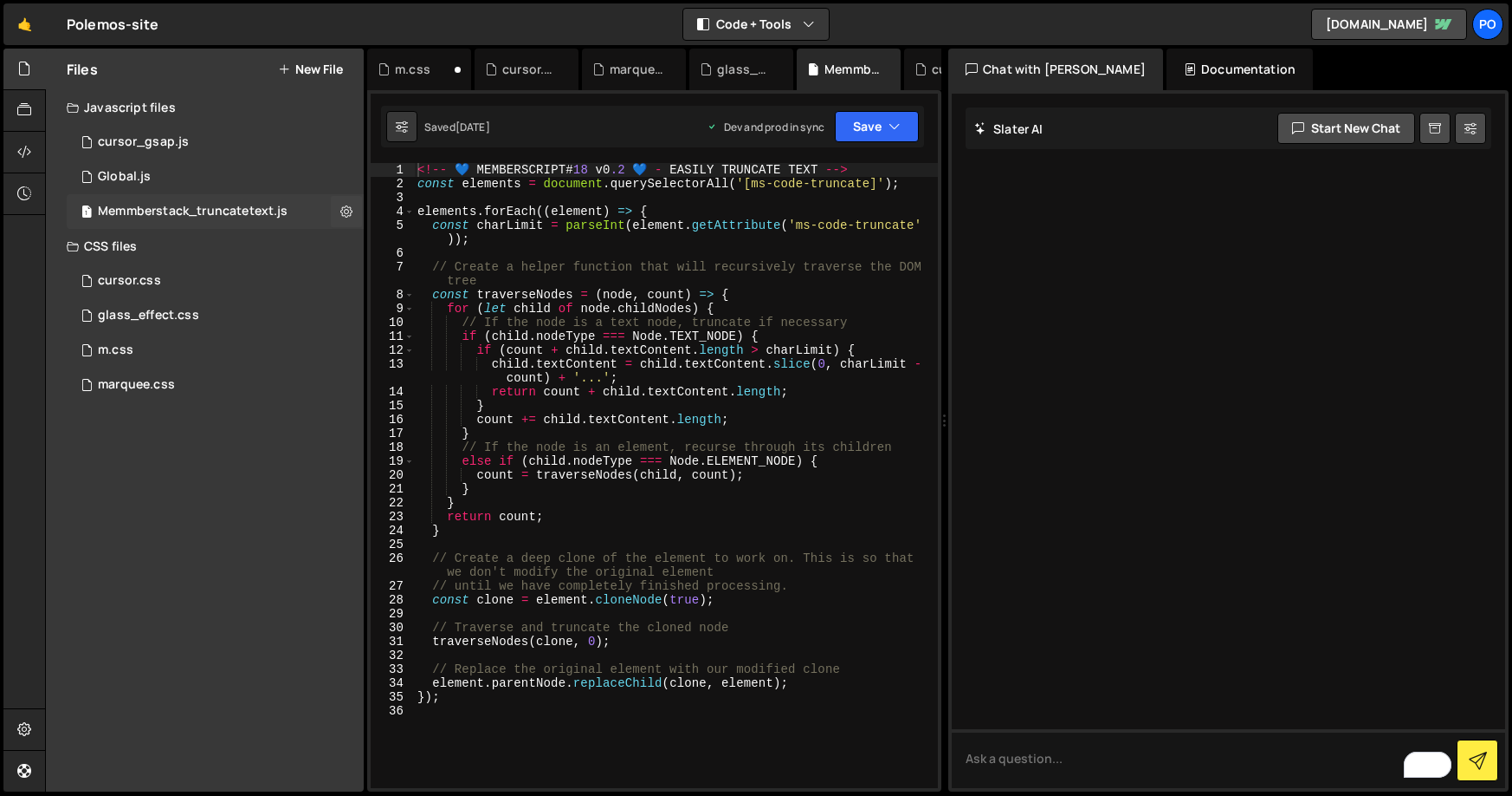
click at [212, 211] on div "Memmberstack_truncatetext.js" at bounding box center [193, 211] width 190 height 16
click at [345, 212] on icon at bounding box center [346, 211] width 12 height 17
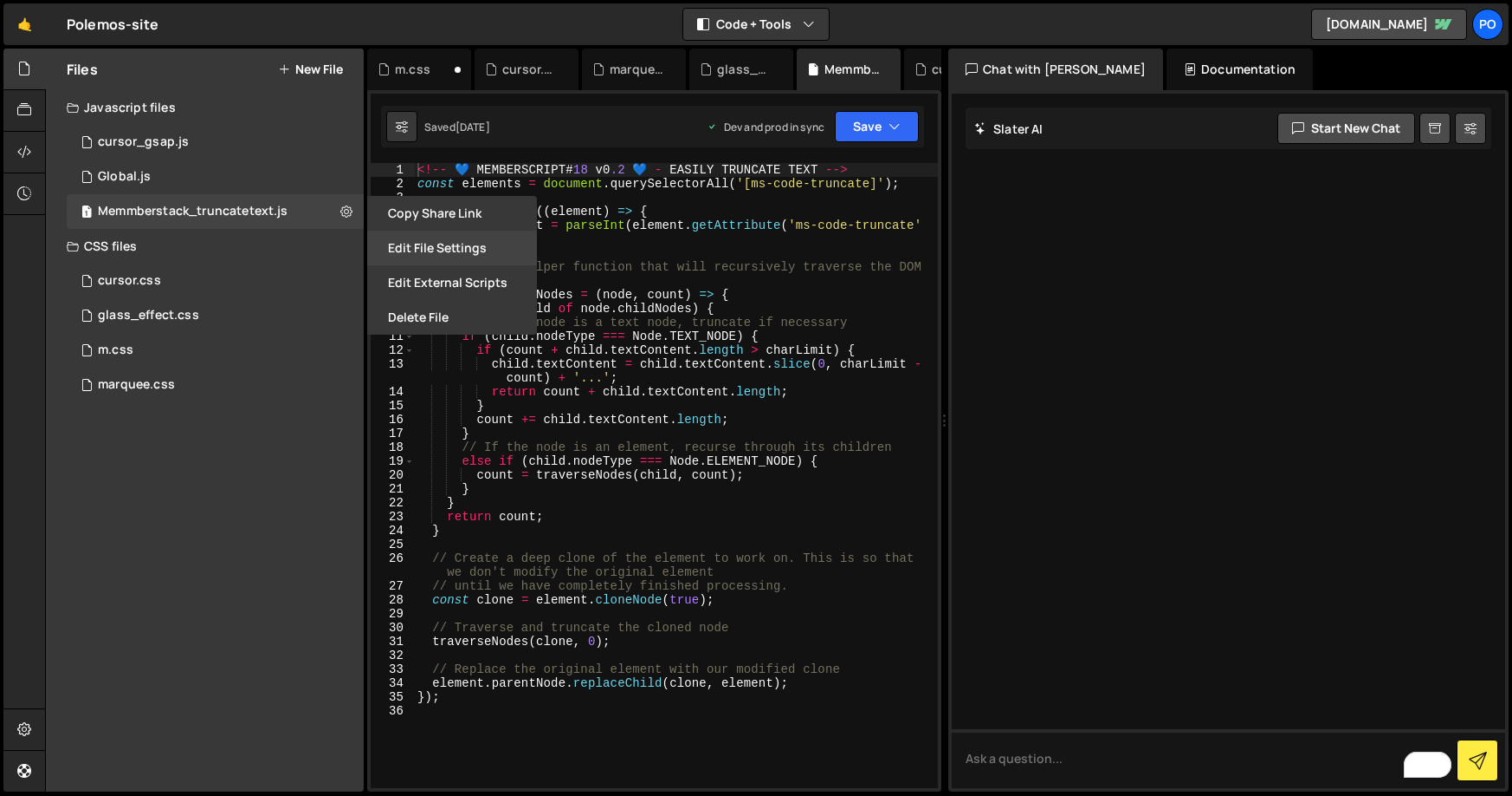
click at [434, 245] on button "Edit File Settings" at bounding box center [452, 248] width 170 height 35
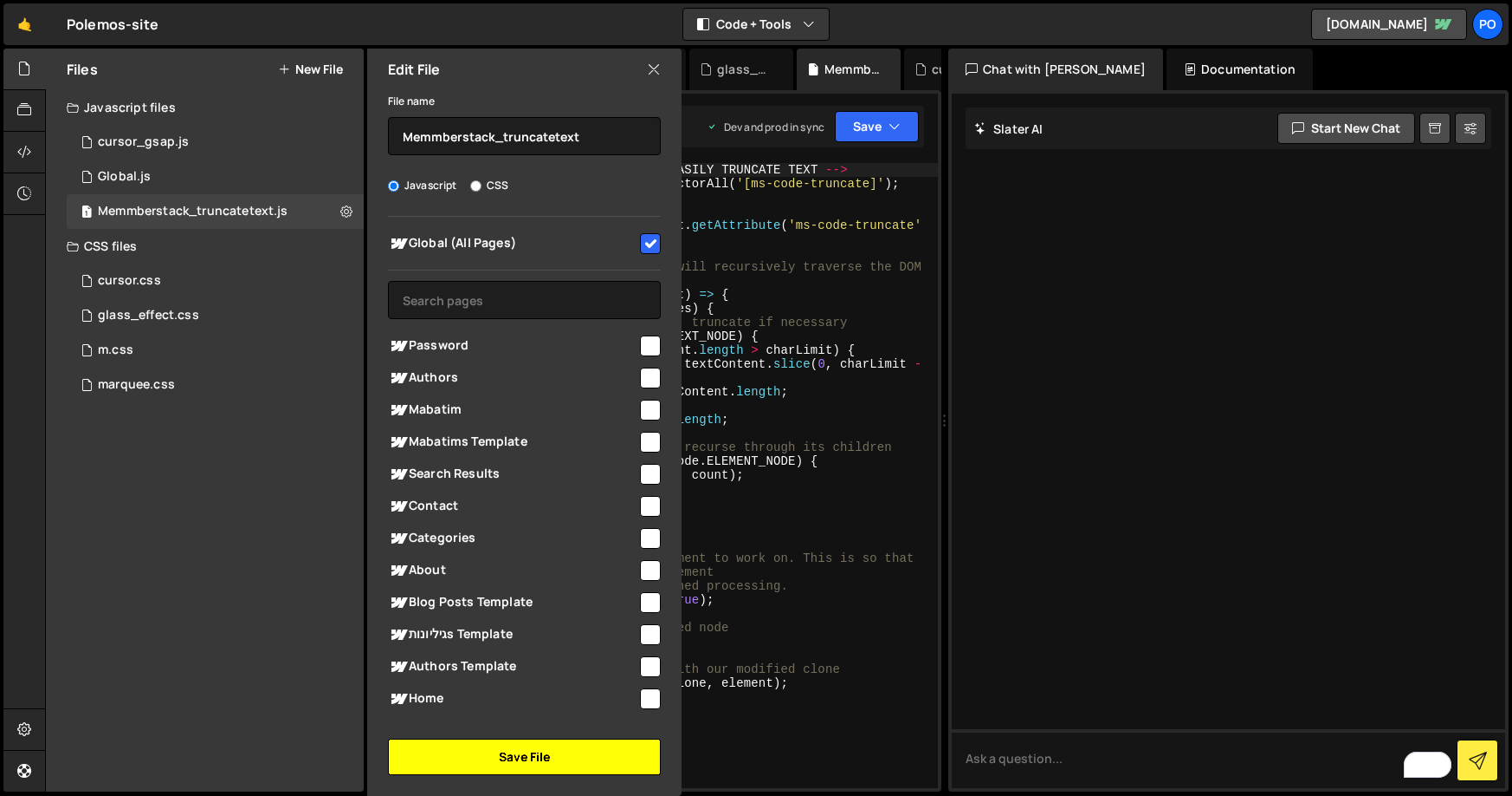
click at [510, 742] on button "Save File" at bounding box center [524, 756] width 273 height 36
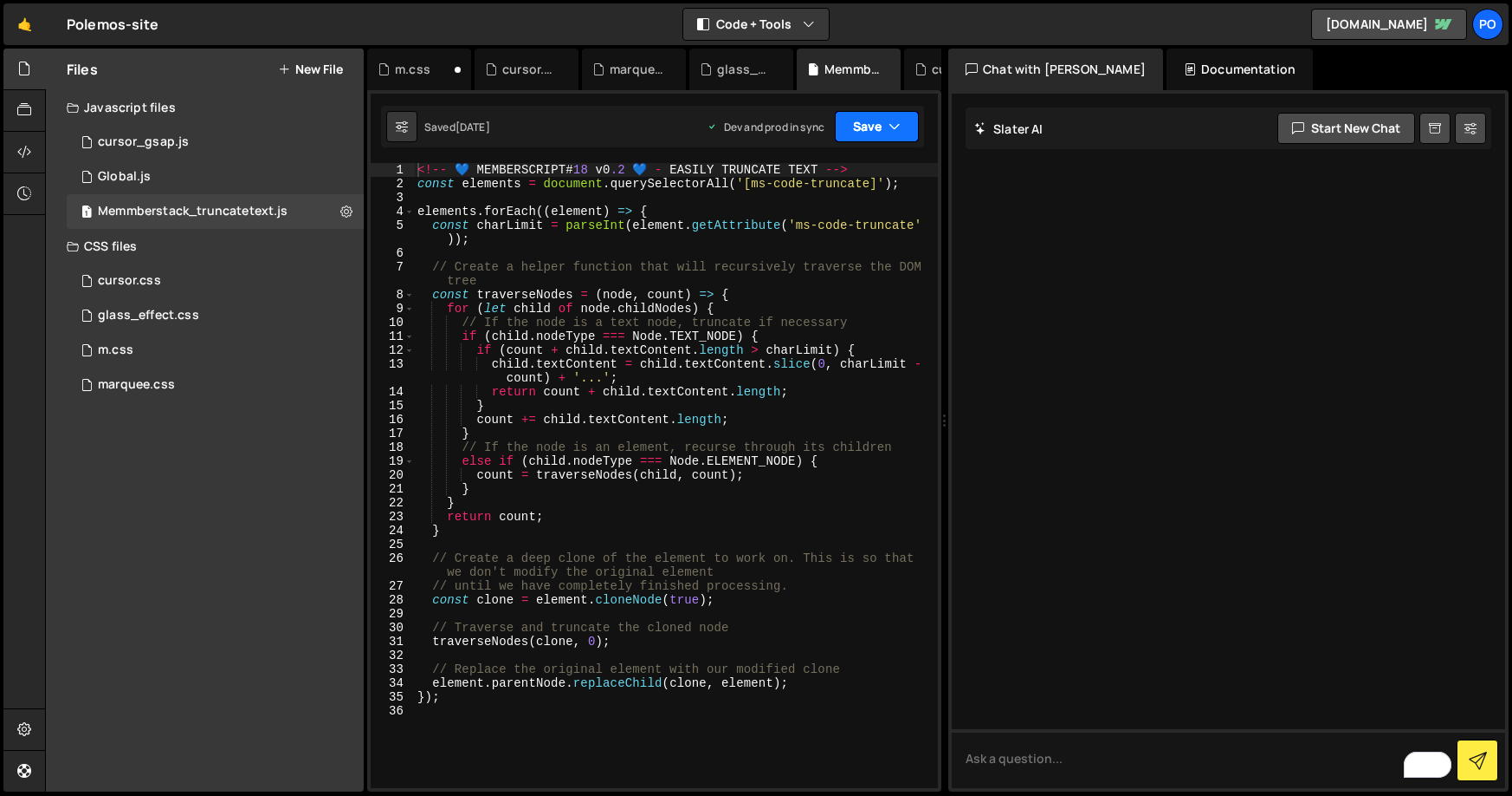
click at [904, 124] on button "Save" at bounding box center [876, 126] width 84 height 31
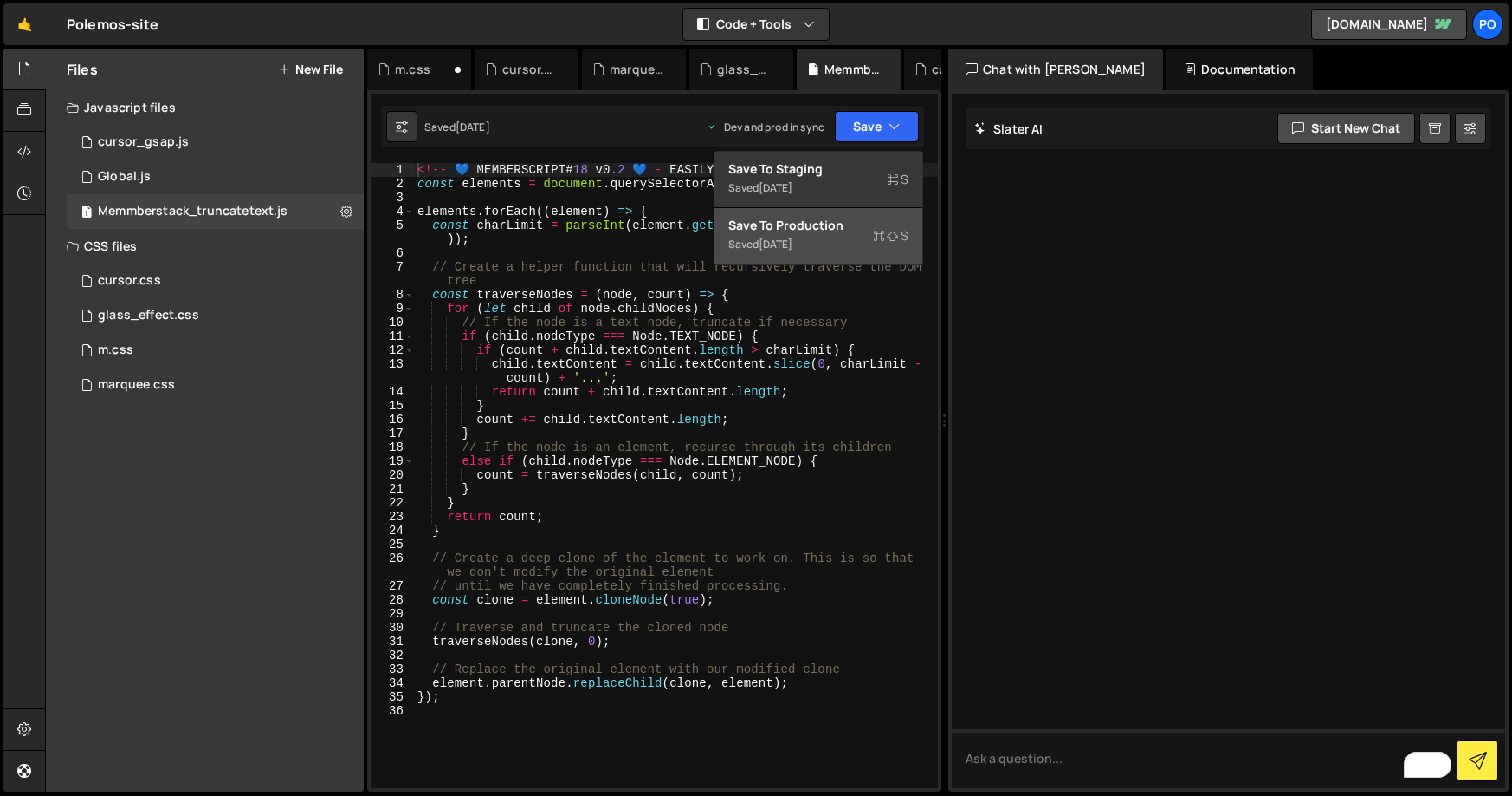
click at [800, 224] on div "Save to Production S" at bounding box center [818, 226] width 180 height 18
